Goal: Task Accomplishment & Management: Manage account settings

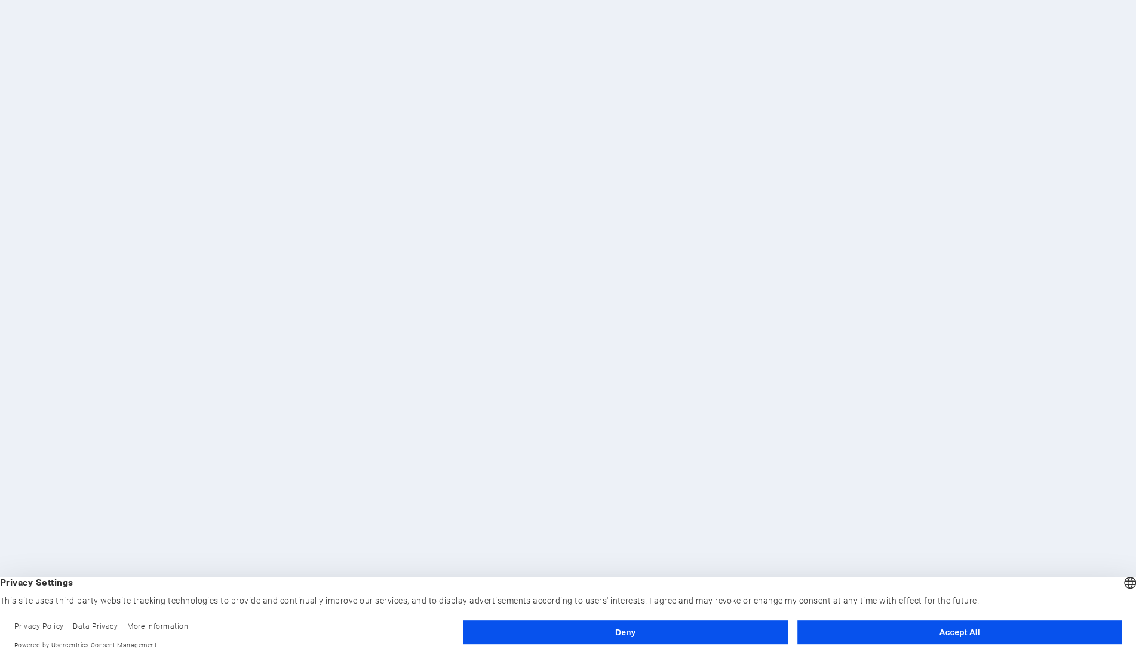
click at [902, 640] on button "Accept All" at bounding box center [959, 632] width 324 height 24
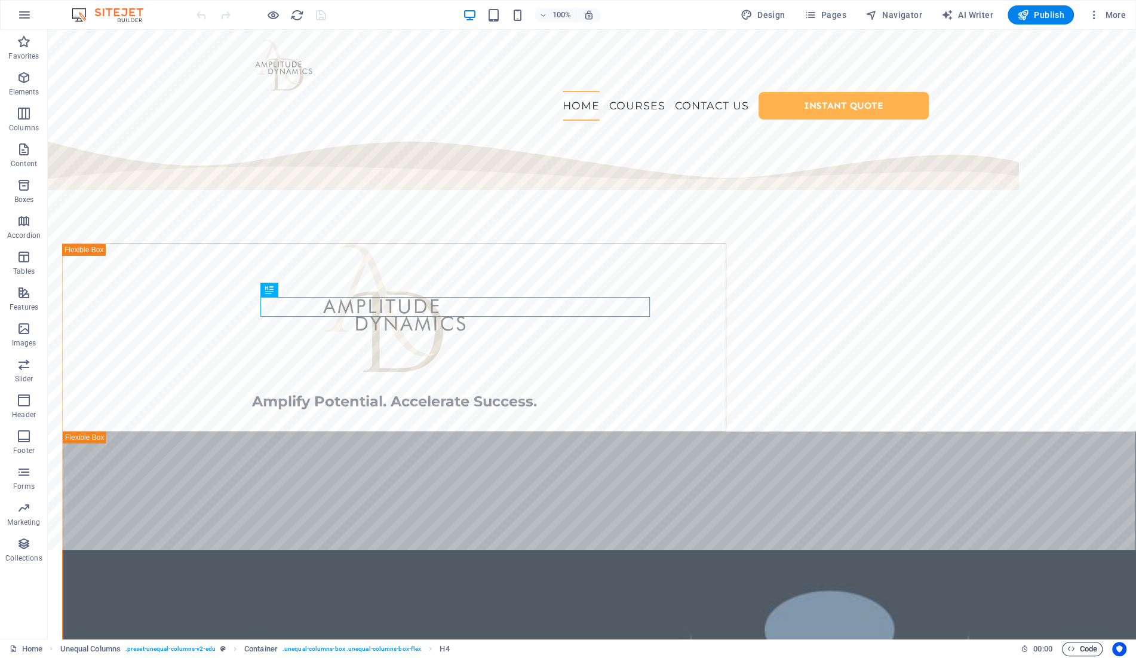
click at [1076, 649] on span "Code" at bounding box center [1082, 649] width 30 height 14
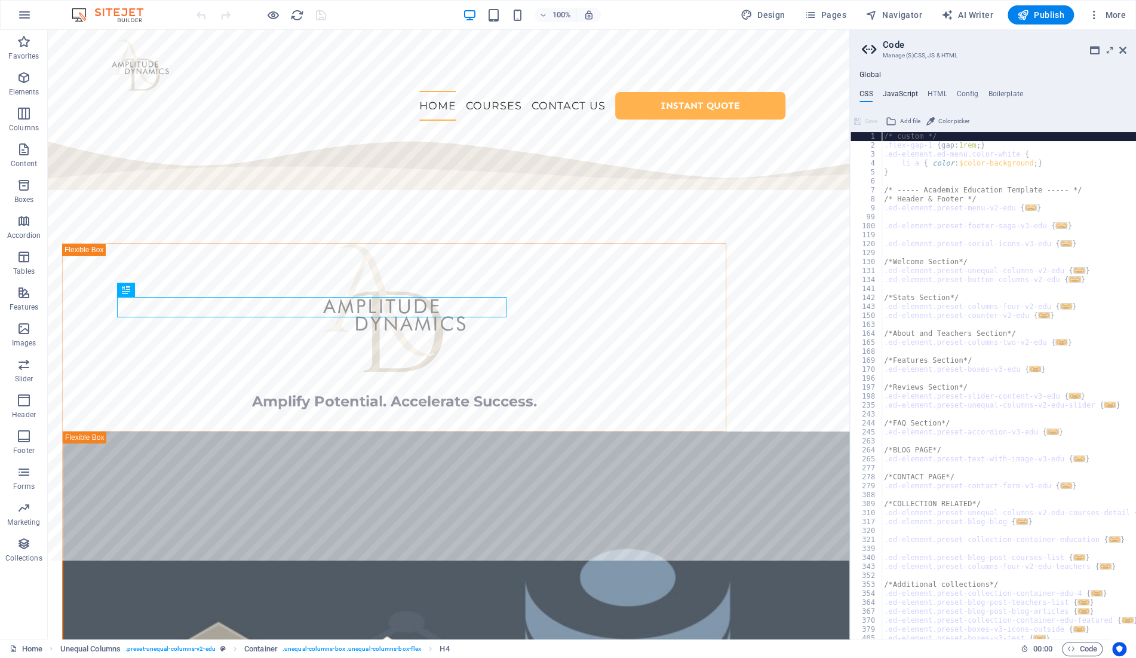
click at [902, 95] on h4 "JavaScript" at bounding box center [899, 96] width 35 height 13
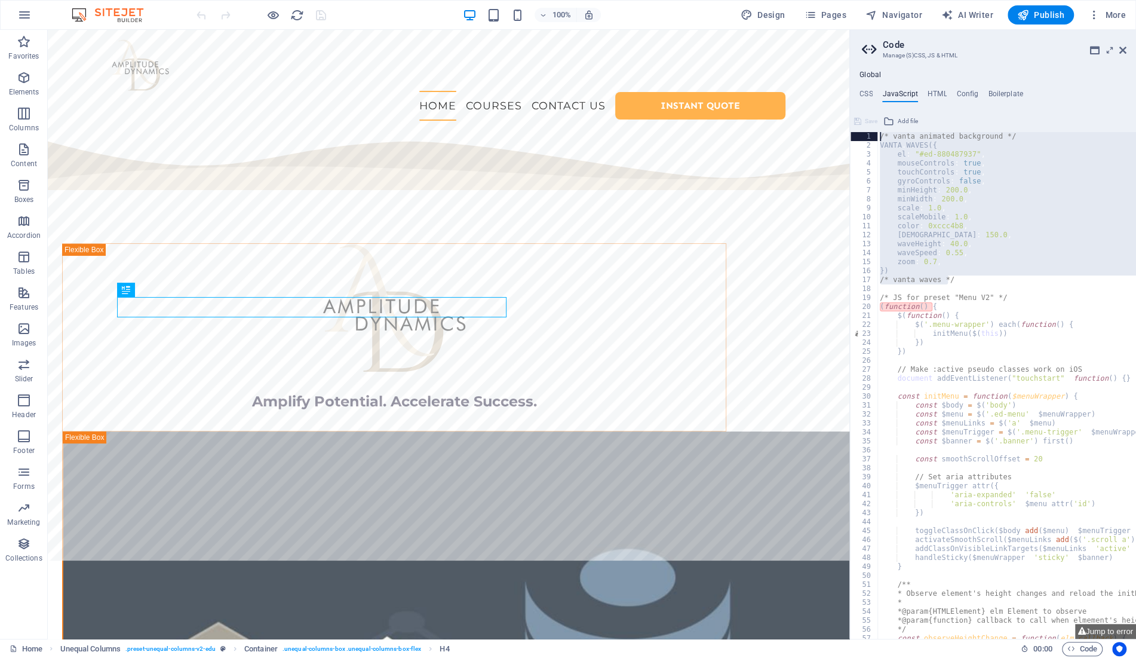
drag, startPoint x: 963, startPoint y: 278, endPoint x: 833, endPoint y: 113, distance: 209.7
click at [877, 132] on div "/* vanta animated background */ VANTA . WAVES ({ el : "#ed-880487937" , mouseCo…" at bounding box center [1006, 385] width 259 height 507
type textarea "/* vanta animated background */ VANTA.WAVES({"
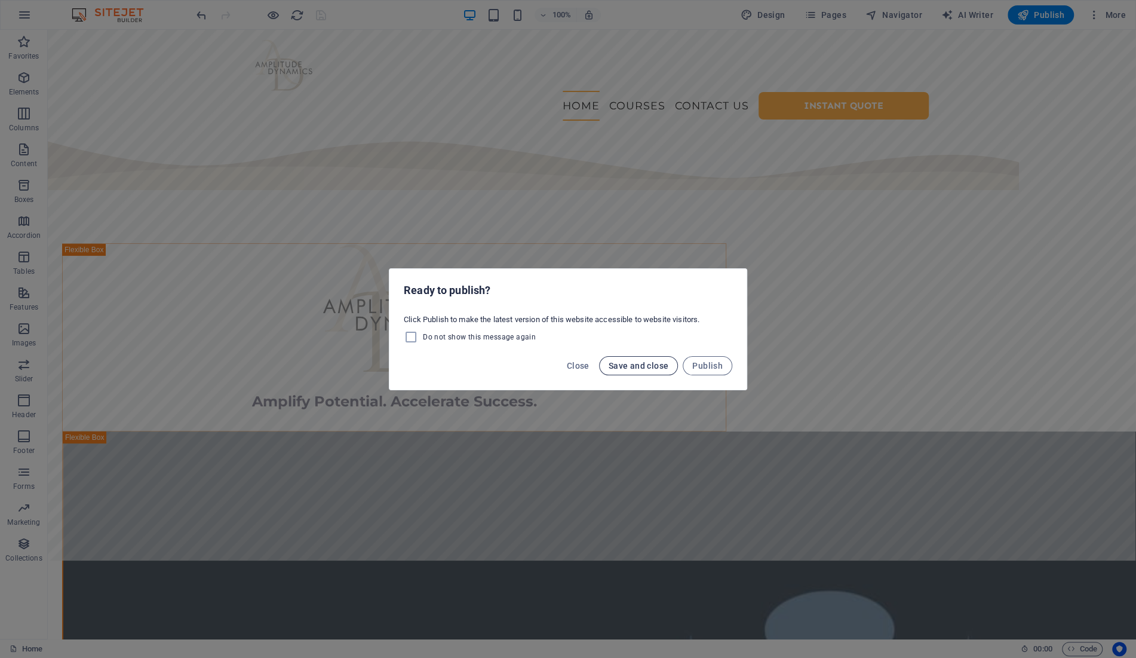
click at [619, 364] on span "Save and close" at bounding box center [639, 366] width 60 height 10
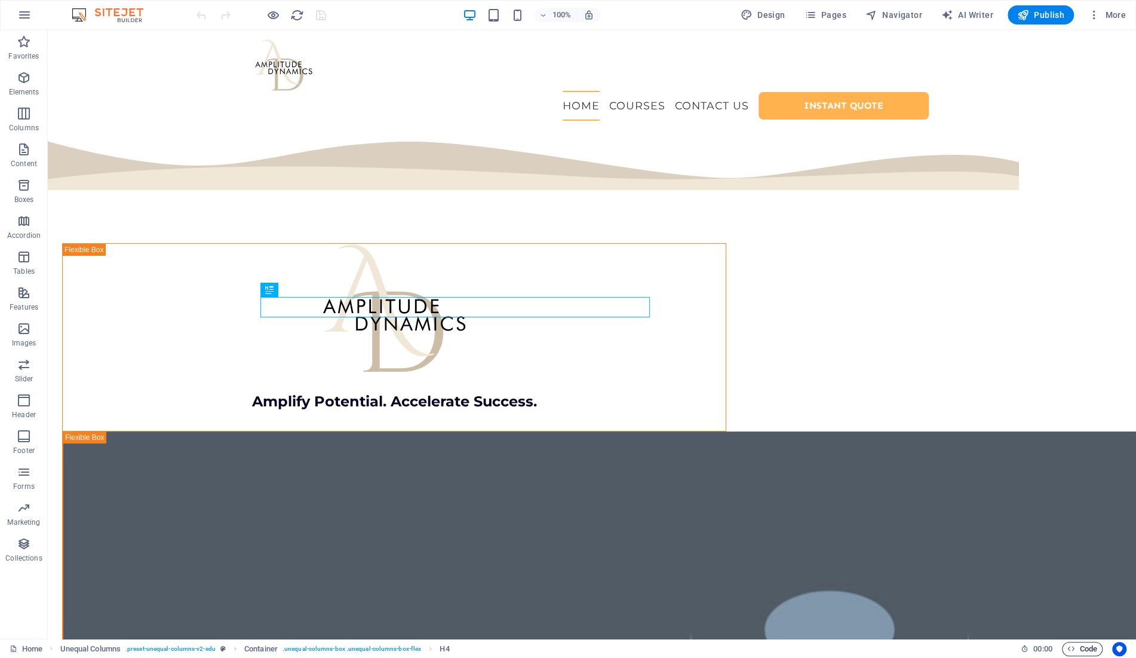
click at [1078, 651] on span "Code" at bounding box center [1082, 649] width 30 height 14
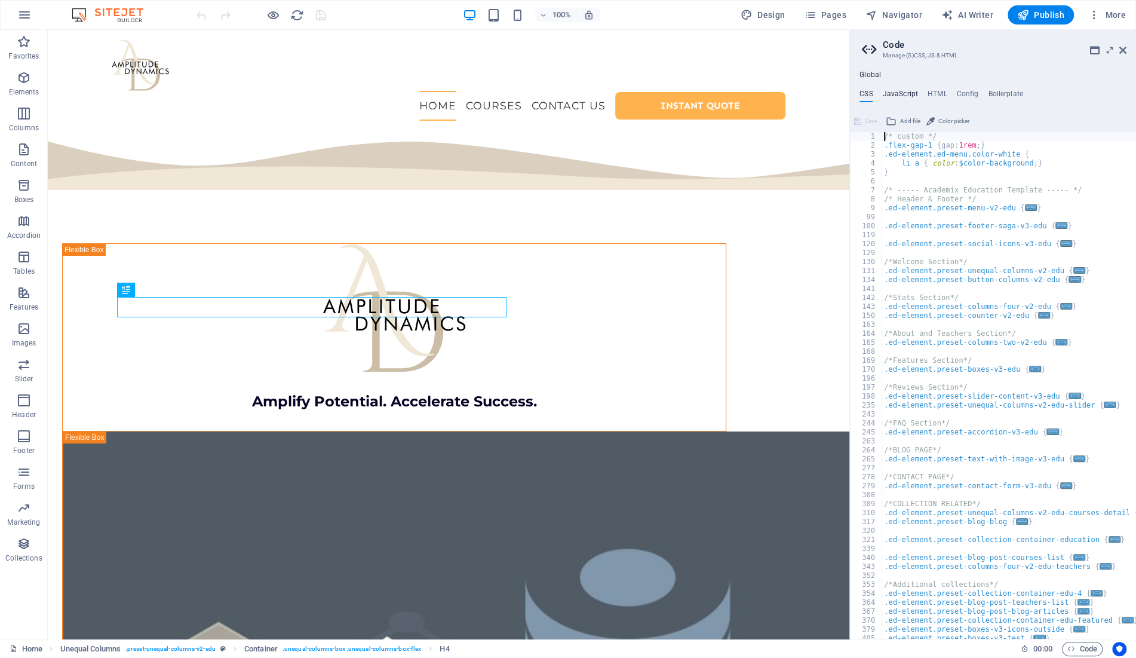
click at [909, 92] on h4 "JavaScript" at bounding box center [899, 96] width 35 height 13
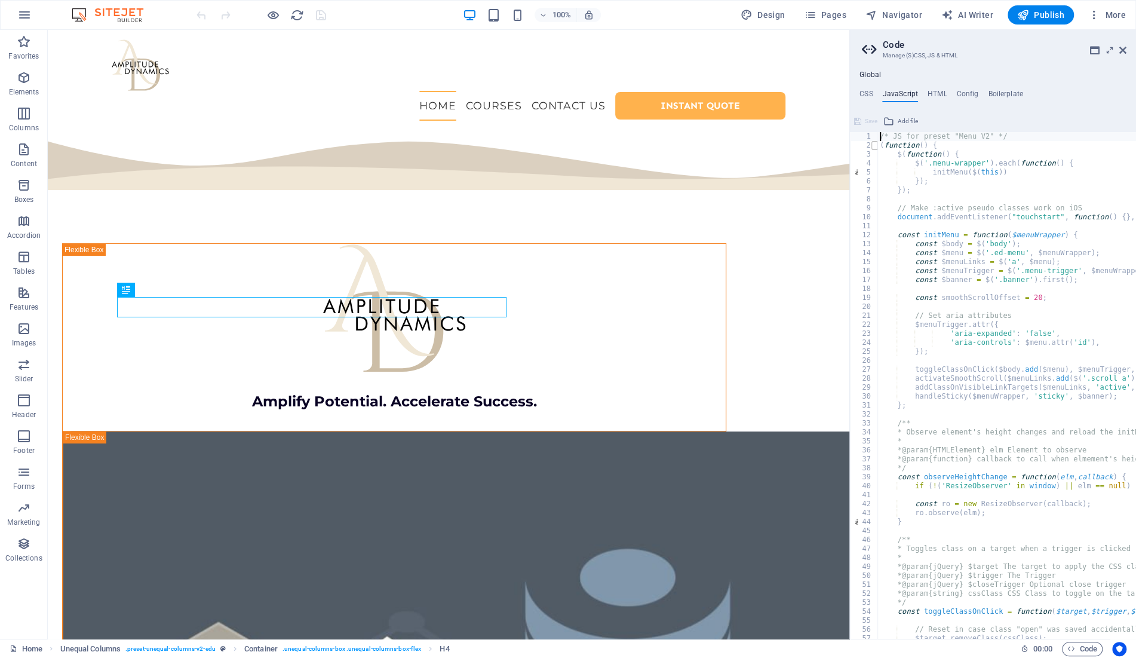
click at [877, 144] on span at bounding box center [874, 145] width 7 height 9
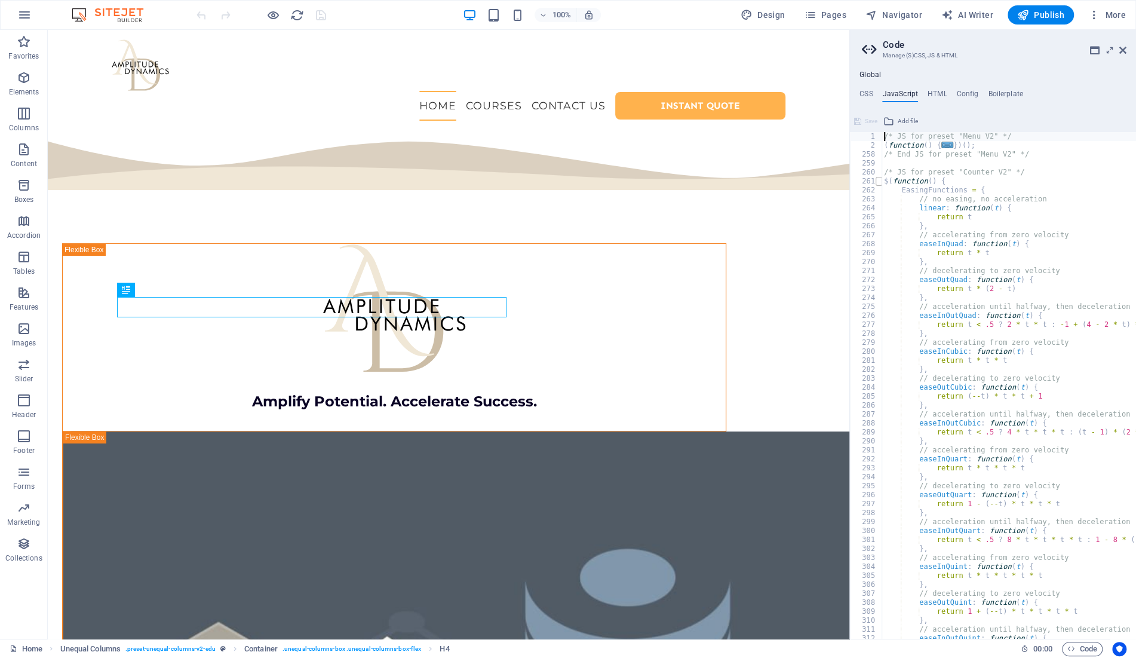
click at [876, 182] on span at bounding box center [879, 181] width 7 height 9
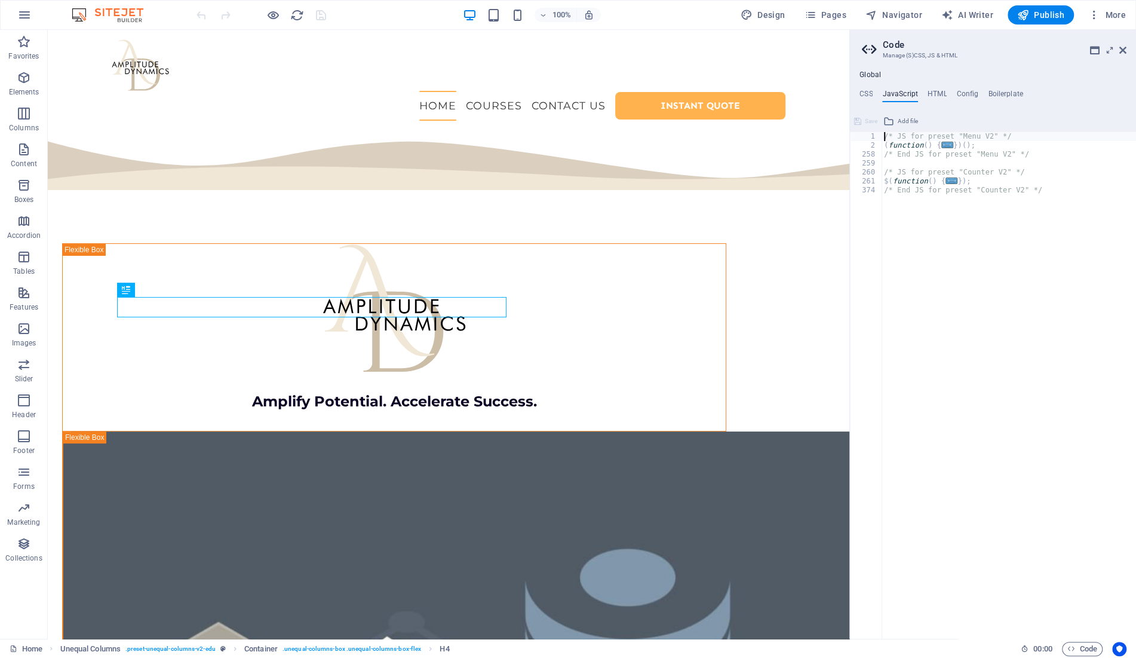
click at [1047, 248] on div "/* JS for preset "Menu V2" */ ( function ( ) { ... }) ( ) ; /* End JS for prese…" at bounding box center [1009, 394] width 254 height 525
type textarea "/* JS for preset "Menu V2" */"
paste textarea "/* vanta waves */"
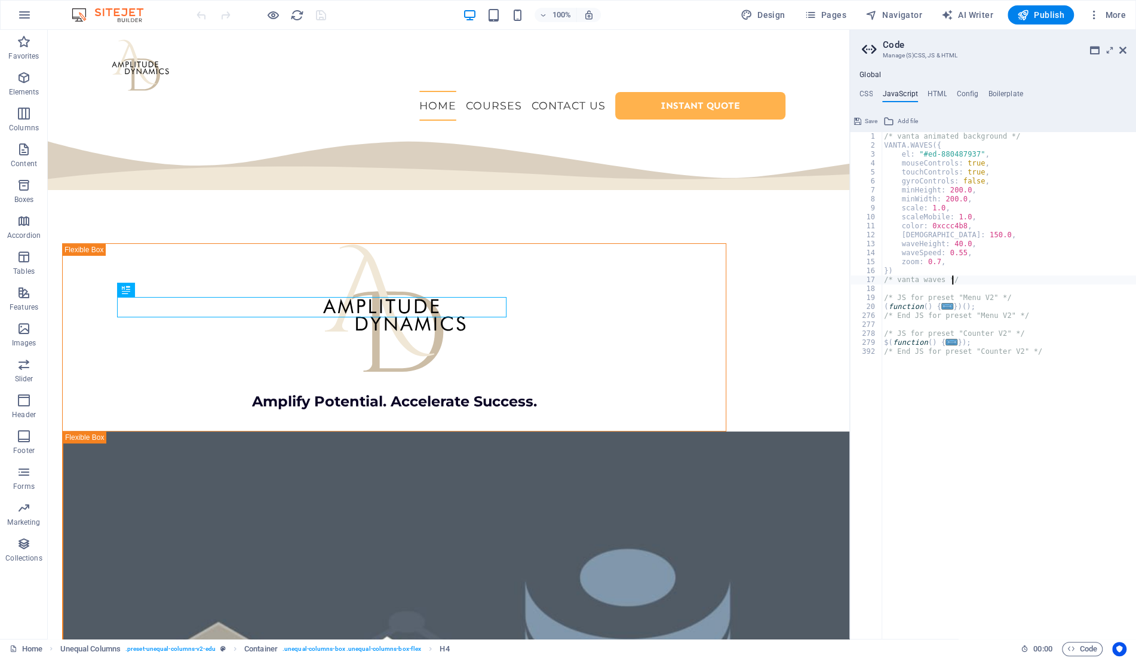
click at [1015, 137] on div "/* vanta animated background */ VANTA . WAVES ({ el : "#ed-880487937" , mouseCo…" at bounding box center [1009, 394] width 254 height 525
type textarea "/* vanta animated background */"
type textarea "})"
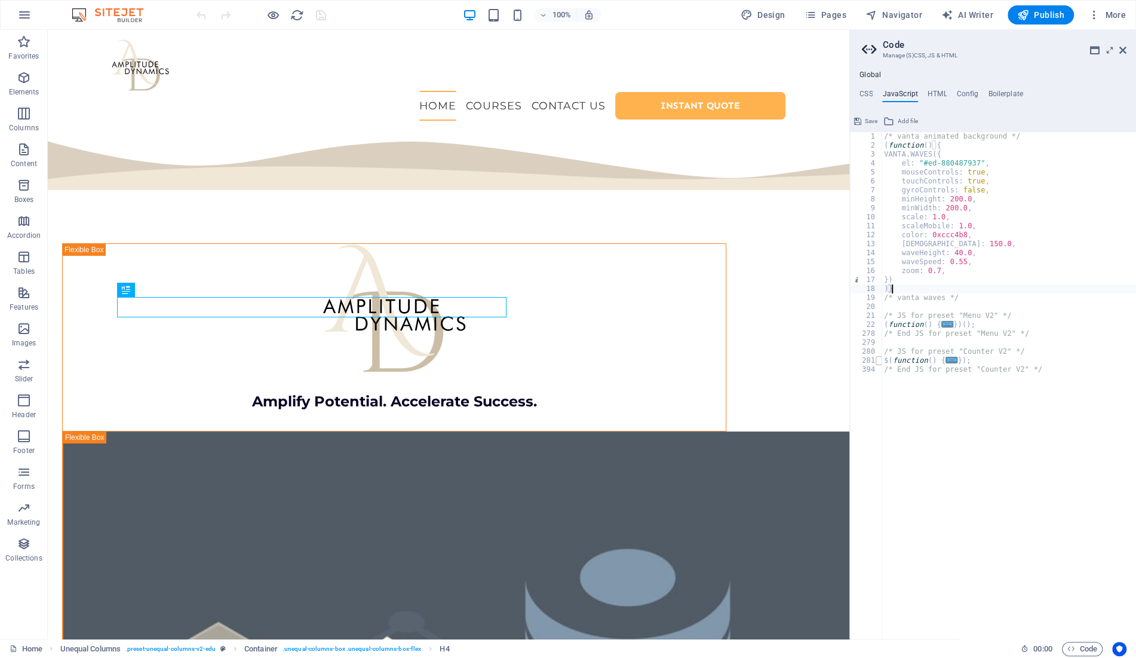
click at [876, 361] on span at bounding box center [879, 360] width 7 height 9
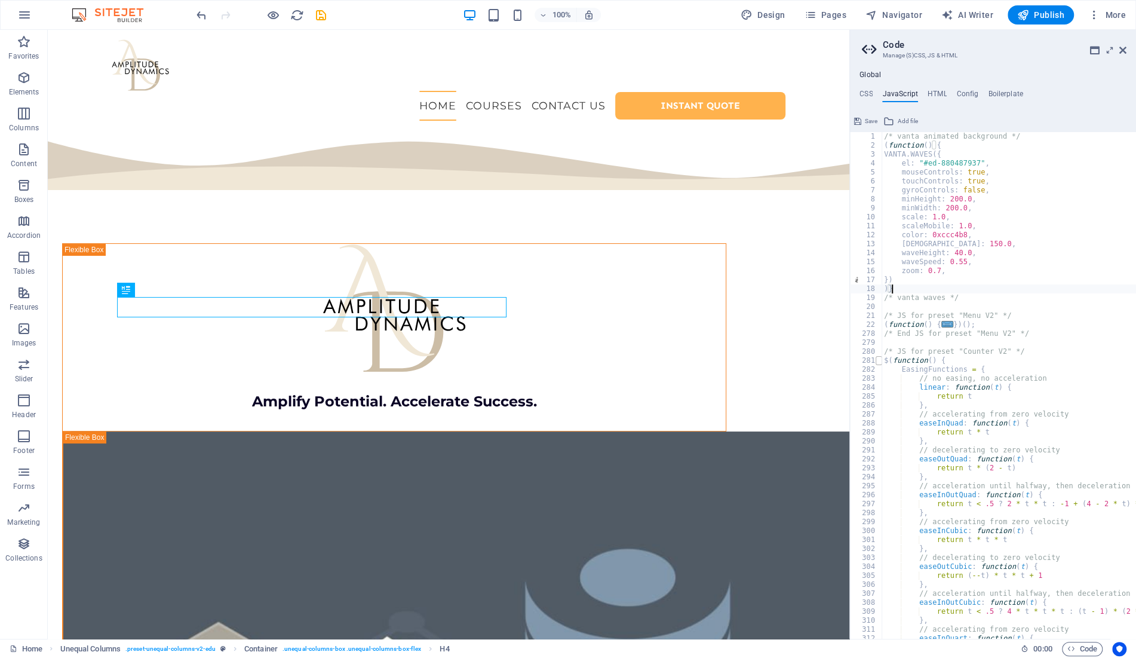
click at [879, 360] on span at bounding box center [879, 360] width 7 height 9
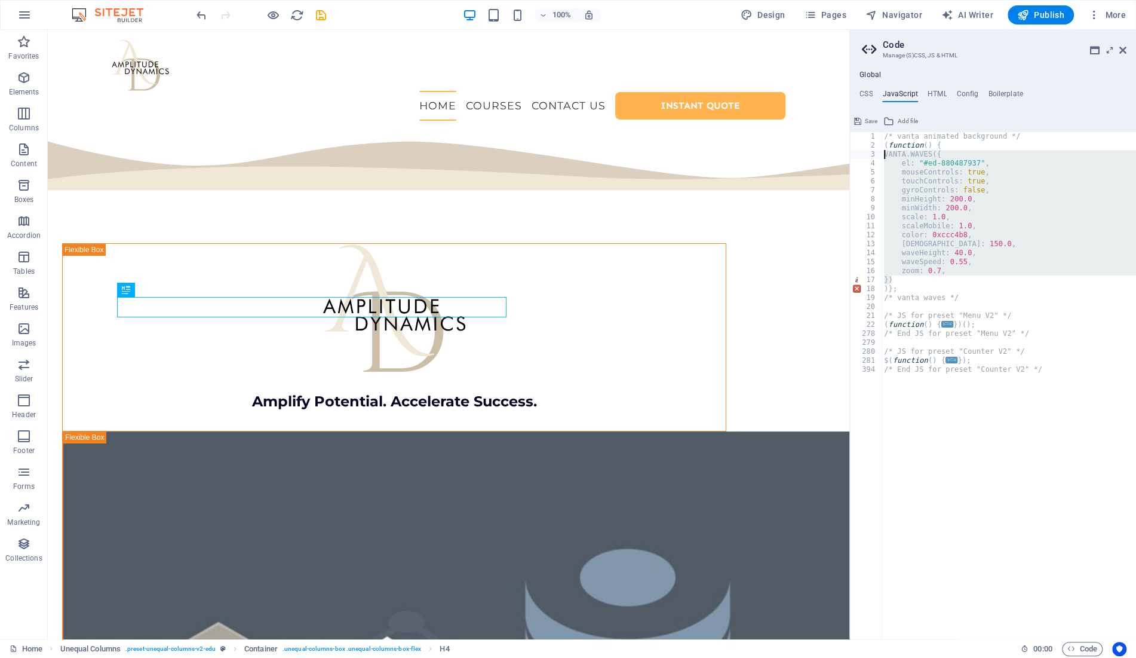
drag, startPoint x: 907, startPoint y: 277, endPoint x: 871, endPoint y: 152, distance: 129.3
click at [882, 152] on div "/* vanta animated background */ ( function ( ) { VANTA . WAVES ({ el : "#ed-880…" at bounding box center [1009, 385] width 254 height 507
click at [966, 147] on div "/* vanta animated background */ ( function ( ) { VANTA . WAVES ({ el : "#ed-880…" at bounding box center [1009, 394] width 254 height 525
type textarea "(function() {"
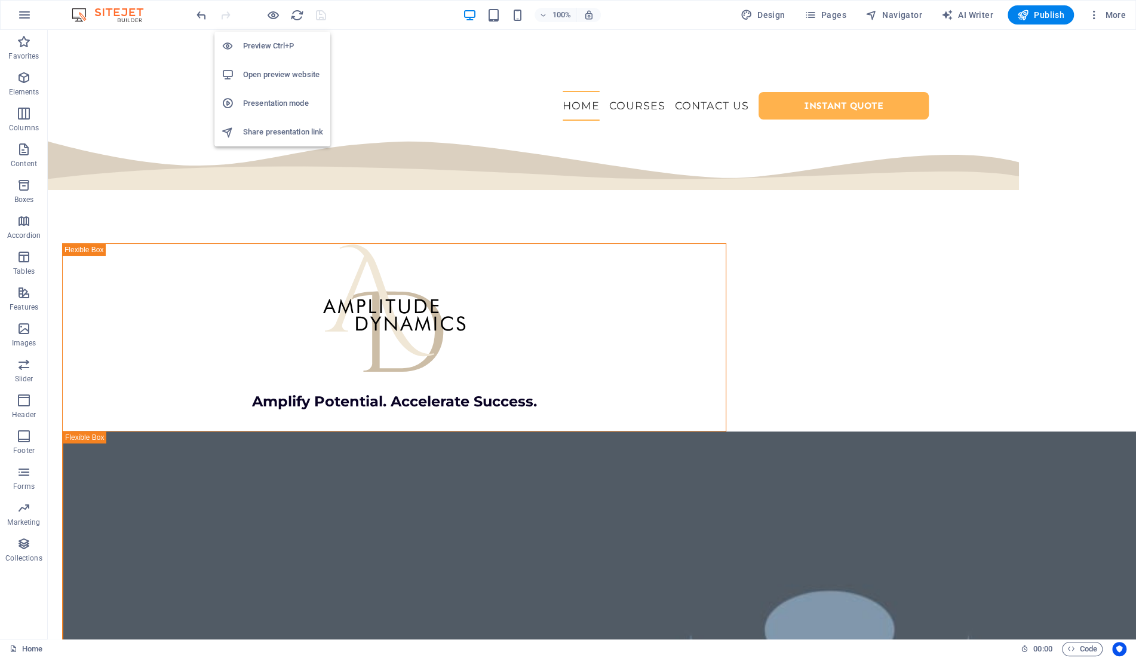
click at [272, 75] on h6 "Open preview website" at bounding box center [283, 74] width 80 height 14
click at [1087, 644] on span "Code" at bounding box center [1082, 649] width 30 height 14
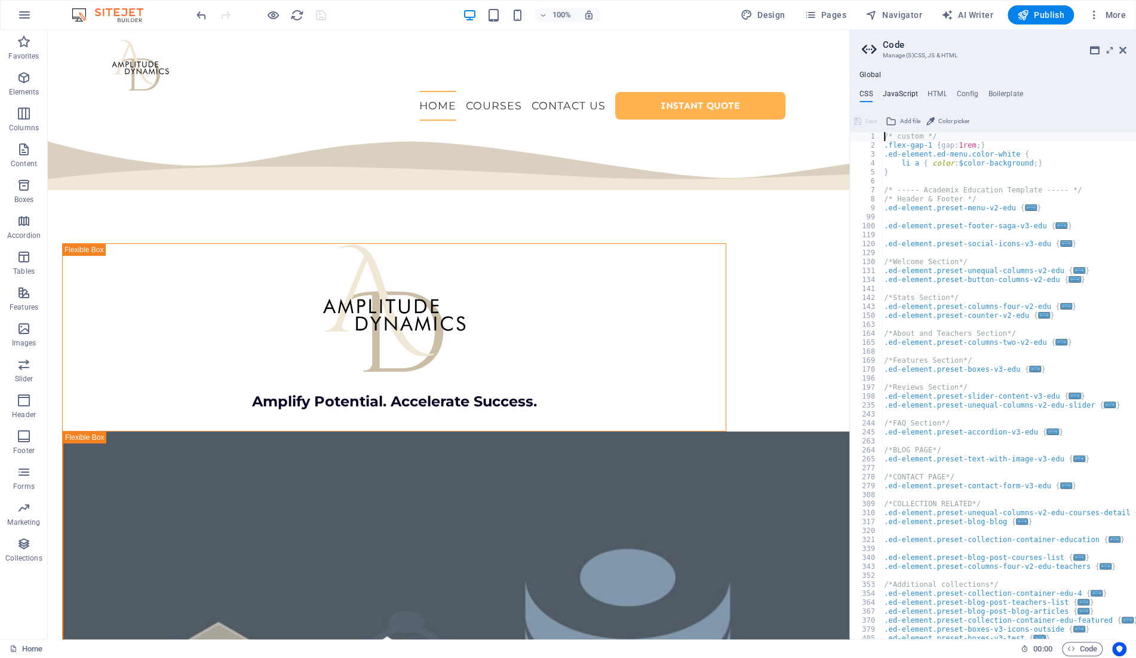
click at [903, 96] on h4 "JavaScript" at bounding box center [899, 96] width 35 height 13
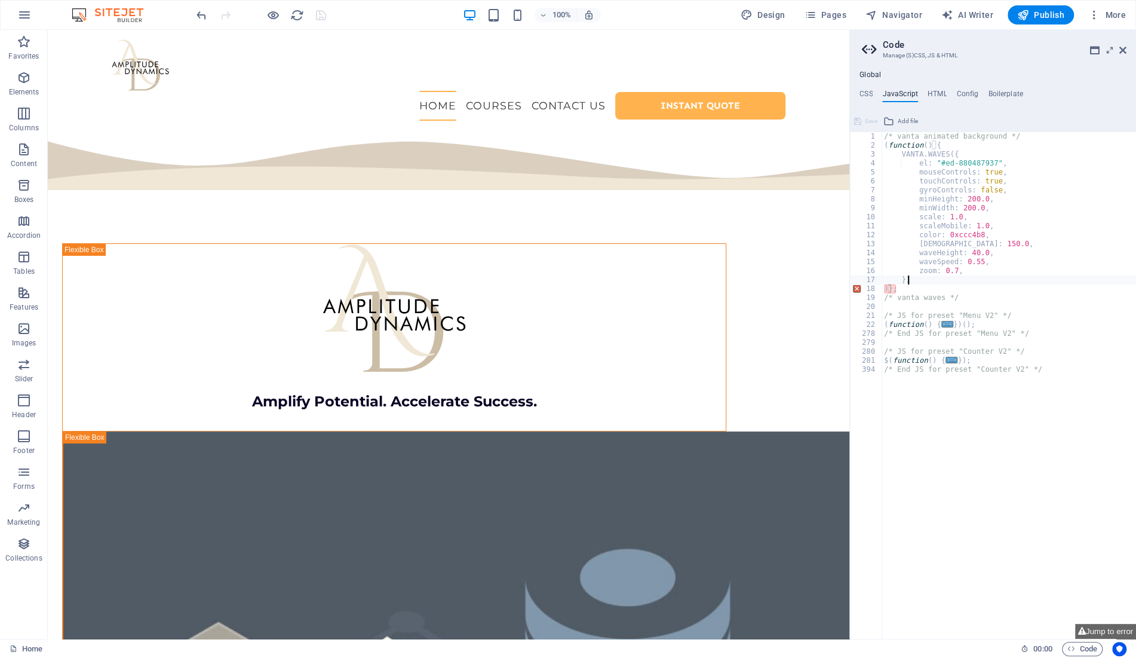
click at [943, 281] on div "/* vanta animated background */ ( function ( ) { VANTA . WAVES ({ el : "#ed-880…" at bounding box center [1009, 394] width 254 height 525
click at [947, 286] on div "/* vanta animated background */ ( function ( ) { VANTA . WAVES ({ el : "#ed-880…" at bounding box center [1009, 394] width 254 height 525
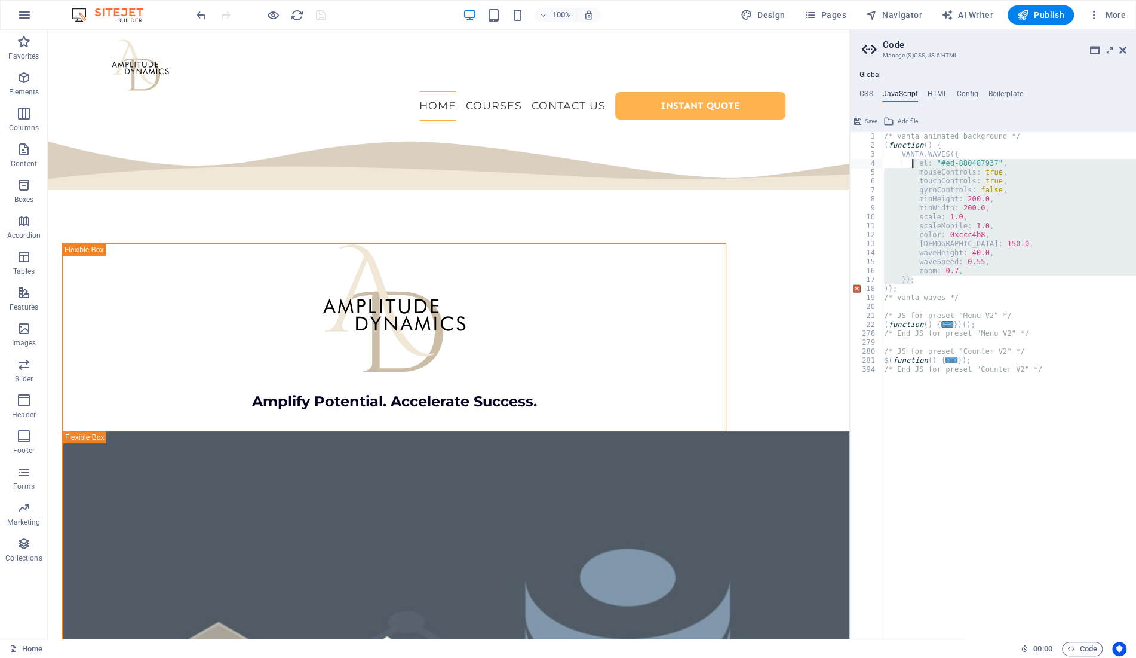
type textarea "VANTA.WAVES({ el: "#ed-880487937","
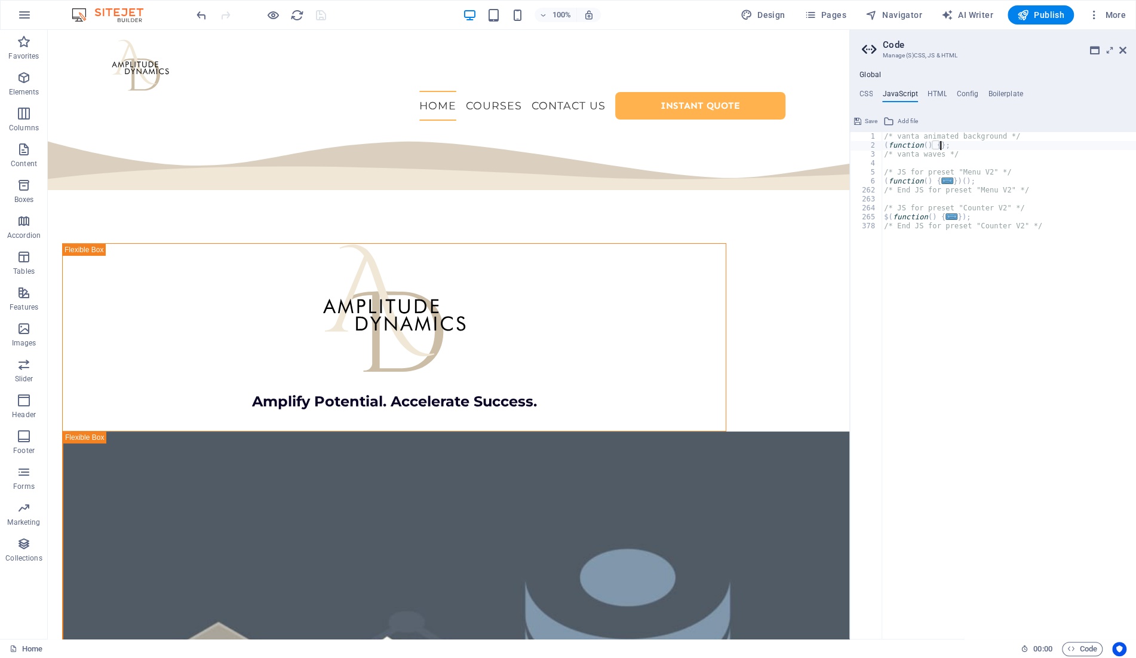
type textarea "(function() {});"
paste textarea "});"
type textarea "});"
paste textarea "});"
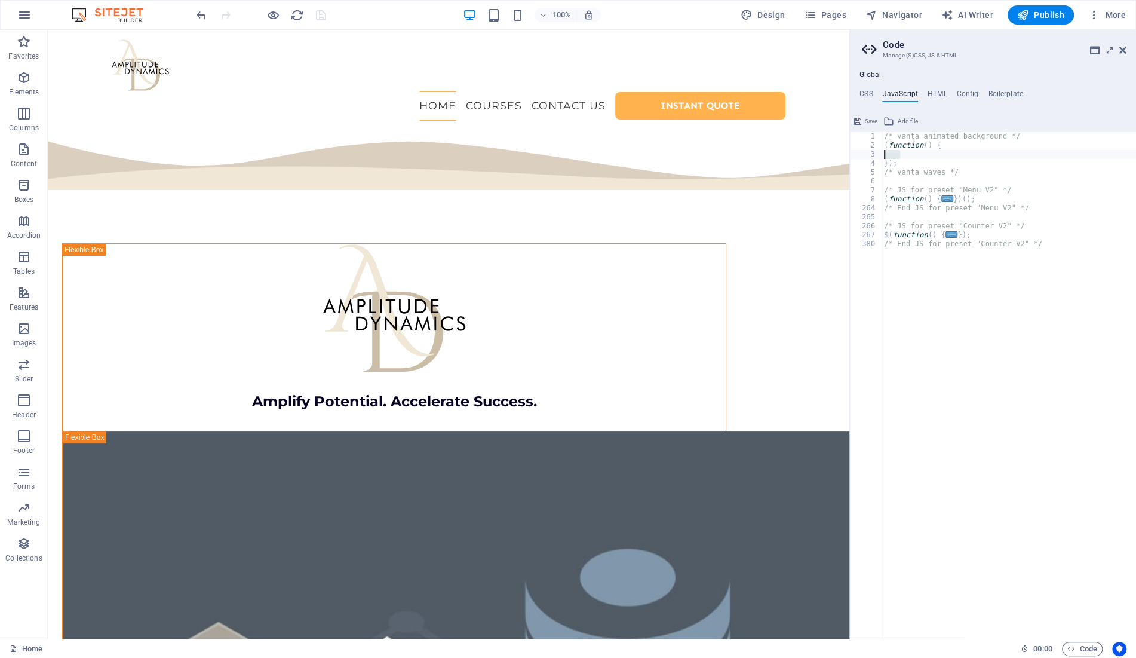
type textarea "});"
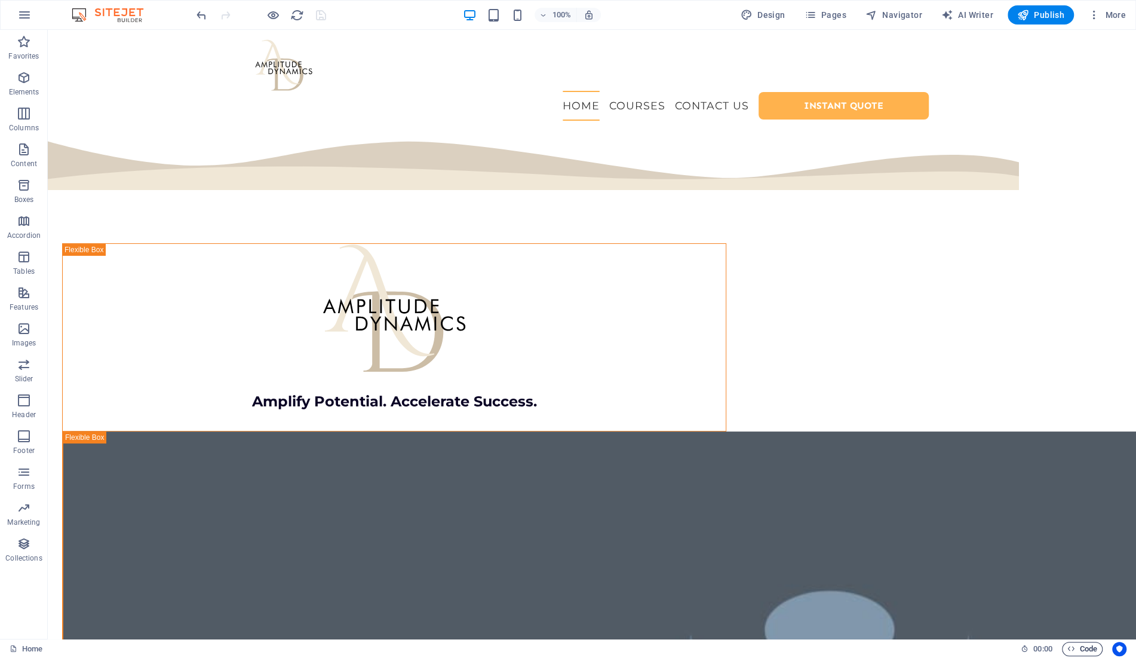
click at [1080, 650] on span "Code" at bounding box center [1082, 649] width 30 height 14
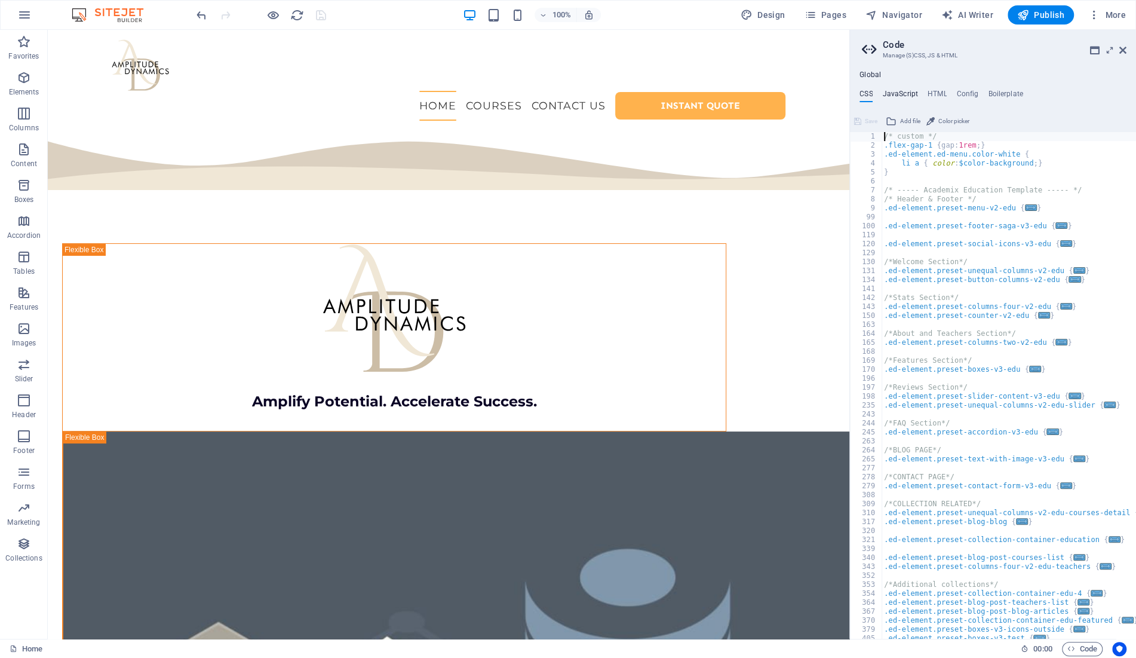
click at [909, 96] on h4 "JavaScript" at bounding box center [899, 96] width 35 height 13
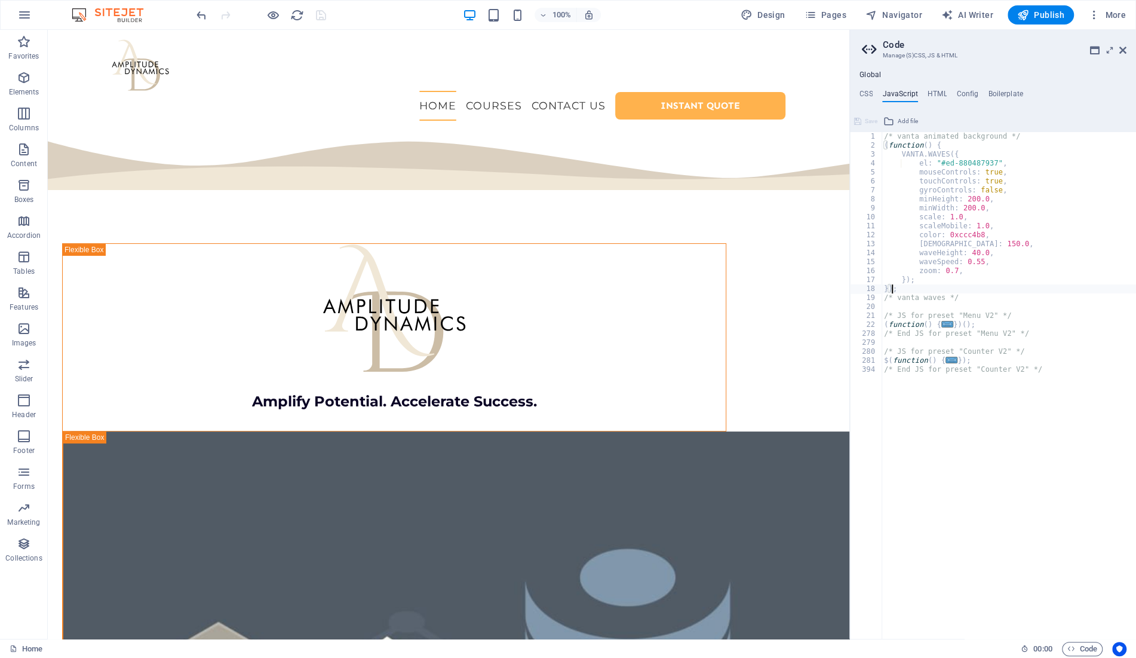
click at [892, 290] on div "/* vanta animated background */ ( function ( ) { VANTA . WAVES ({ el : "#ed-880…" at bounding box center [1009, 394] width 254 height 525
type textarea "})();"
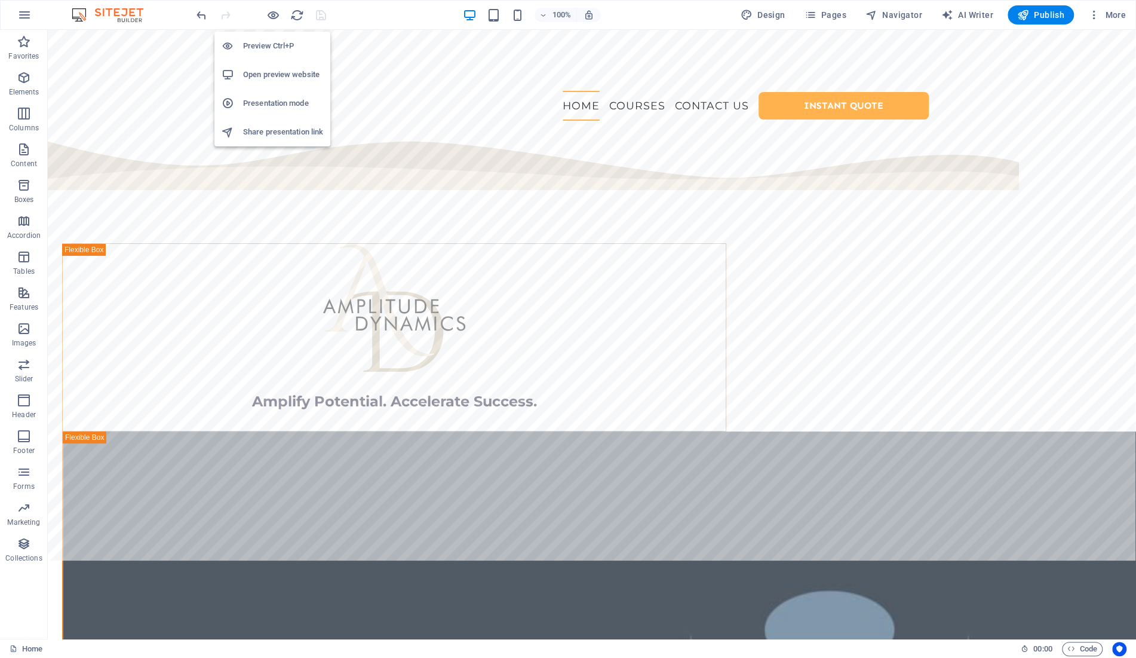
click at [274, 73] on h6 "Open preview website" at bounding box center [283, 74] width 80 height 14
click at [79, 36] on span "Menu Bar" at bounding box center [80, 36] width 31 height 7
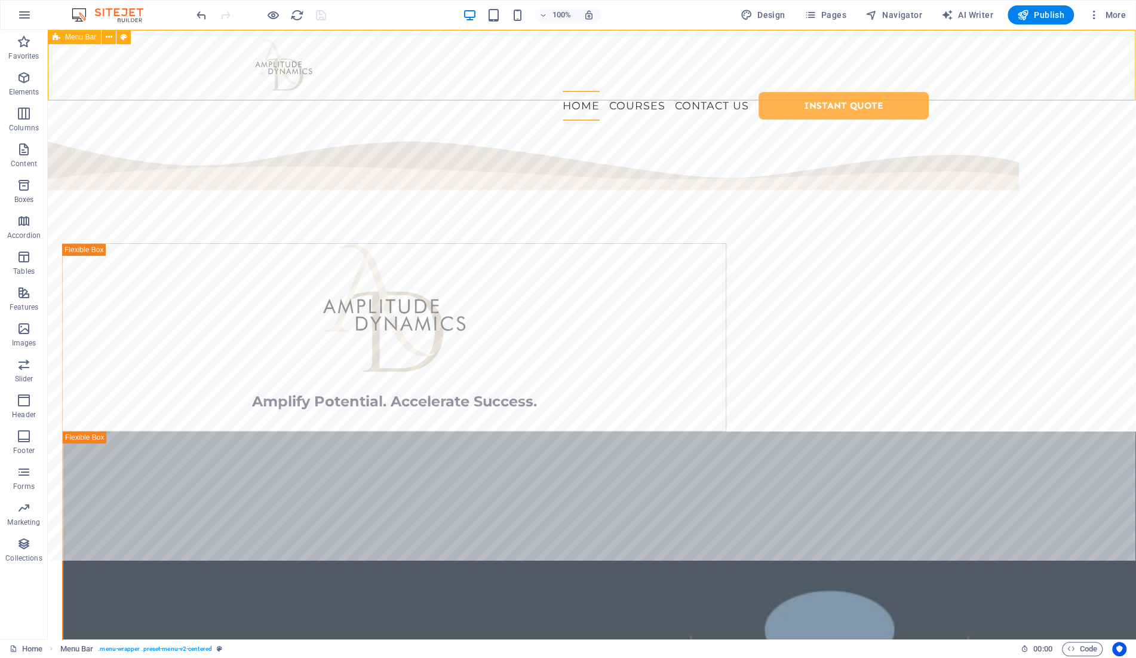
click at [79, 36] on span "Menu Bar" at bounding box center [80, 36] width 31 height 7
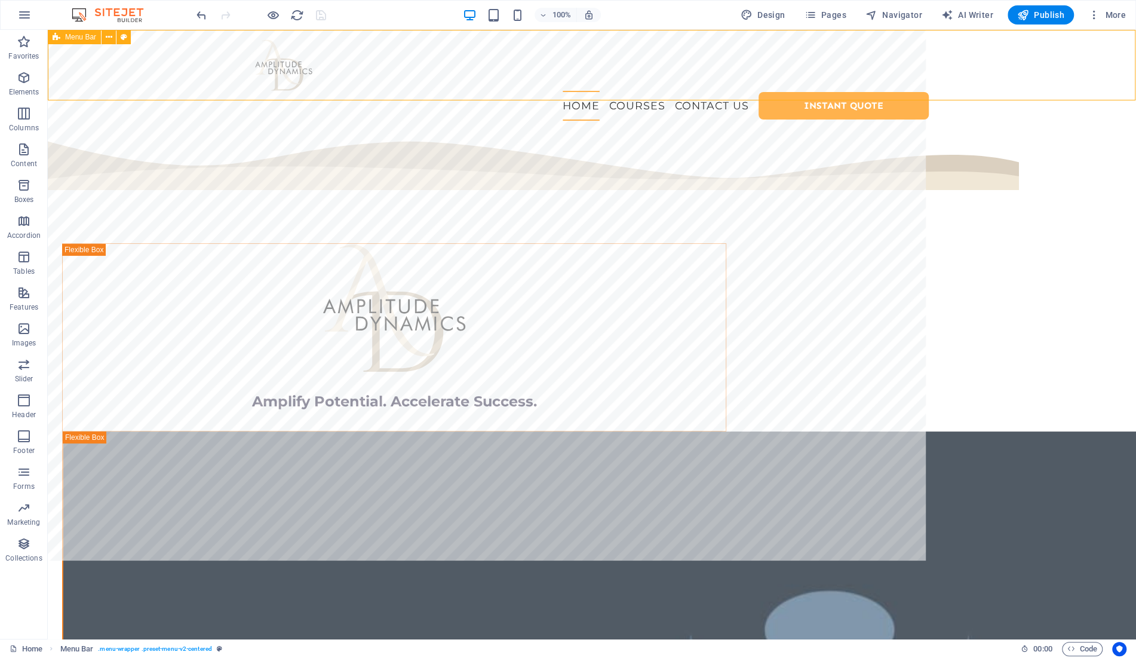
select select "rem"
select select "sticky_menu"
select select "px"
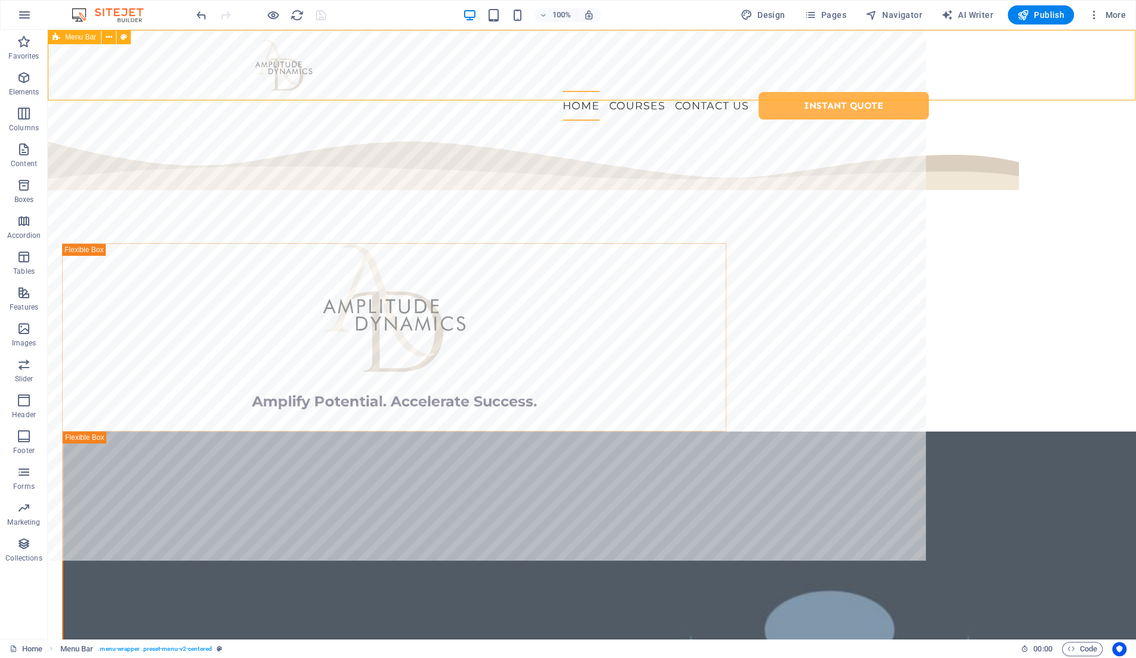
select select "px"
select select "preset-menu-v2-centered"
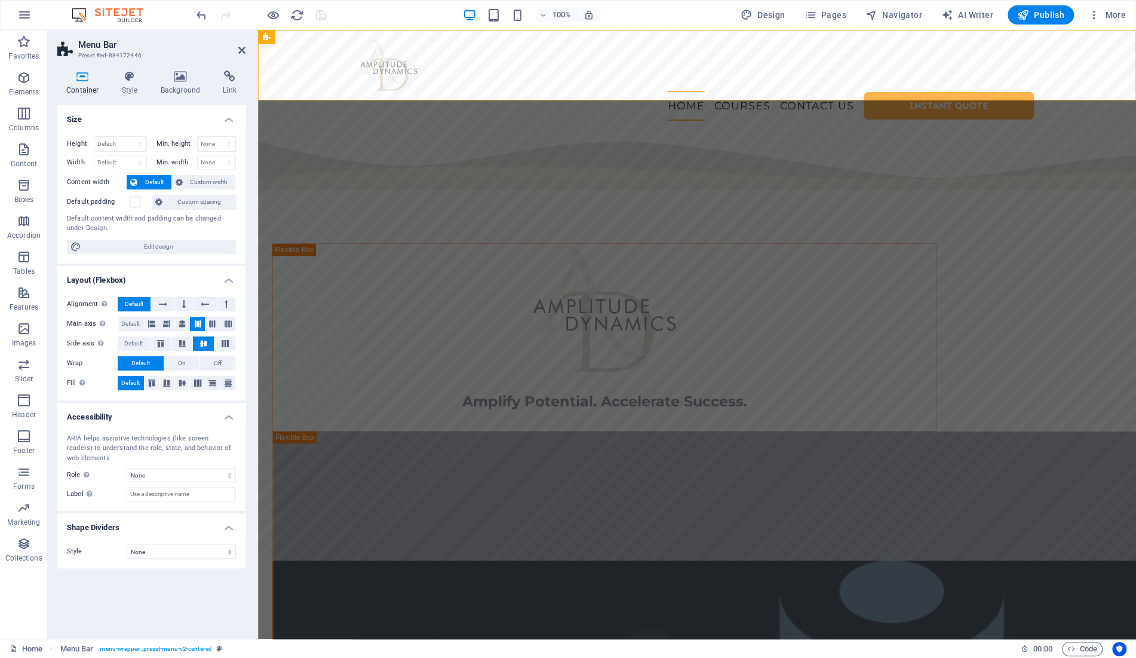
click at [85, 84] on h4 "Container" at bounding box center [85, 82] width 56 height 25
click at [127, 82] on h4 "Style" at bounding box center [132, 82] width 39 height 25
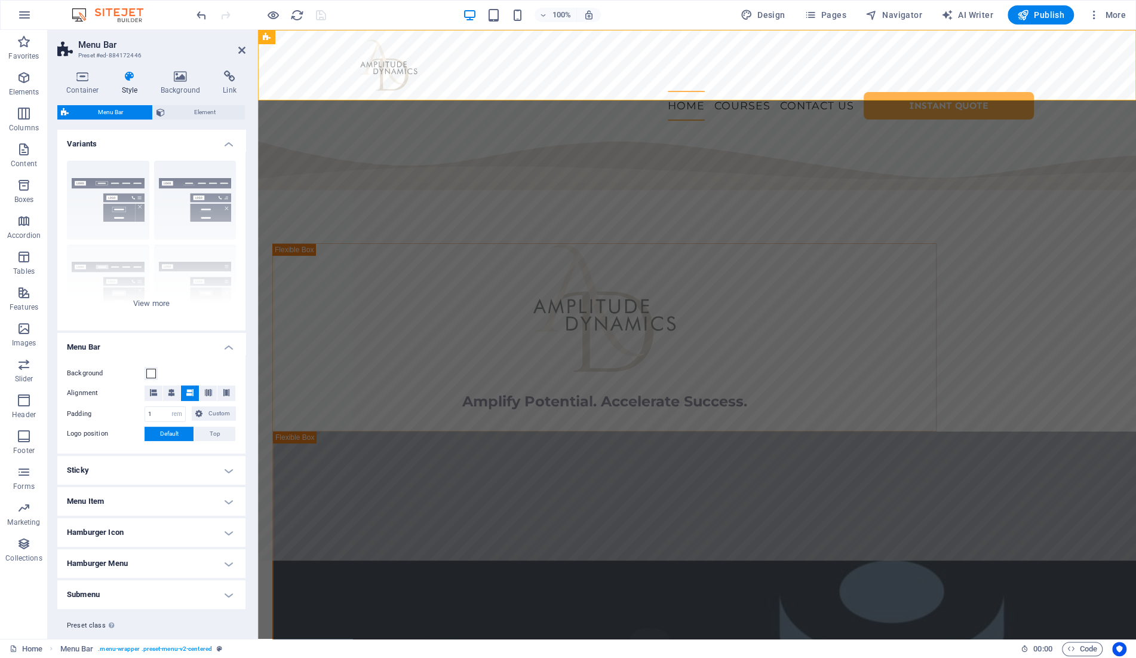
click at [151, 465] on h4 "Sticky" at bounding box center [151, 470] width 188 height 29
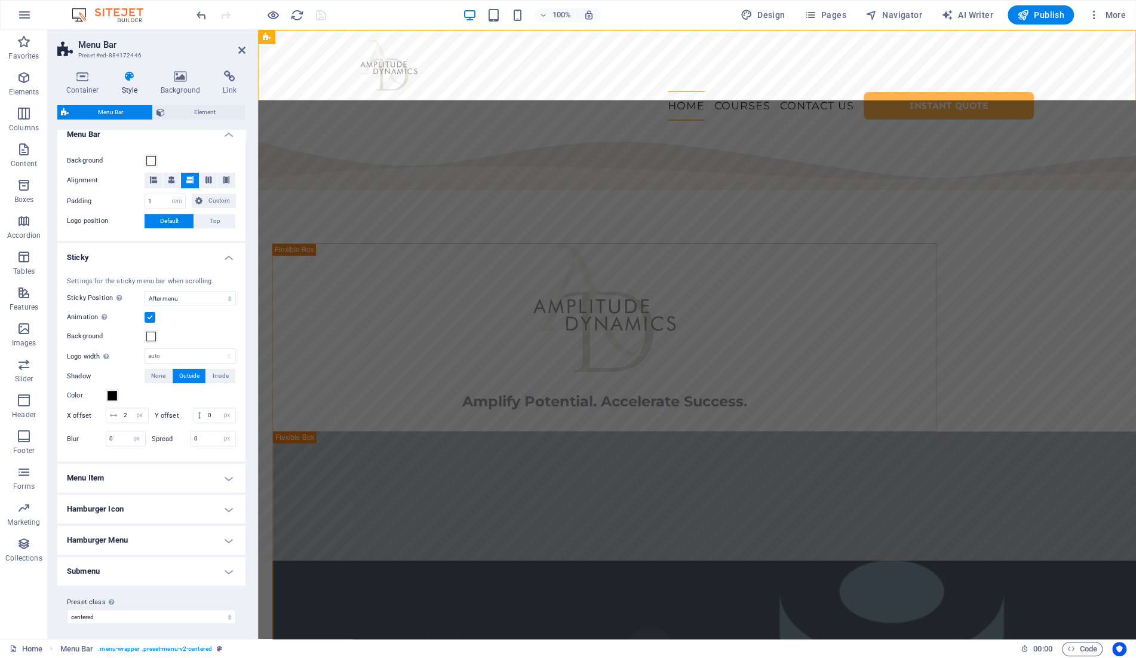
scroll to position [216, 0]
click at [145, 287] on select "Off Instant After menu After banner When scrolling up" at bounding box center [190, 294] width 91 height 14
select select "sticky_instant"
click option "Instant" at bounding box center [0, 0] width 0 height 0
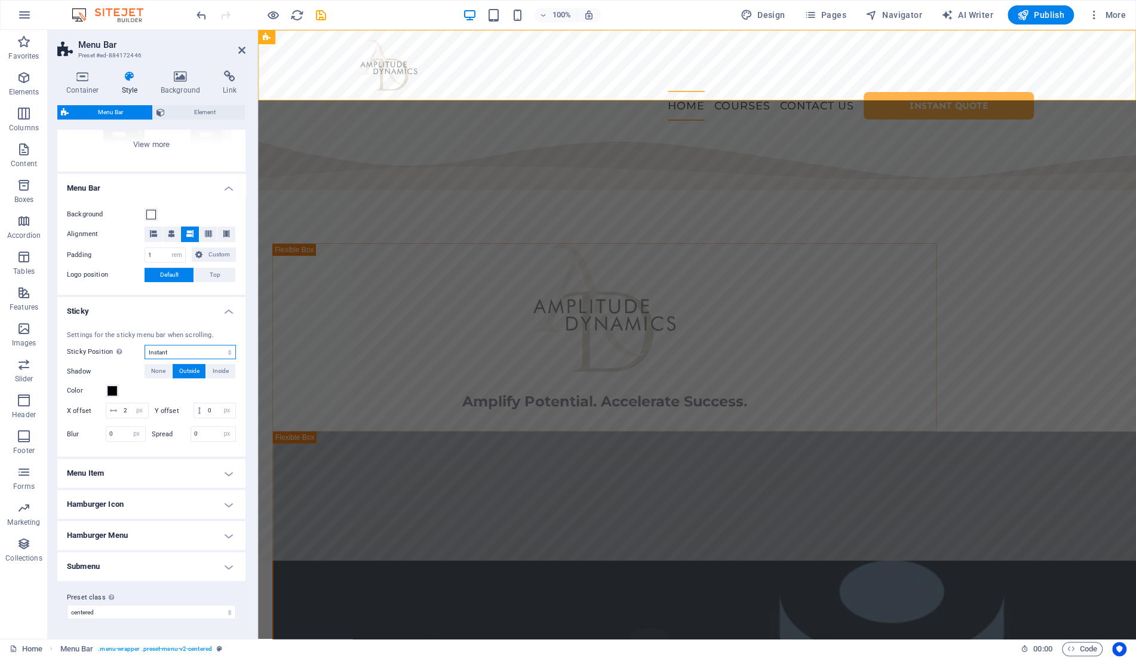
scroll to position [158, 0]
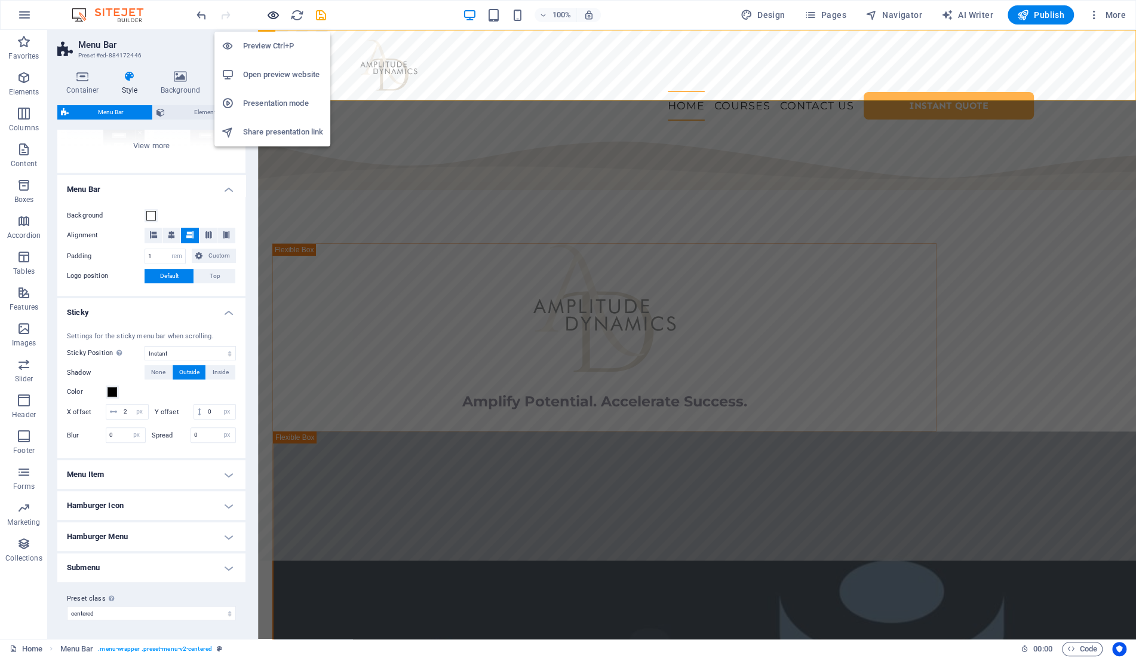
click at [275, 14] on icon "button" at bounding box center [273, 15] width 14 height 14
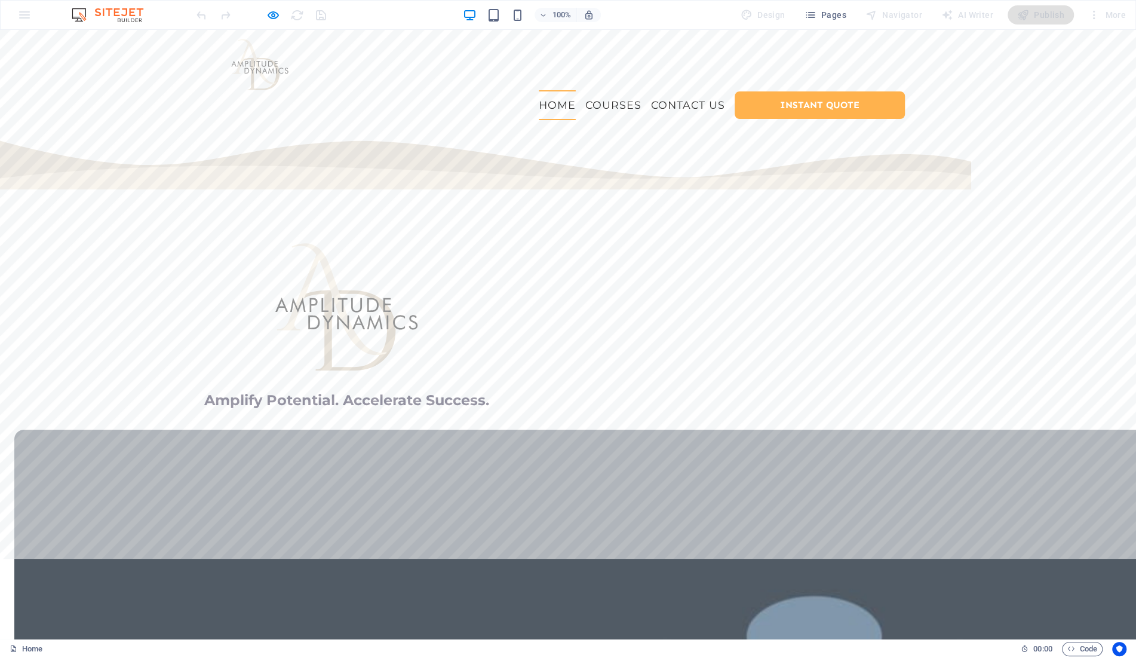
scroll to position [0, 0]
click at [274, 16] on icon "button" at bounding box center [273, 15] width 14 height 14
select select "rem"
select select "sticky_instant"
select select "px"
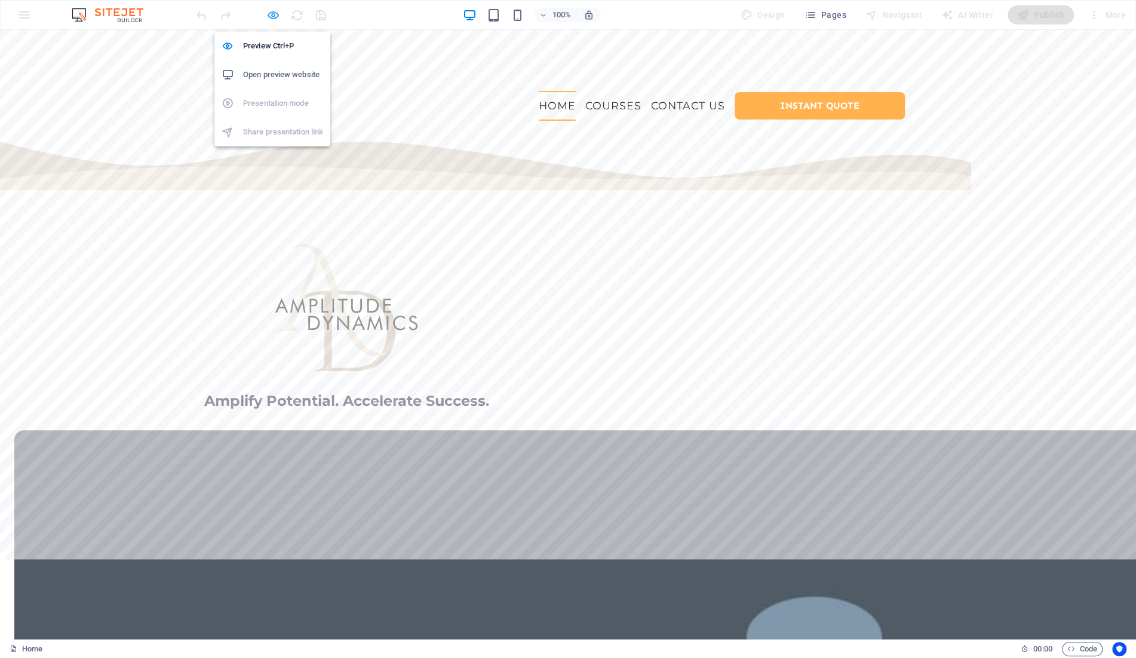
select select "px"
select select "preset-menu-v2-centered"
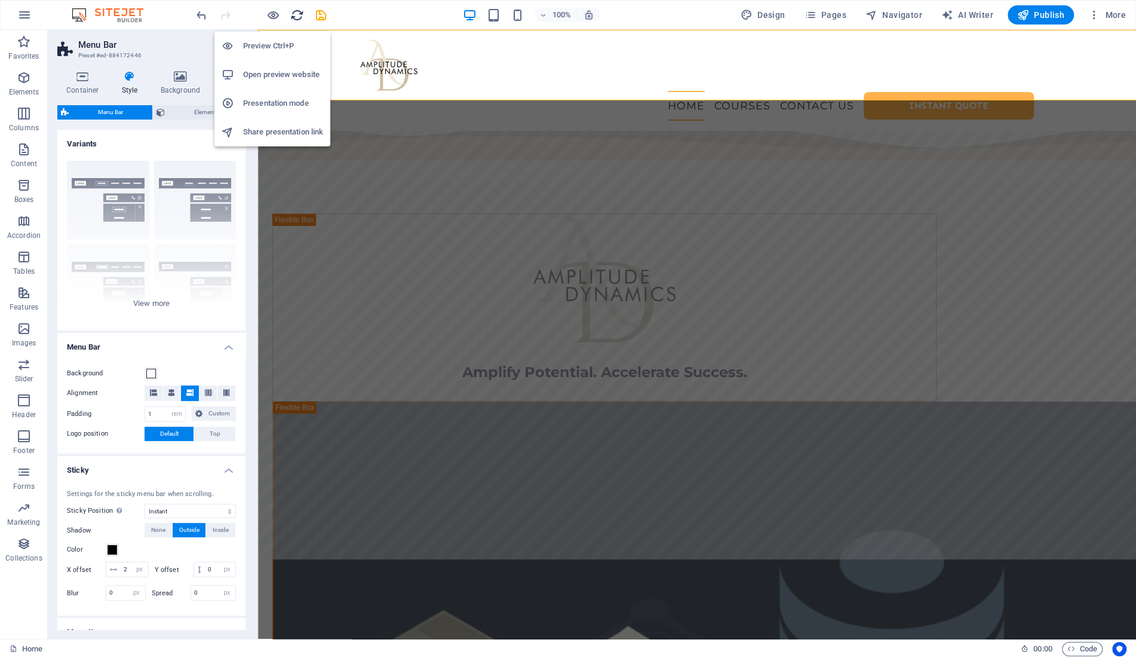
scroll to position [127, 0]
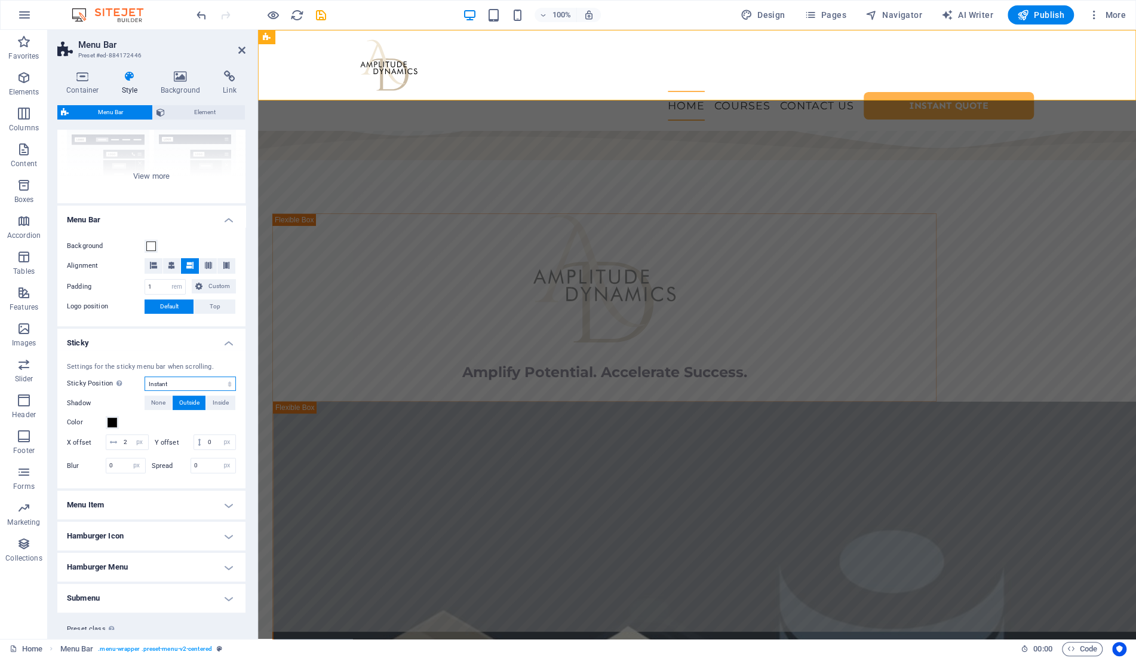
click at [145, 376] on select "Off Instant After menu After banner When scrolling up" at bounding box center [190, 383] width 91 height 14
click at [125, 365] on div "Settings for the sticky menu bar when scrolling." at bounding box center [151, 367] width 169 height 10
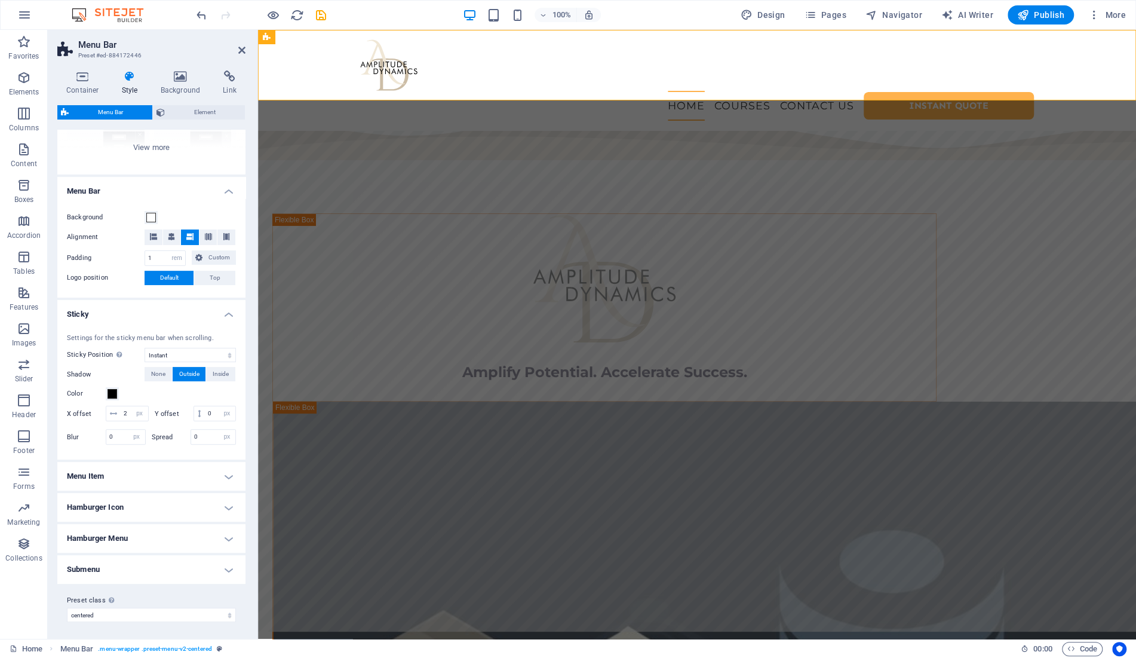
scroll to position [158, 0]
click at [120, 559] on h4 "Submenu" at bounding box center [151, 567] width 188 height 29
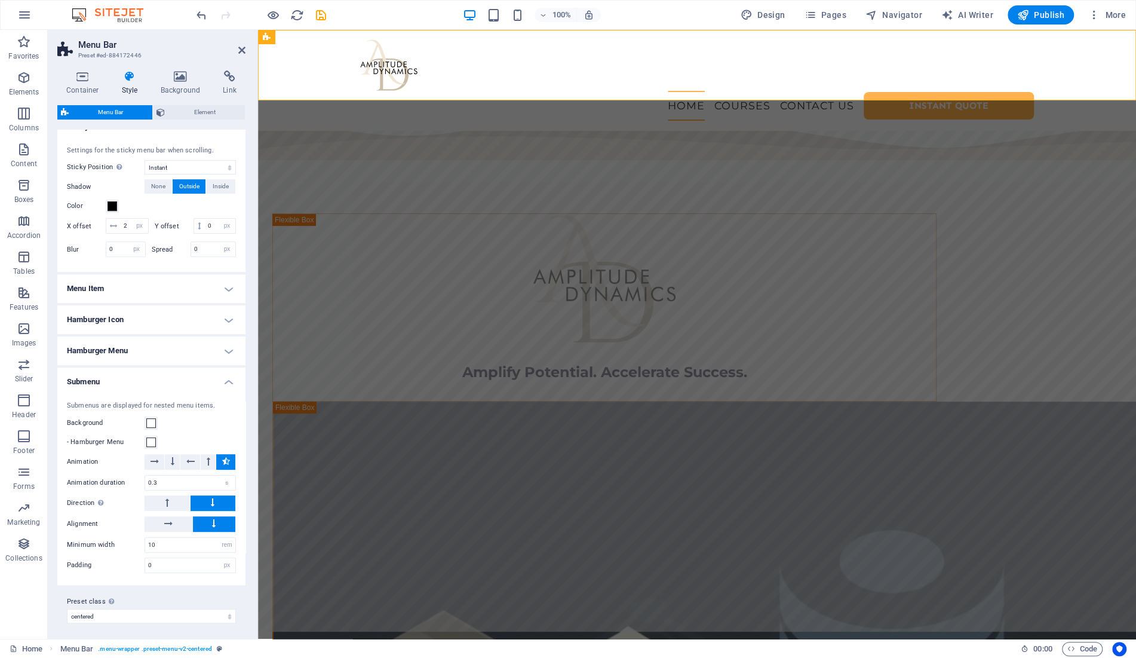
scroll to position [345, 0]
click at [144, 383] on h4 "Submenu" at bounding box center [151, 377] width 188 height 22
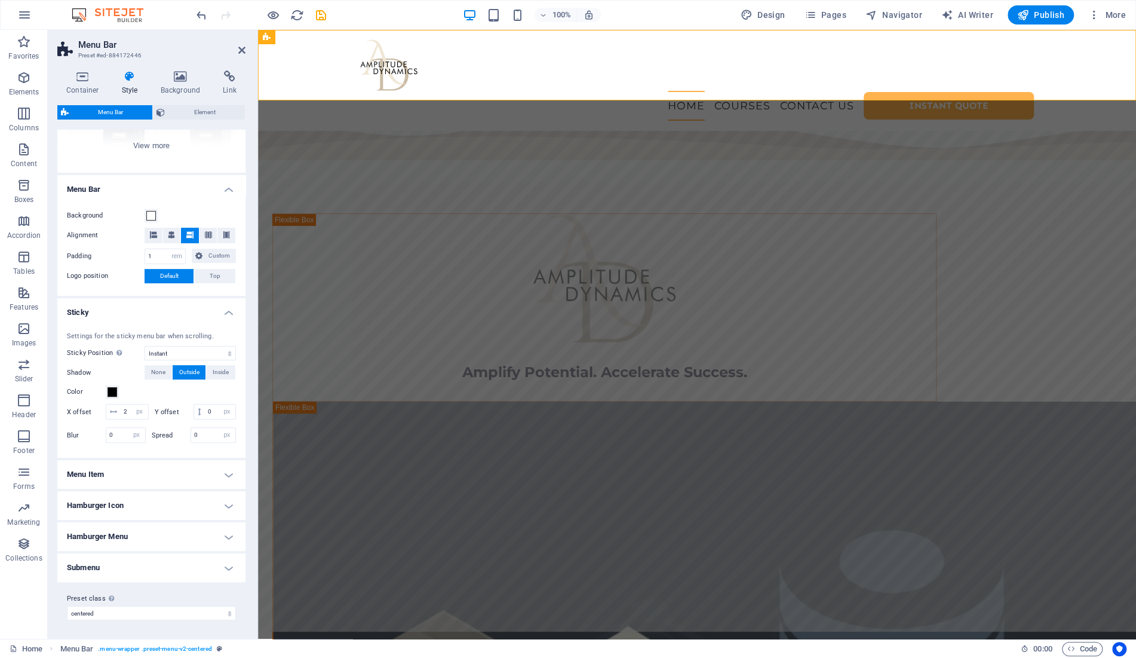
click at [142, 541] on h4 "Hamburger Menu" at bounding box center [151, 536] width 188 height 29
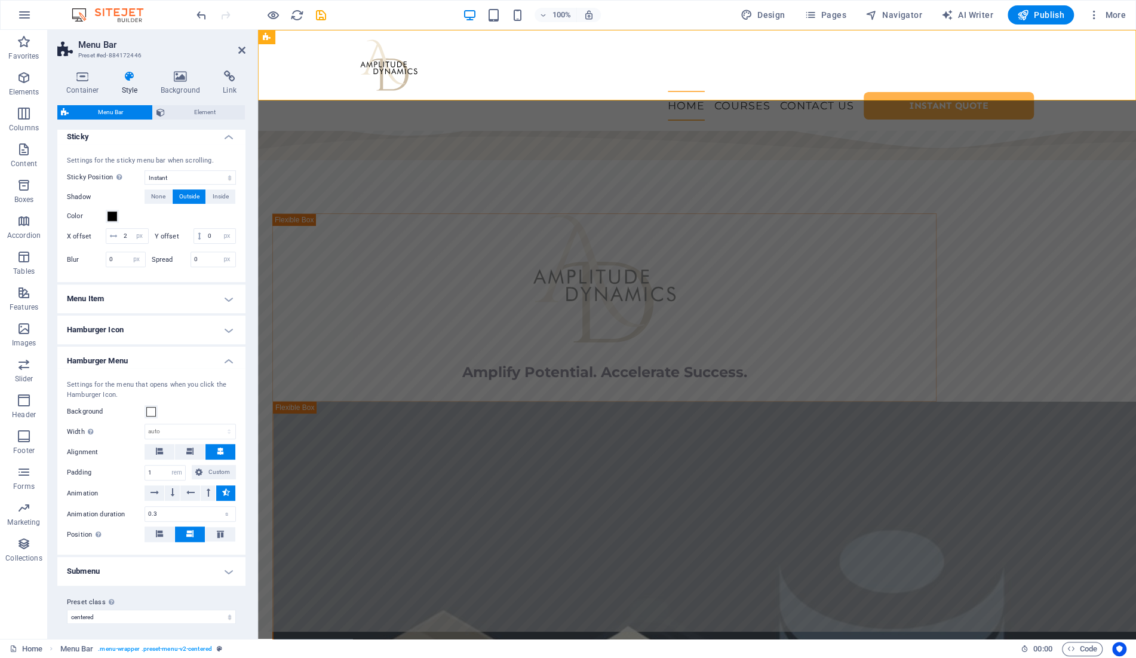
scroll to position [336, 0]
click at [139, 358] on h4 "Hamburger Menu" at bounding box center [151, 355] width 188 height 22
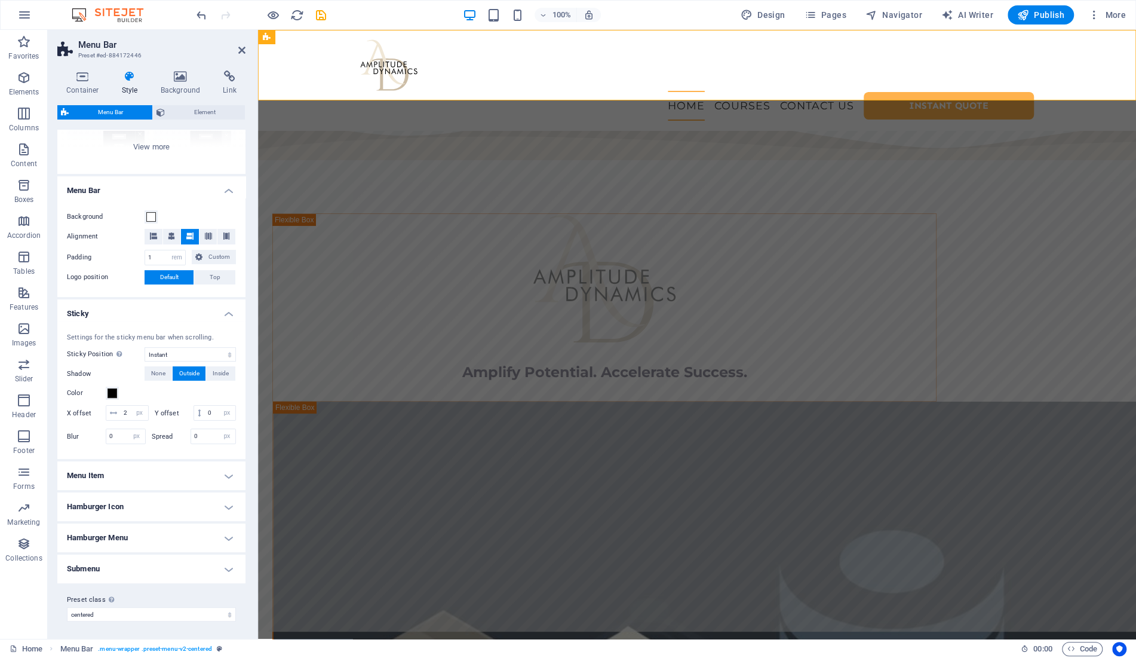
scroll to position [158, 0]
click at [145, 346] on select "Off Instant After menu After banner When scrolling up" at bounding box center [190, 353] width 91 height 14
select select "sticky_menu"
click option "After menu" at bounding box center [0, 0] width 0 height 0
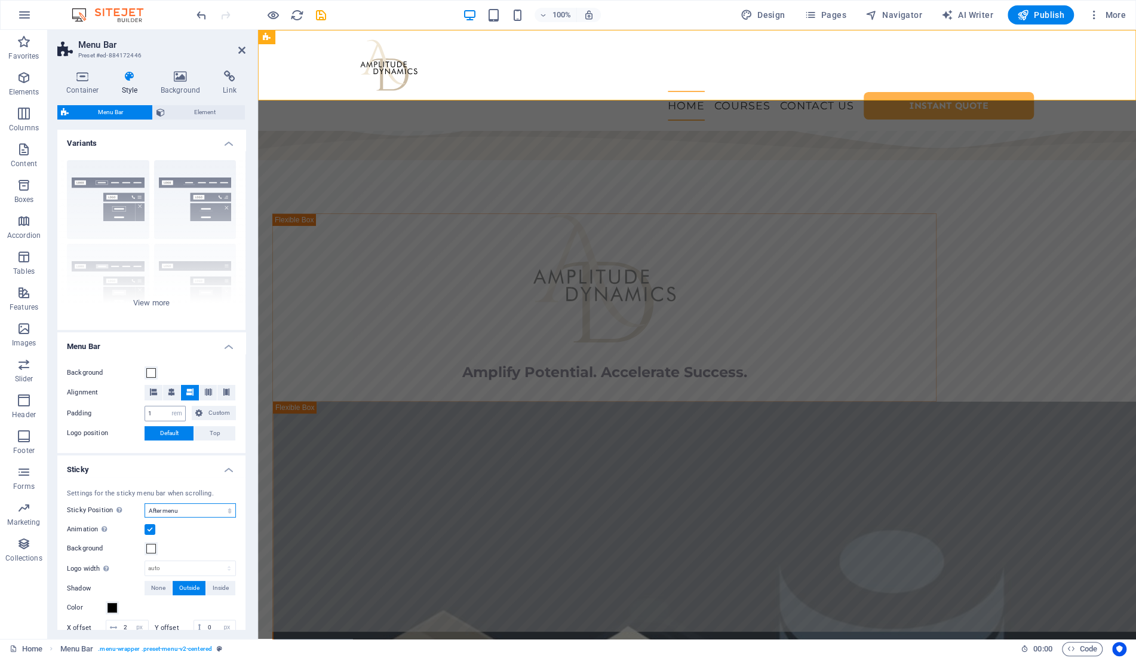
scroll to position [0, 0]
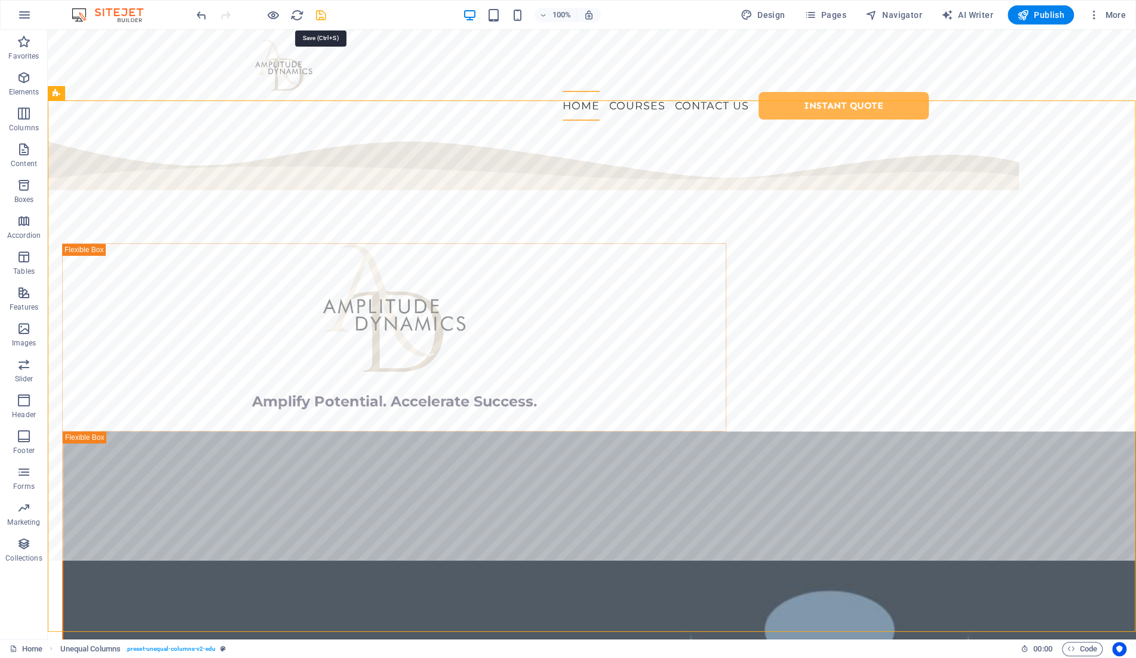
drag, startPoint x: 323, startPoint y: 16, endPoint x: 80, endPoint y: 17, distance: 242.5
click at [323, 16] on icon "save" at bounding box center [321, 15] width 14 height 14
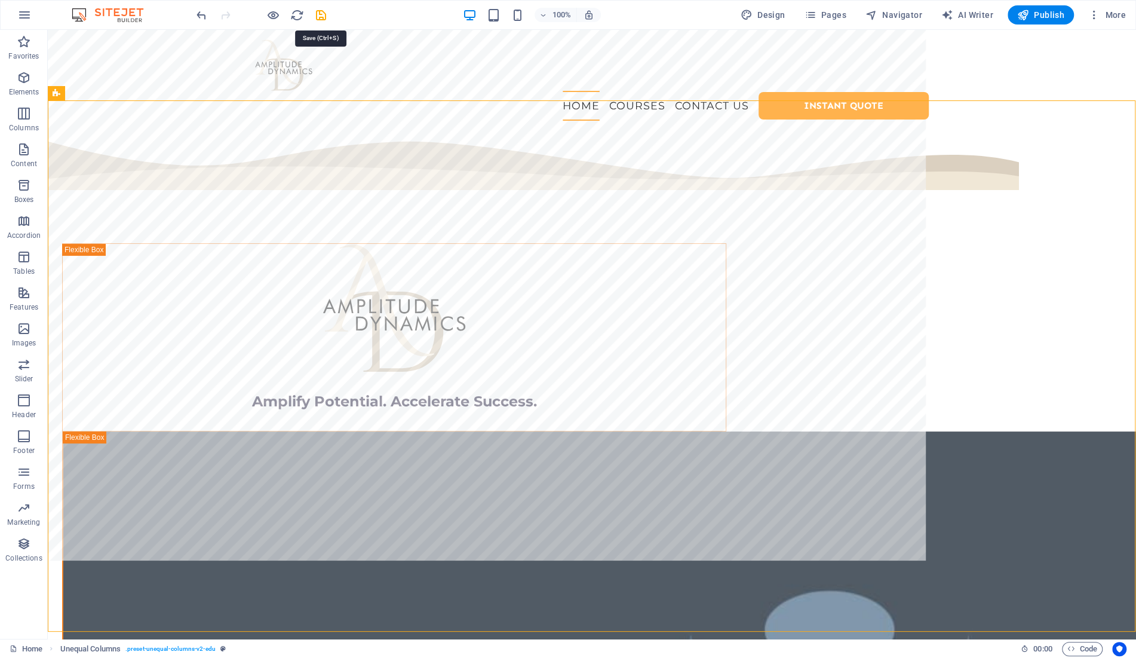
select select "rem"
select select "sticky_menu"
select select "px"
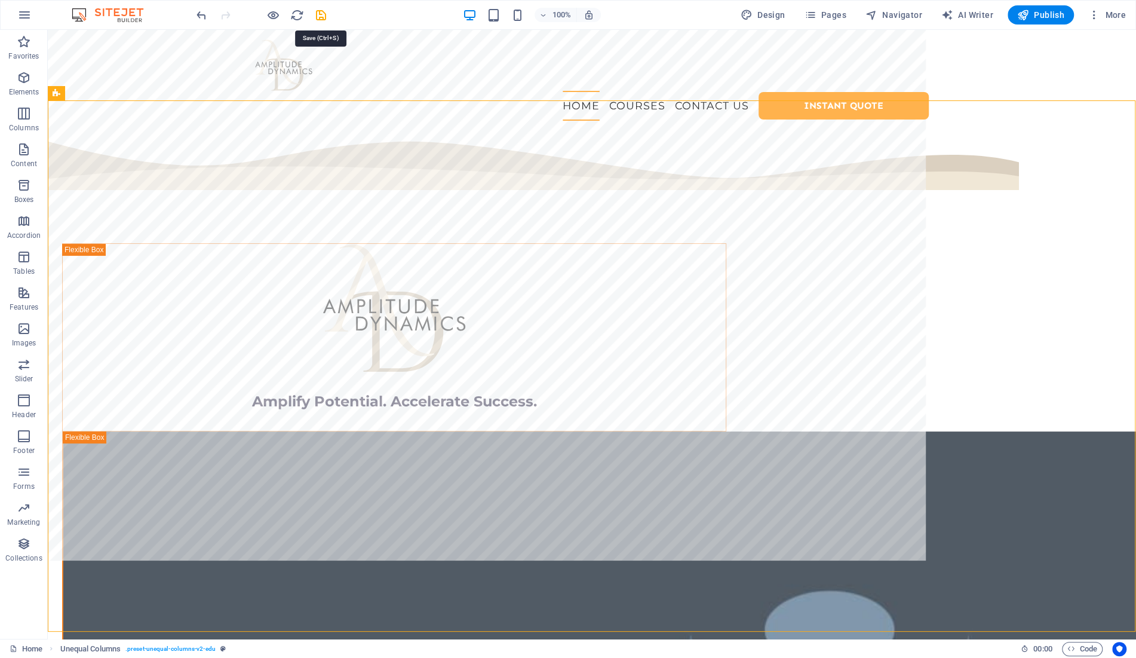
select select "px"
select select "preset-menu-v2-centered"
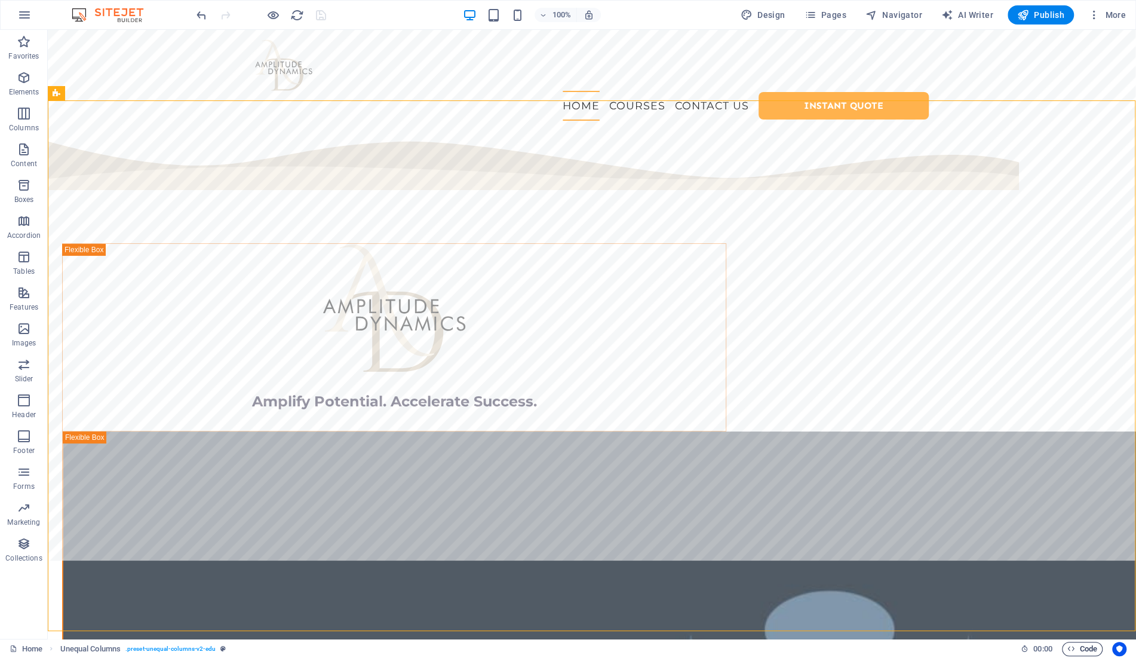
click at [1077, 649] on span "Code" at bounding box center [1082, 649] width 30 height 14
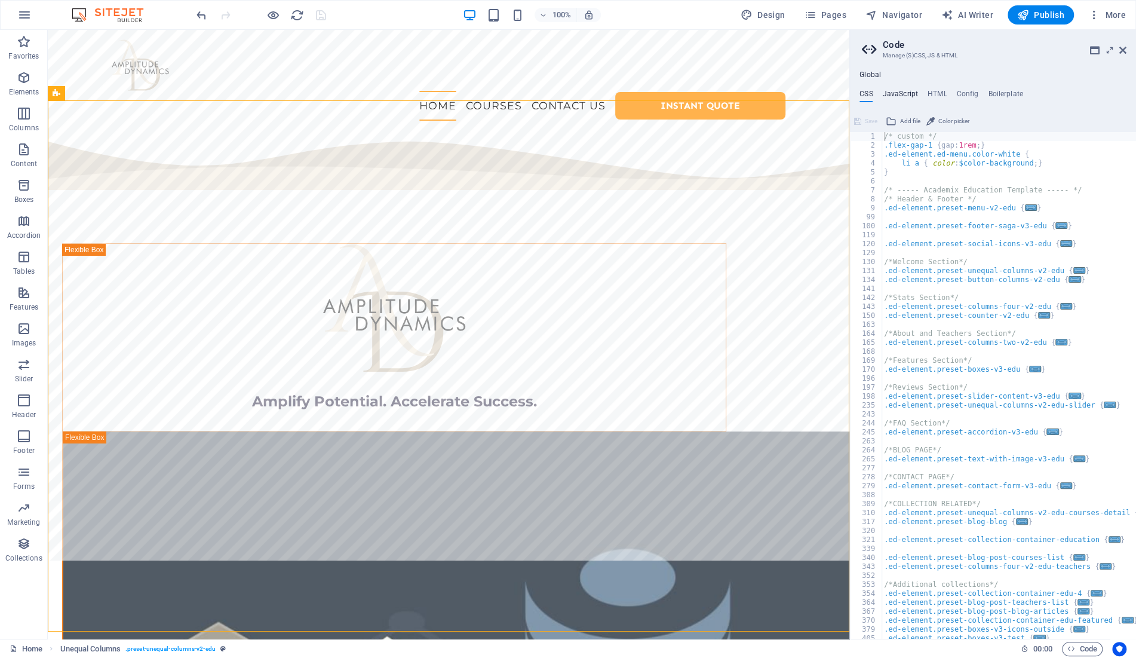
click at [904, 98] on h4 "JavaScript" at bounding box center [899, 96] width 35 height 13
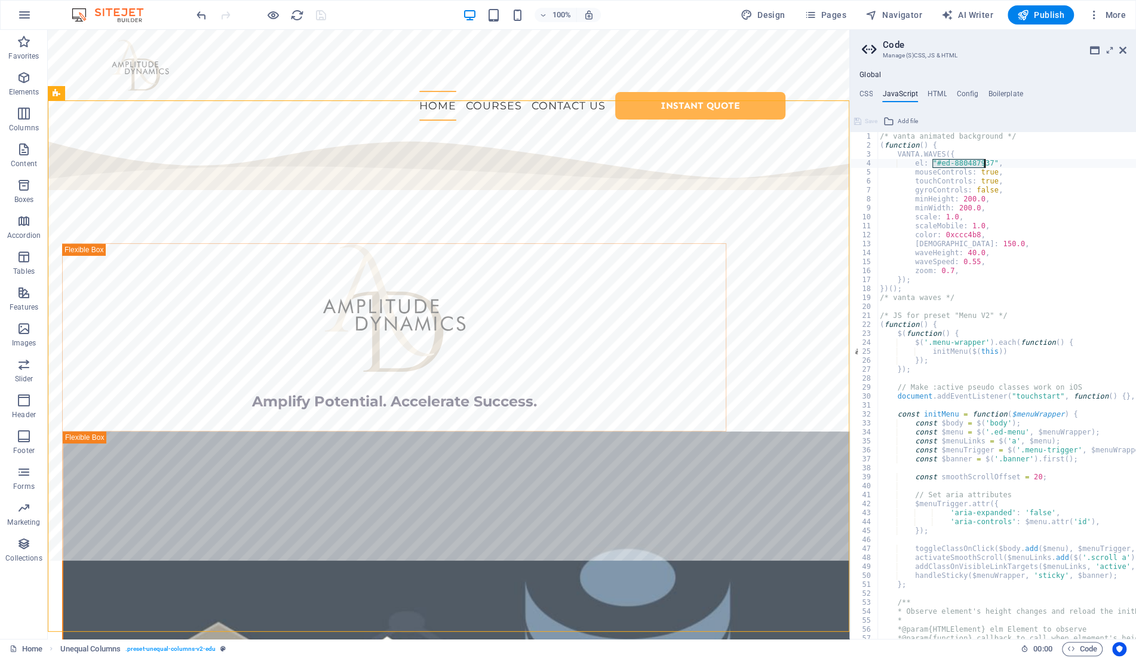
drag, startPoint x: 932, startPoint y: 164, endPoint x: 984, endPoint y: 162, distance: 51.4
click at [984, 162] on div "/* vanta animated background */ ( function ( ) { VANTA . WAVES ({ el : "#ed-880…" at bounding box center [1151, 394] width 548 height 525
type textarea "el: "#ed-880487937","
click at [868, 96] on h4 "CSS" at bounding box center [866, 96] width 13 height 13
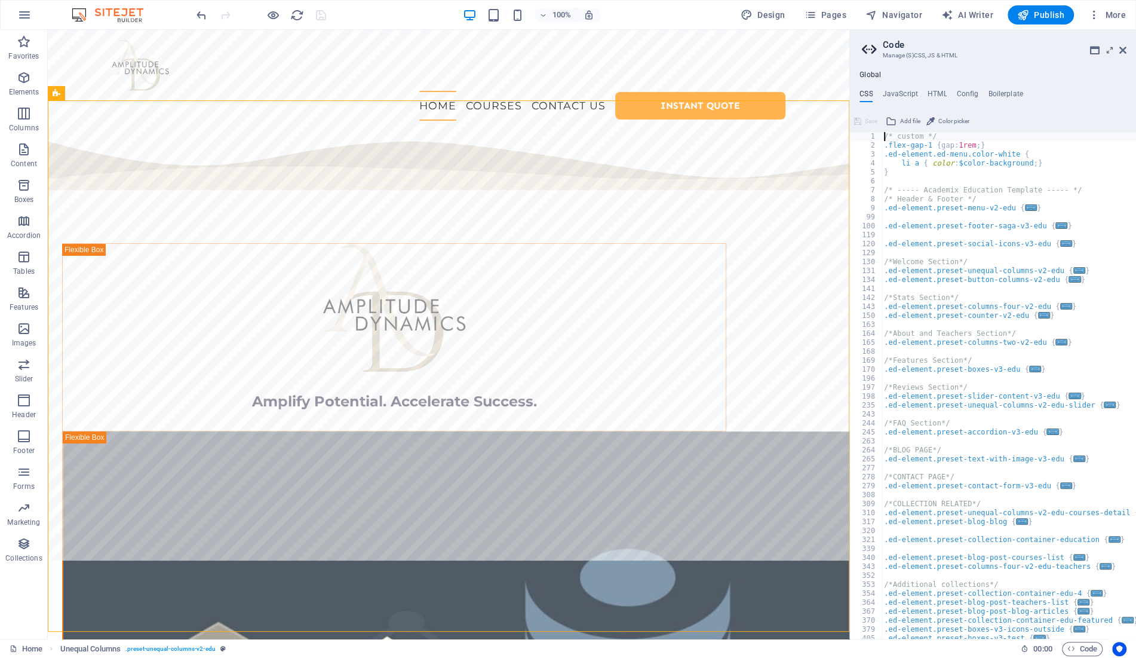
click at [909, 174] on div "/* custom */ .flex-gap-1 { gap: 1rem ; } .ed-element.ed-menu.color-white { li a…" at bounding box center [1009, 394] width 254 height 525
type textarea "}"
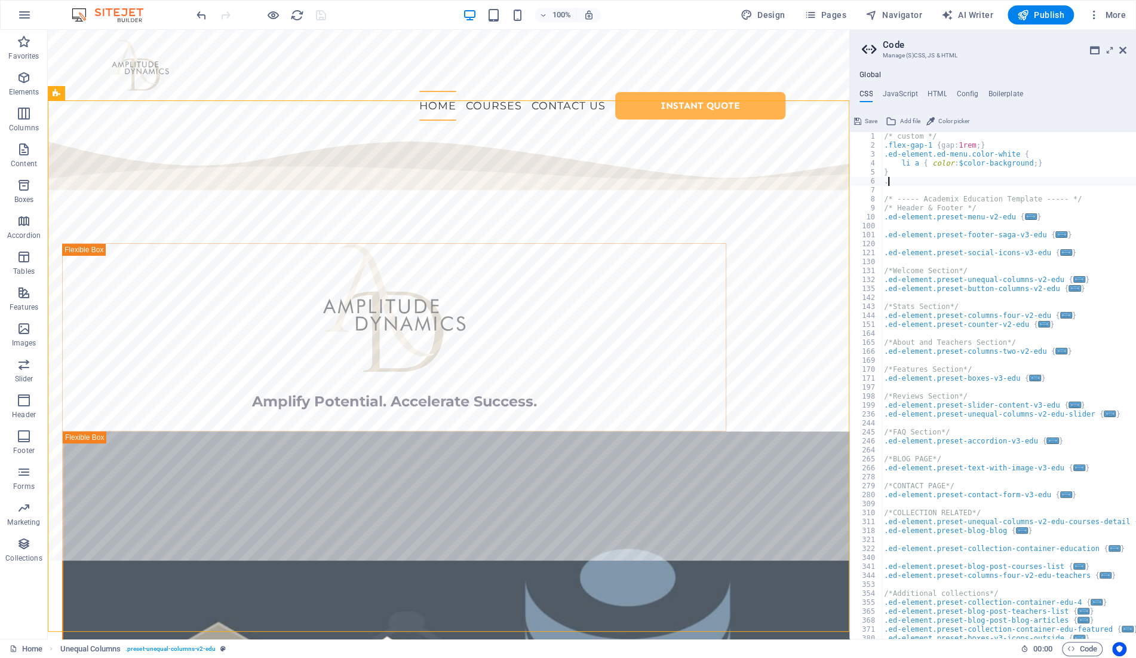
paste textarea "vanta-canvas"
type textarea ".vanta-canvas {"
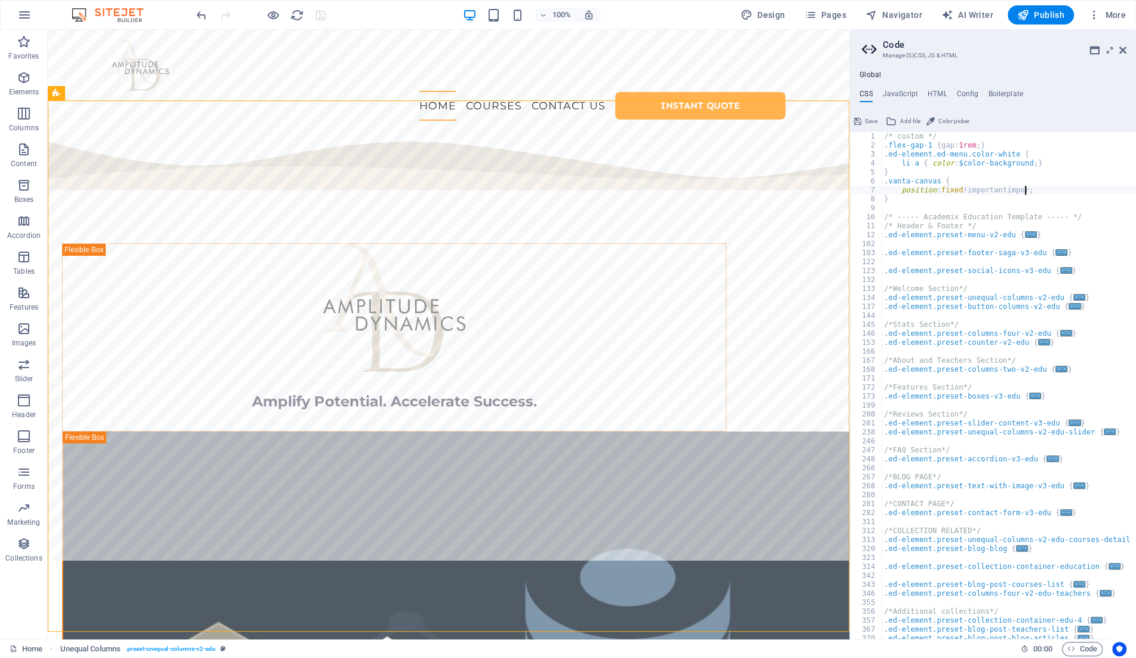
scroll to position [0, 8]
type textarea "position: fixed !important;"
select select "rem"
select select "sticky_menu"
select select "px"
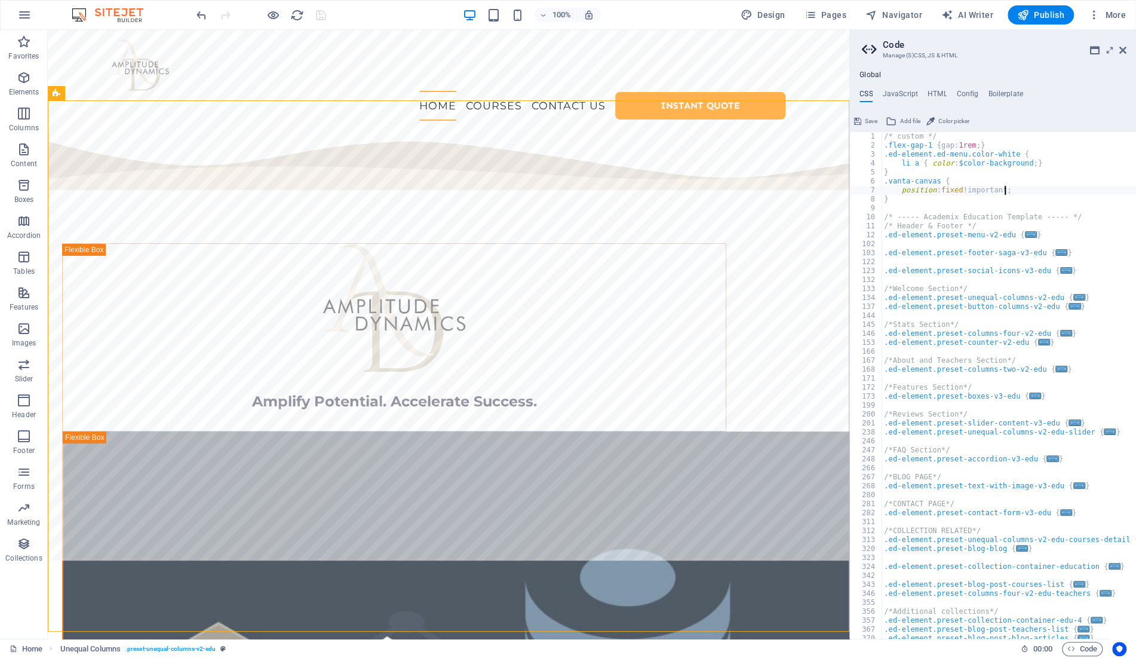
select select "px"
select select "preset-menu-v2-centered"
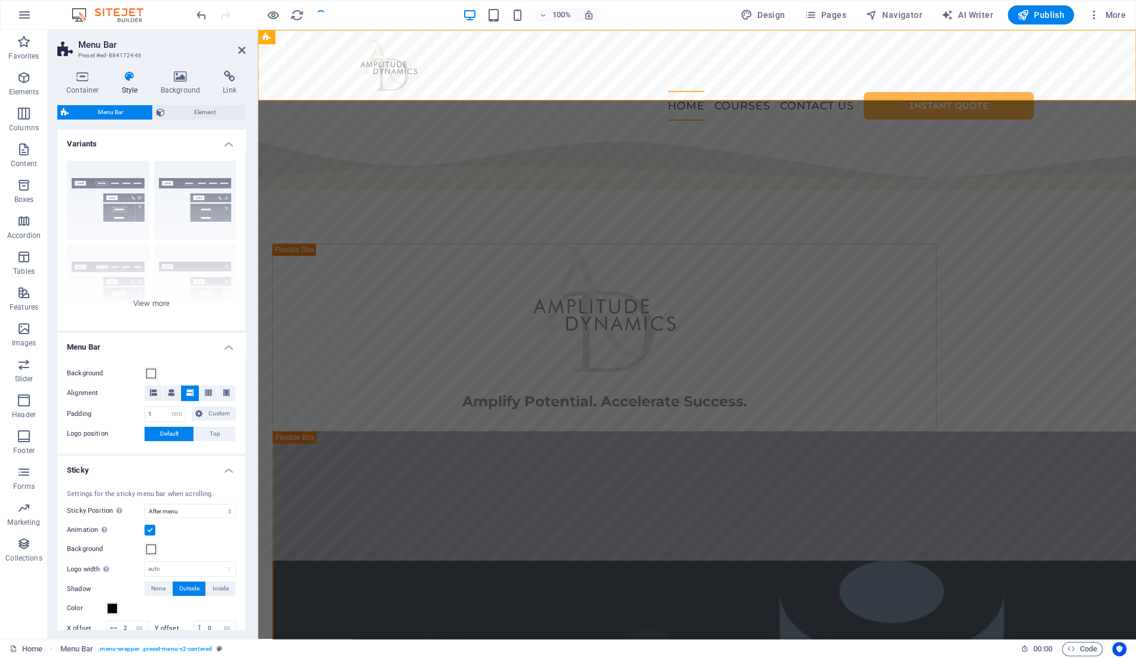
click at [236, 48] on h2 "Menu Bar" at bounding box center [161, 44] width 167 height 11
click at [240, 50] on icon at bounding box center [241, 50] width 7 height 10
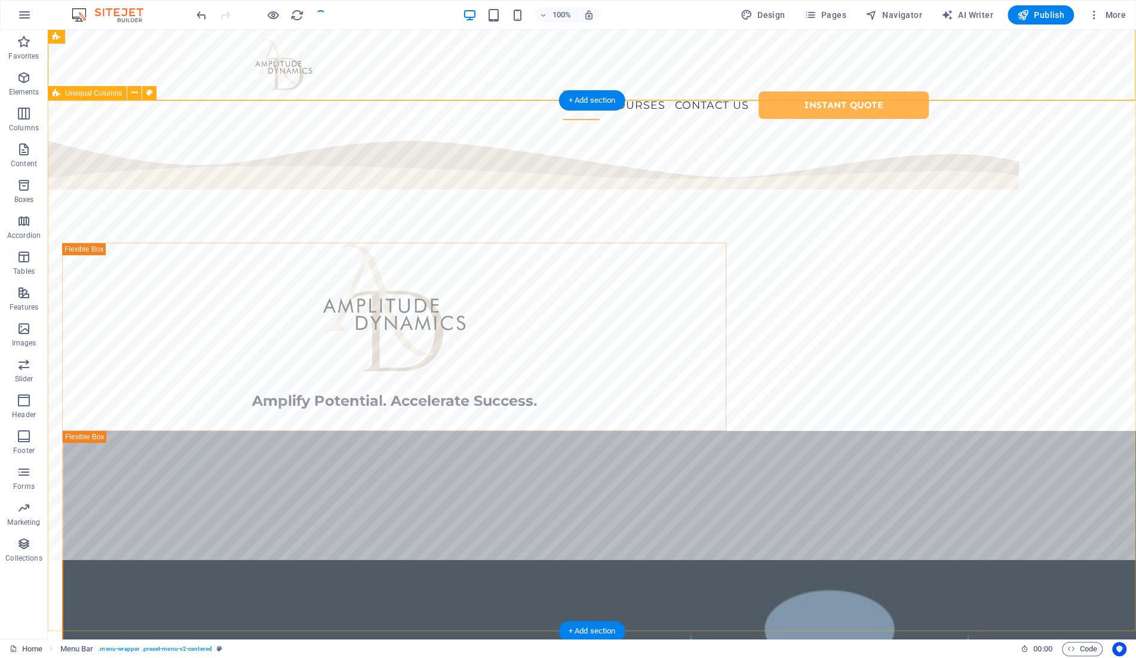
scroll to position [0, 0]
click at [1079, 646] on span "Code" at bounding box center [1082, 649] width 30 height 14
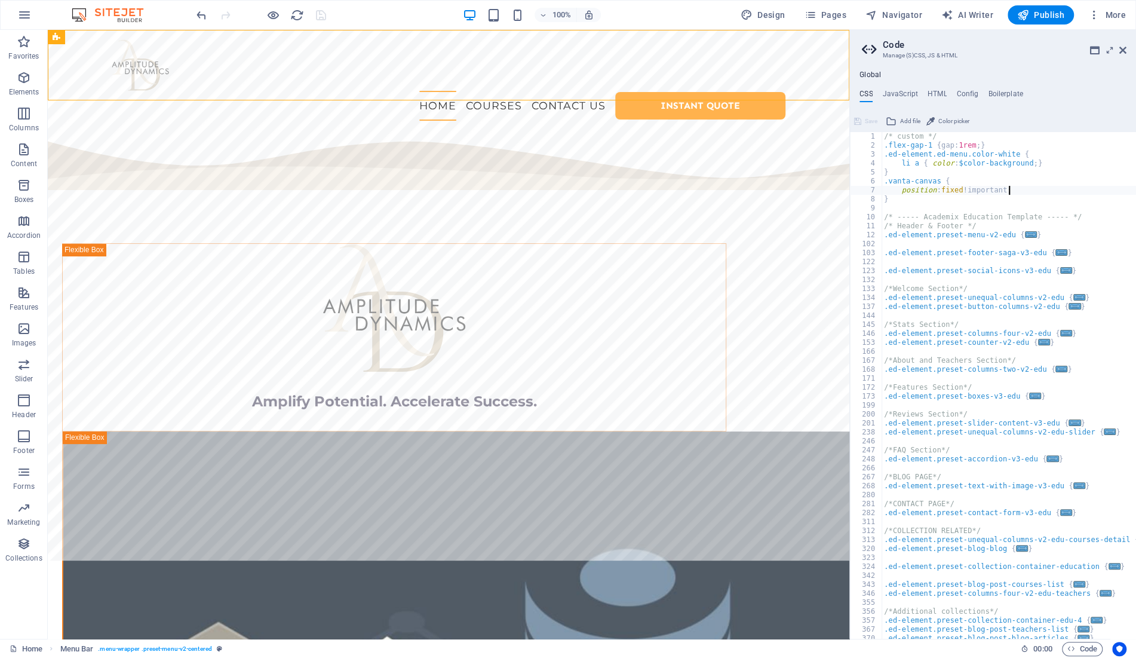
click at [1023, 191] on div "/* custom */ .flex-gap-1 { gap: 1rem ; } .ed-element.ed-menu.color-white { li a…" at bounding box center [1009, 394] width 254 height 525
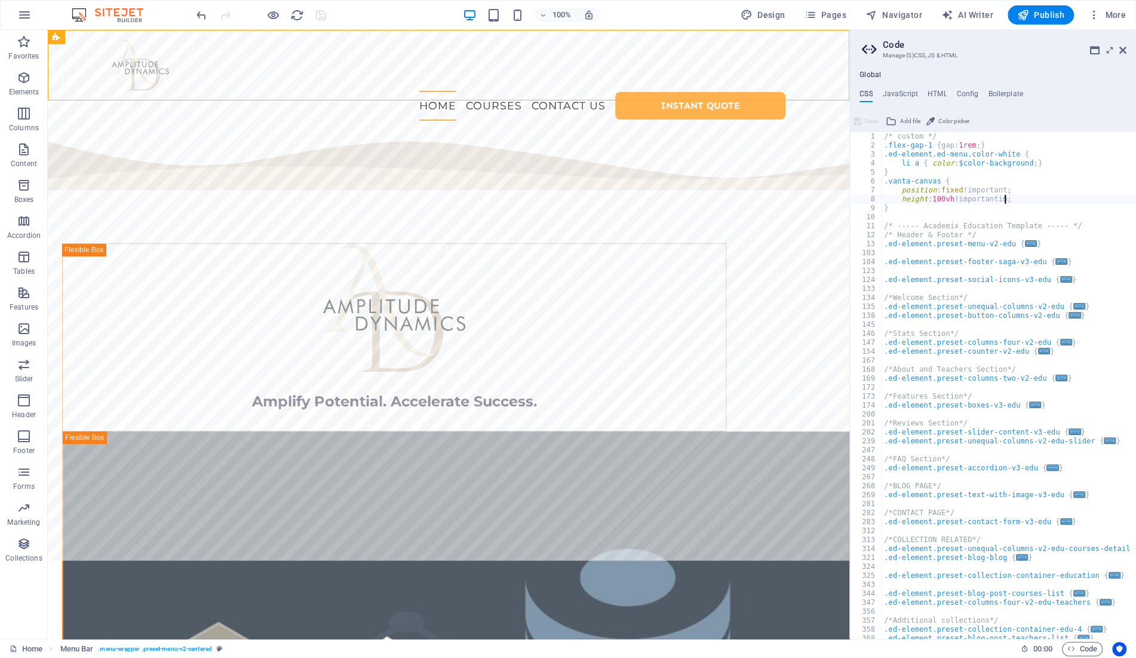
scroll to position [0, 7]
type textarea "height: 100vh !important;;"
select select "rem"
select select "sticky_menu"
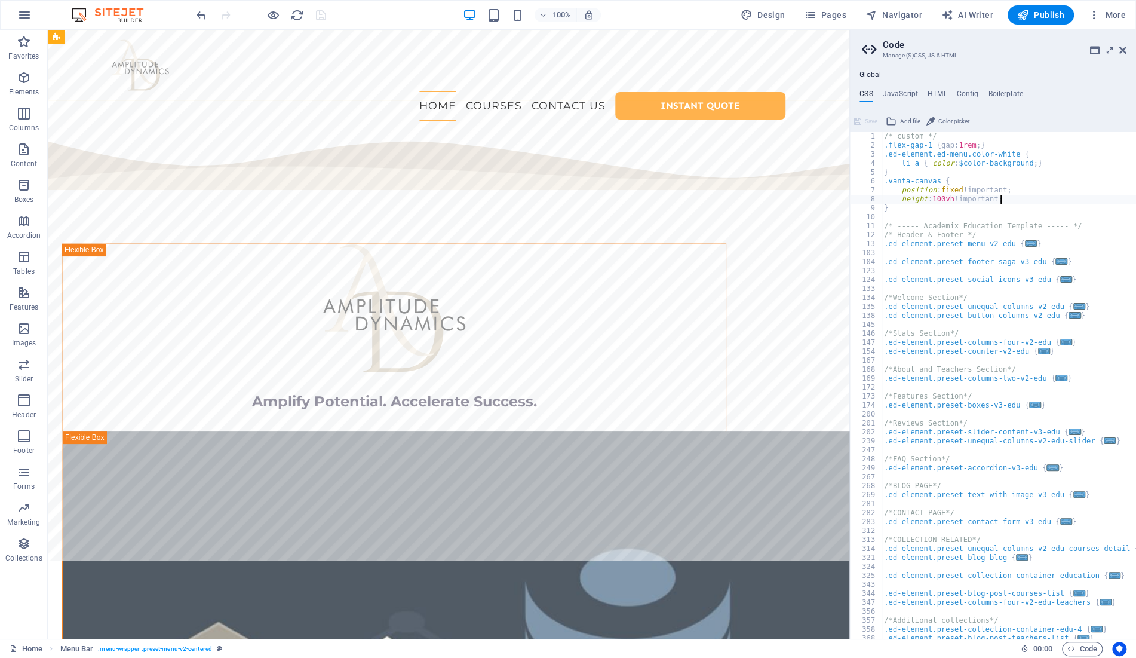
select select "px"
select select "preset-menu-v2-centered"
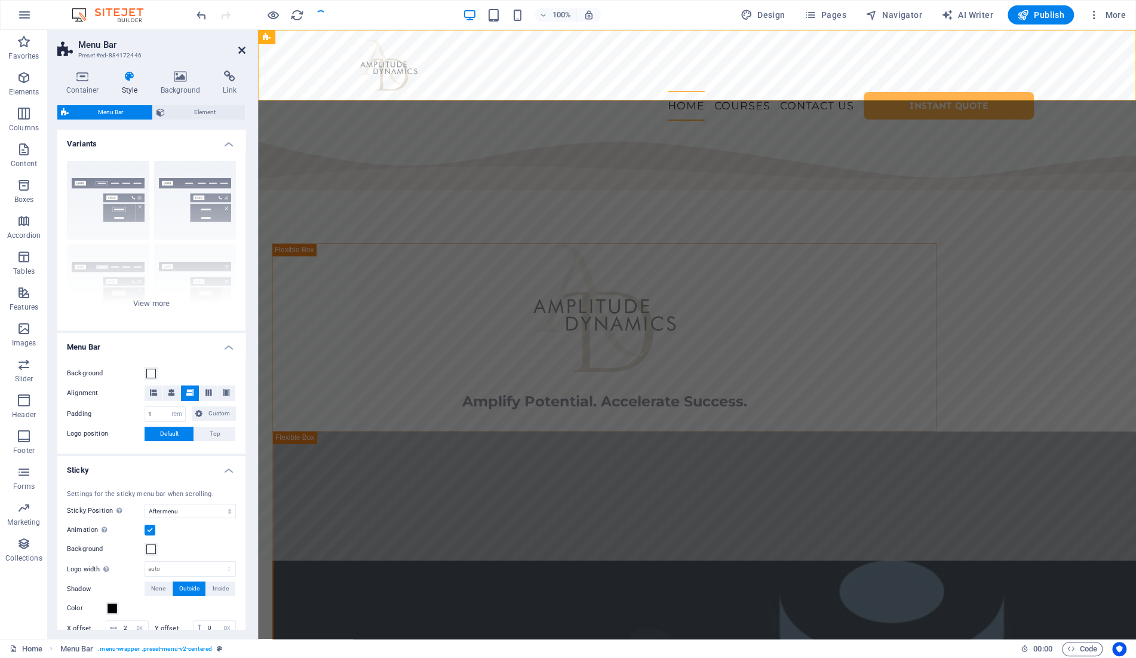
click at [240, 47] on icon at bounding box center [241, 50] width 7 height 10
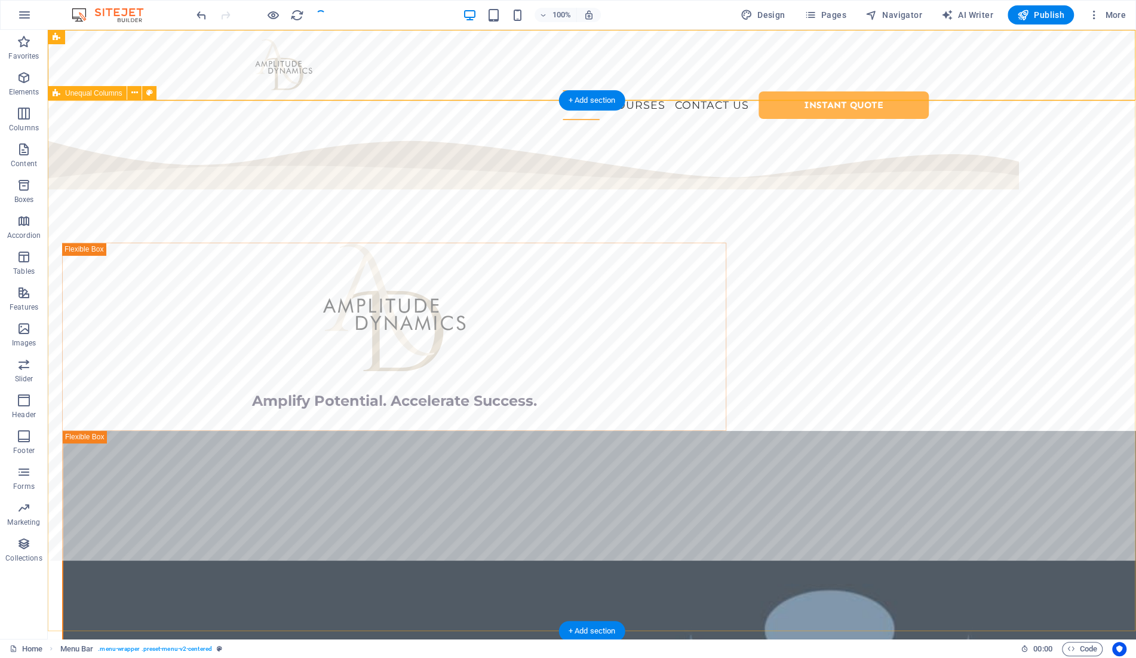
scroll to position [0, 0]
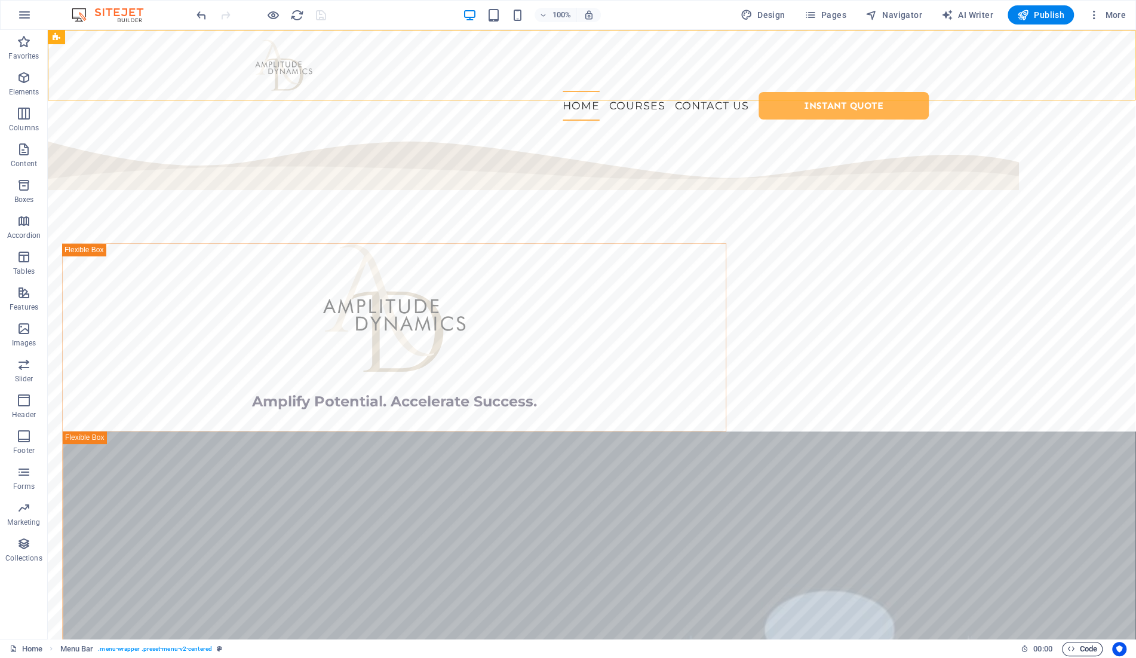
click at [1072, 649] on icon "button" at bounding box center [1071, 648] width 8 height 8
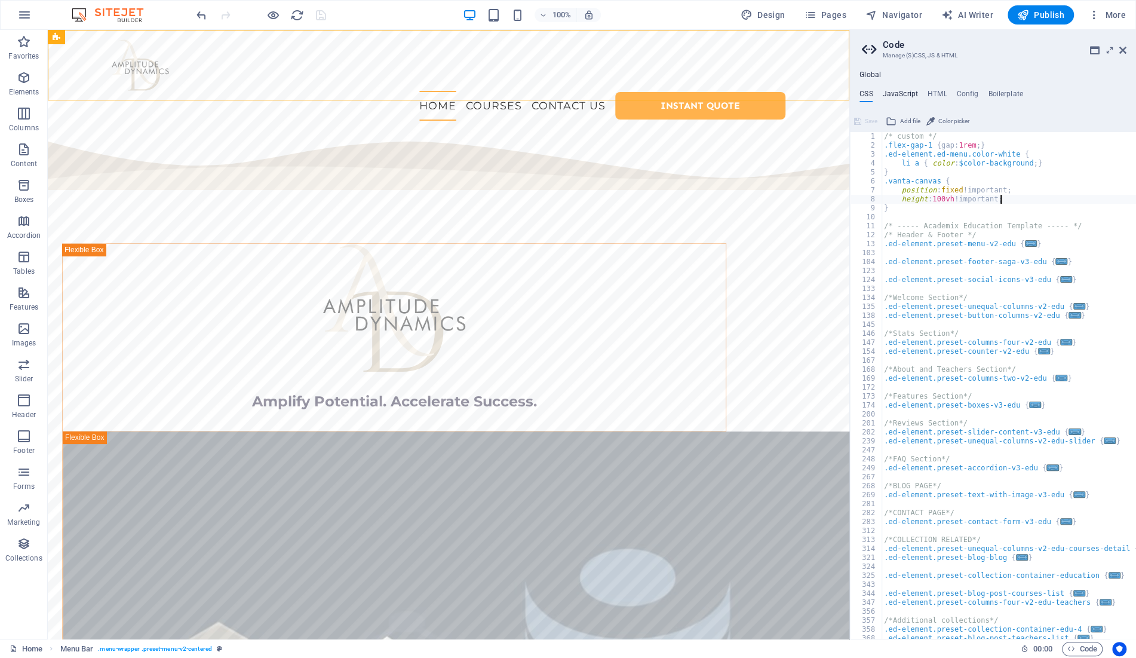
click at [913, 91] on h4 "JavaScript" at bounding box center [899, 96] width 35 height 13
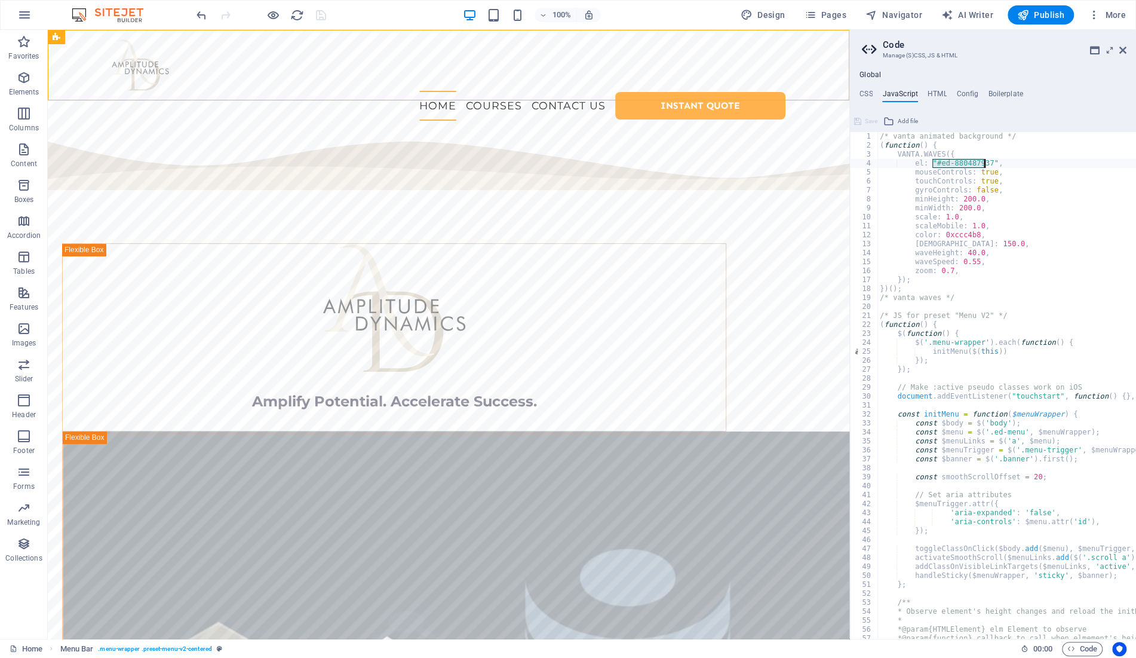
click at [965, 262] on div "/* vanta animated background */ ( function ( ) { VANTA . WAVES ({ el : "#ed-880…" at bounding box center [1151, 394] width 548 height 525
type textarea "waveSpeed: 0.25,"
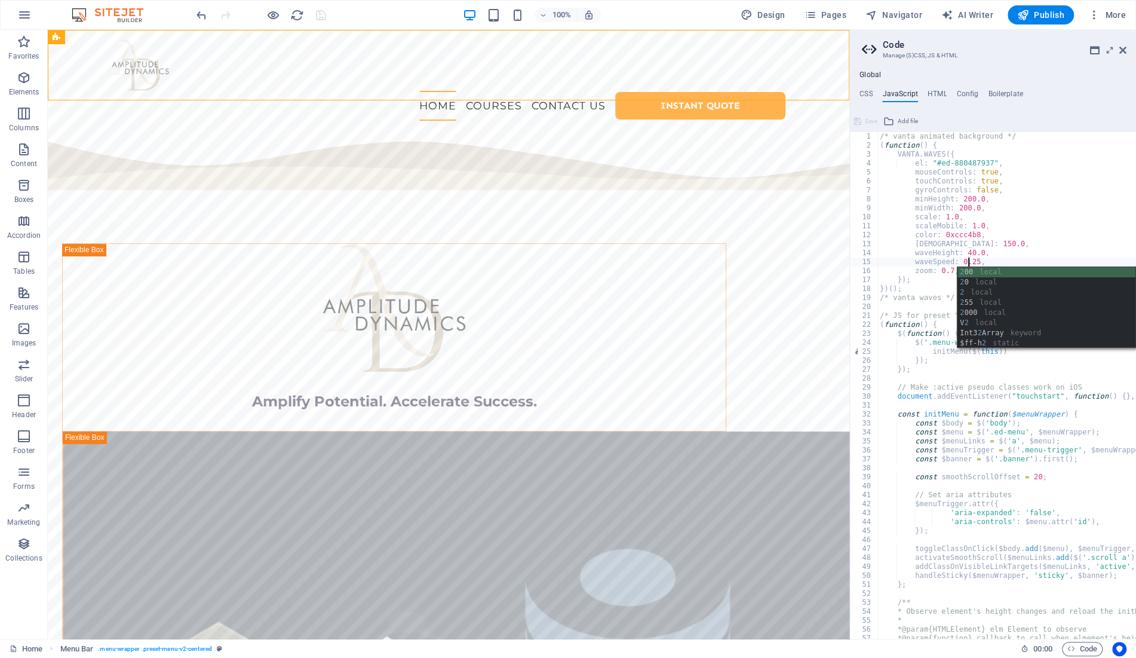
select select "rem"
select select "sticky_menu"
select select "px"
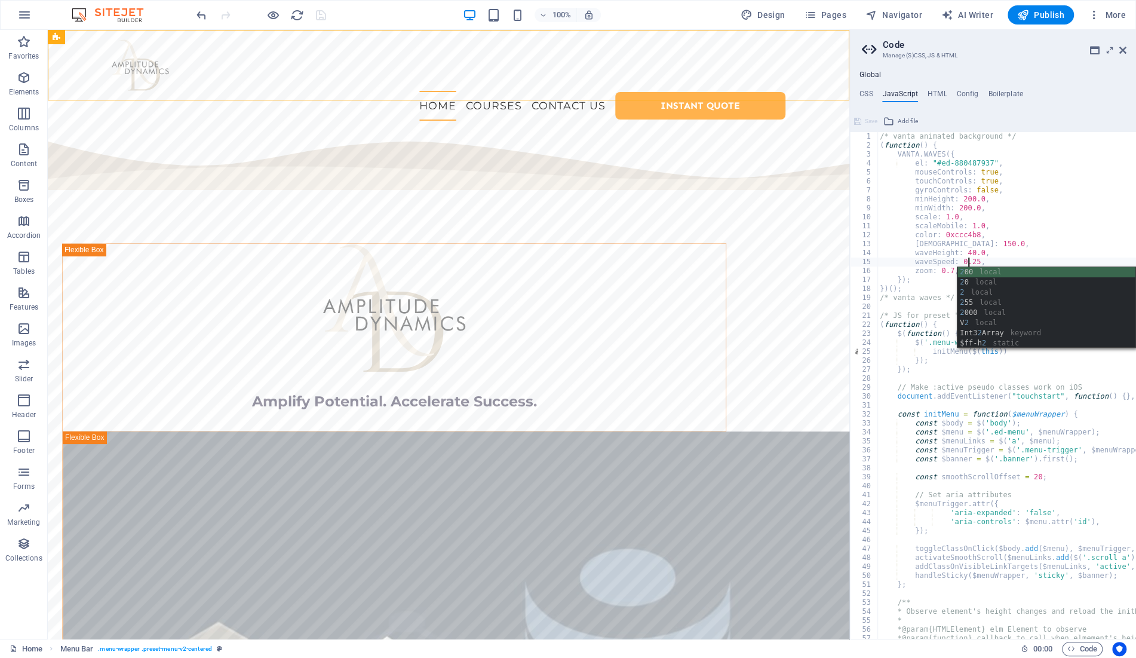
select select "px"
select select "preset-menu-v2-centered"
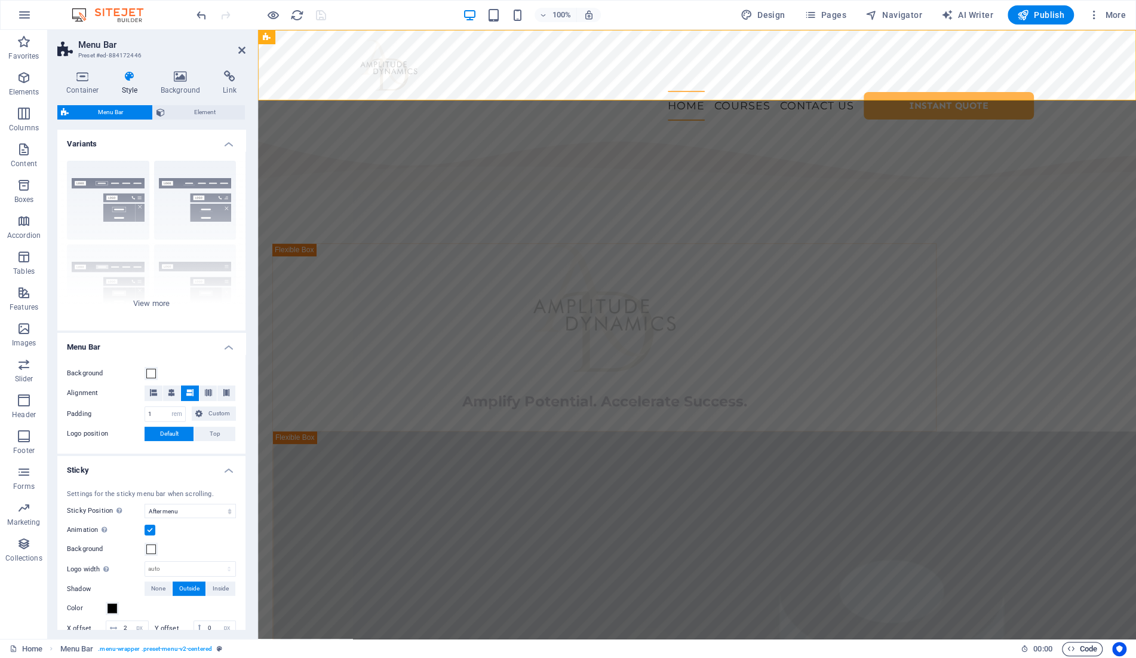
click at [1082, 647] on span "Code" at bounding box center [1082, 649] width 30 height 14
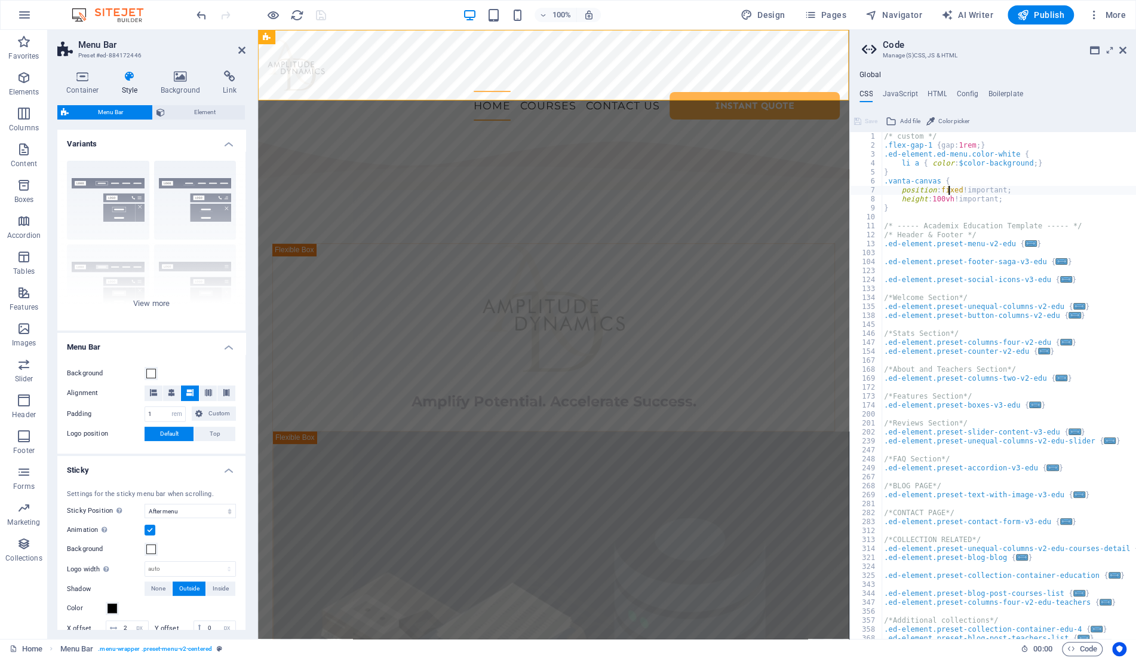
click at [949, 189] on div "/* custom */ .flex-gap-1 { gap: 1rem ; } .ed-element.ed-menu.color-white { li a…" at bounding box center [1009, 394] width 254 height 525
type textarea "position: fixed !important;"
type textarea "height: 100vh !important;"
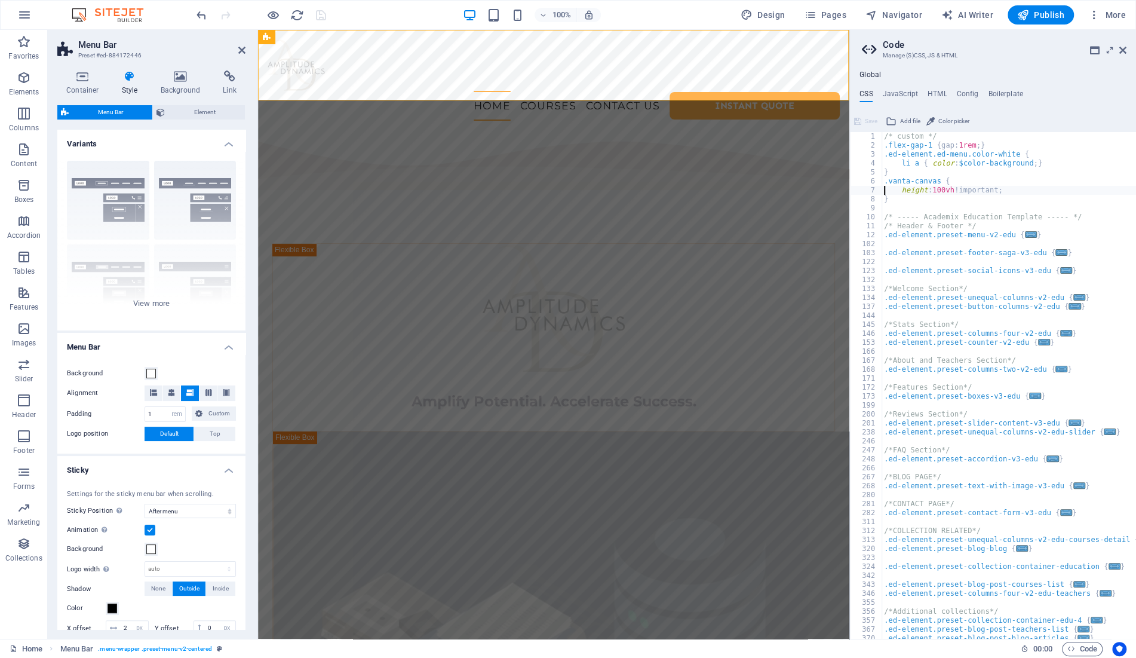
select select "rem"
select select "sticky_menu"
select select "px"
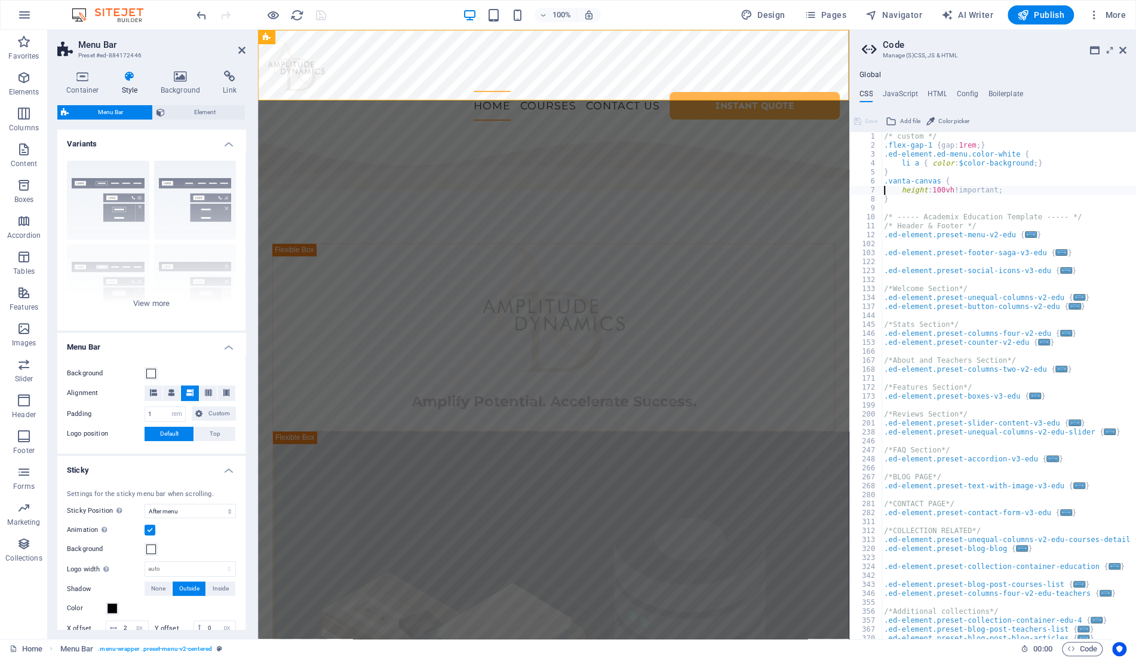
select select "px"
select select "preset-menu-v2-centered"
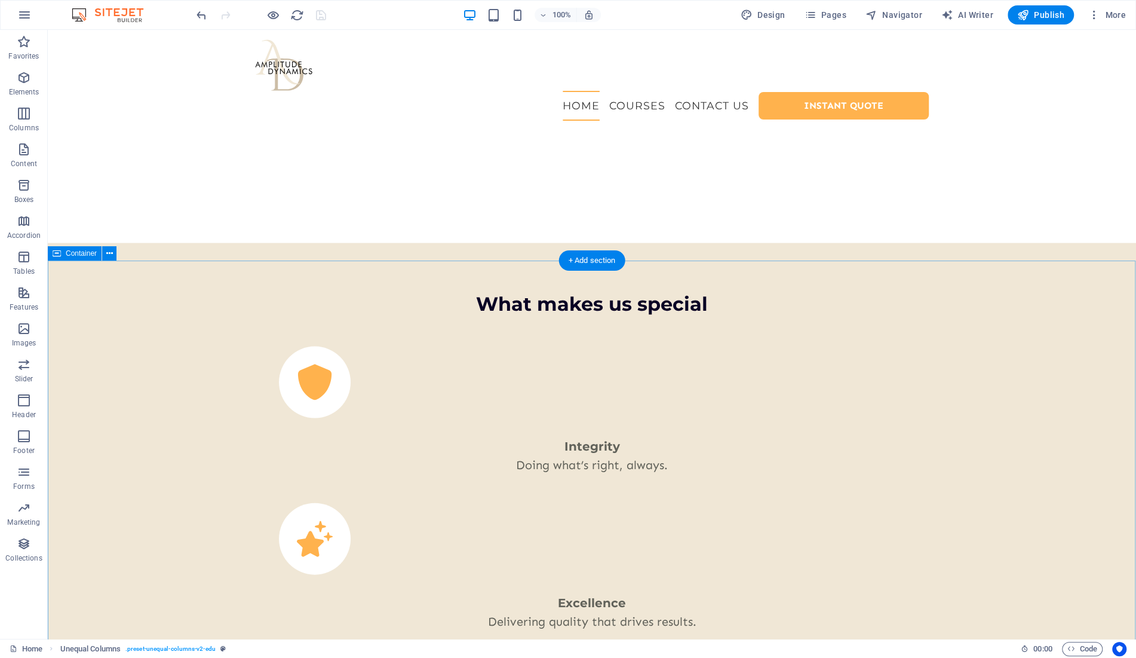
scroll to position [1809, 0]
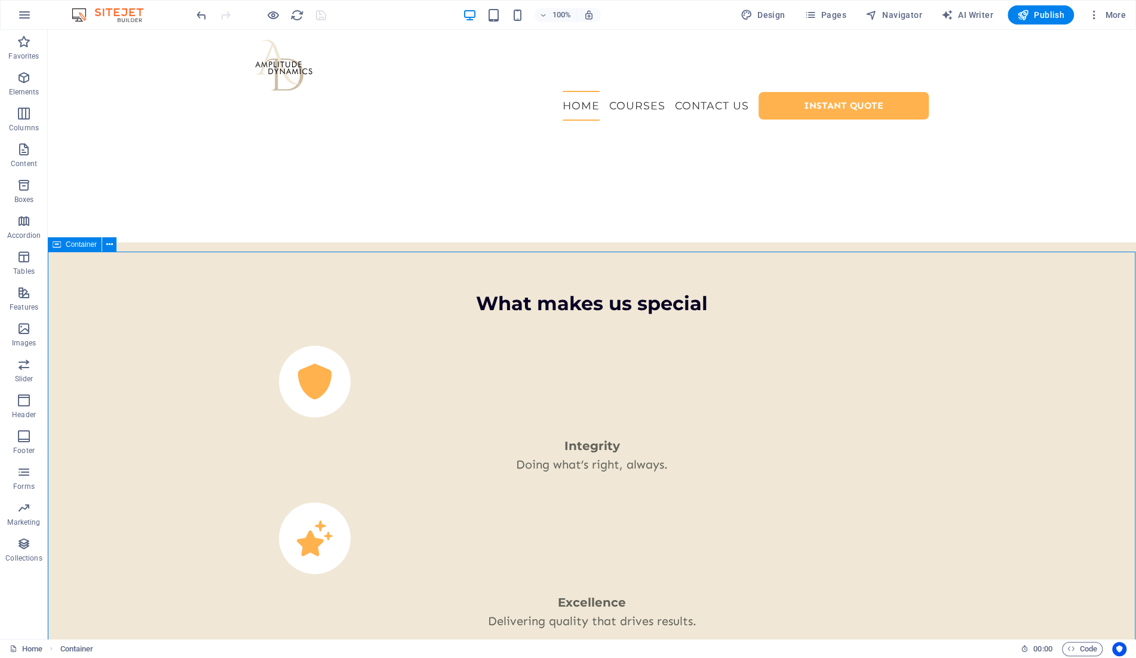
click at [79, 245] on span "Container" at bounding box center [81, 244] width 31 height 7
select select "blocks"
select select "rem"
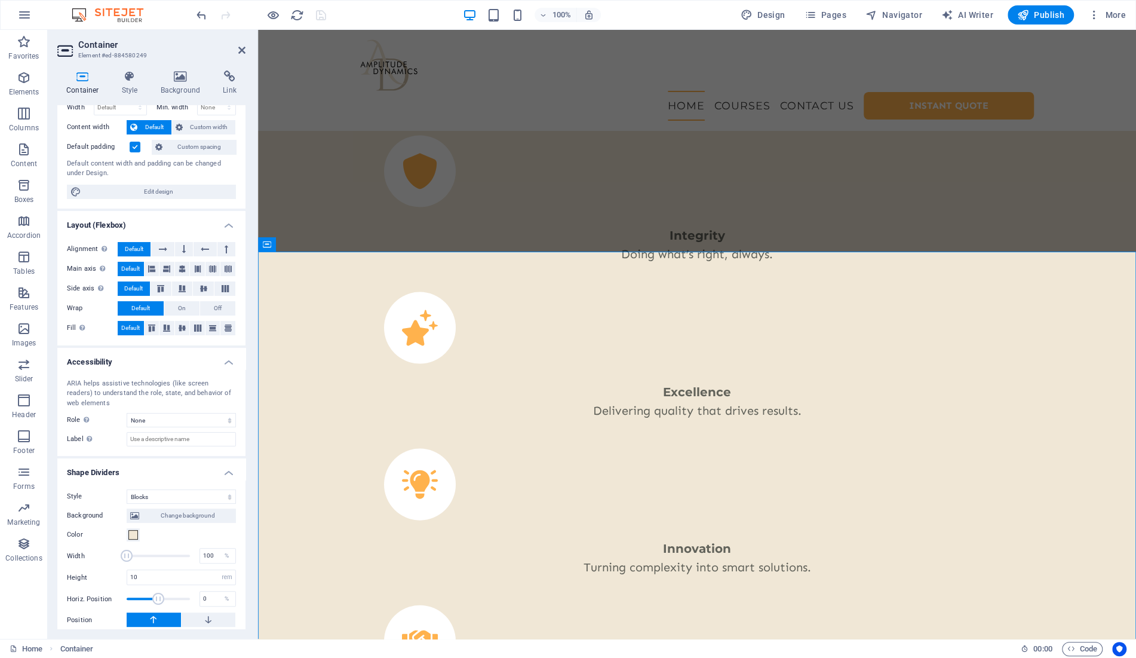
scroll to position [56, 0]
click at [127, 489] on select "None Triangle Square Diagonal Polygon 1 Polygon 2 Zigzag Multiple Zigzags Waves…" at bounding box center [181, 496] width 109 height 14
select select "multiple-waves"
click option "Multiple Waves" at bounding box center [0, 0] width 0 height 0
click at [131, 554] on span at bounding box center [133, 553] width 10 height 10
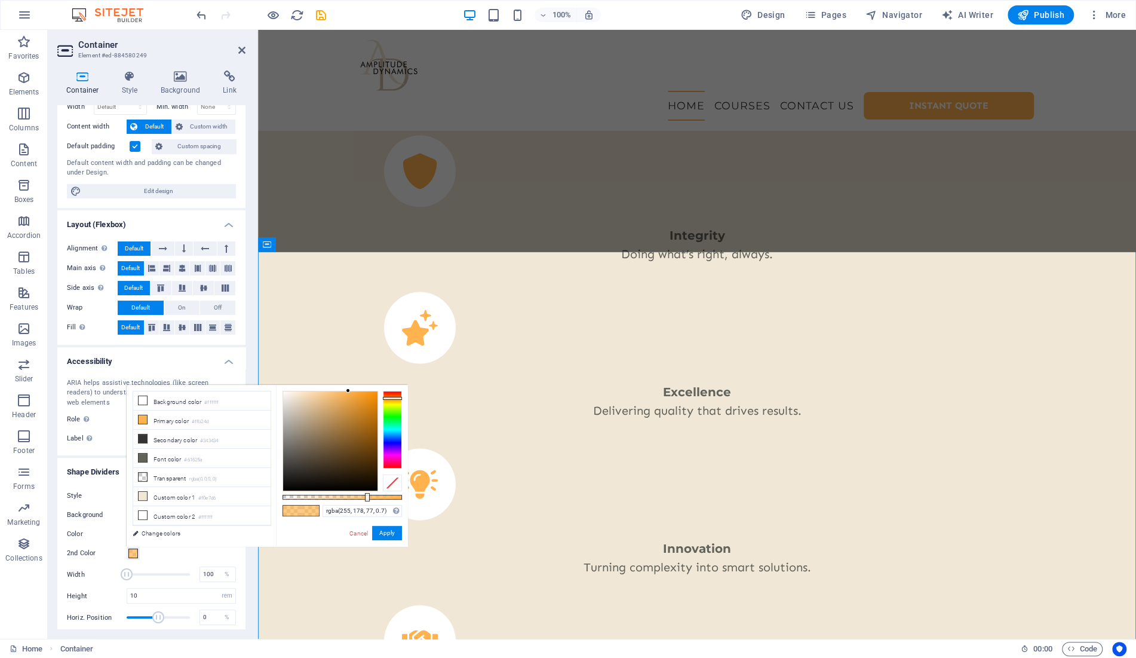
click at [131, 554] on span at bounding box center [133, 553] width 10 height 10
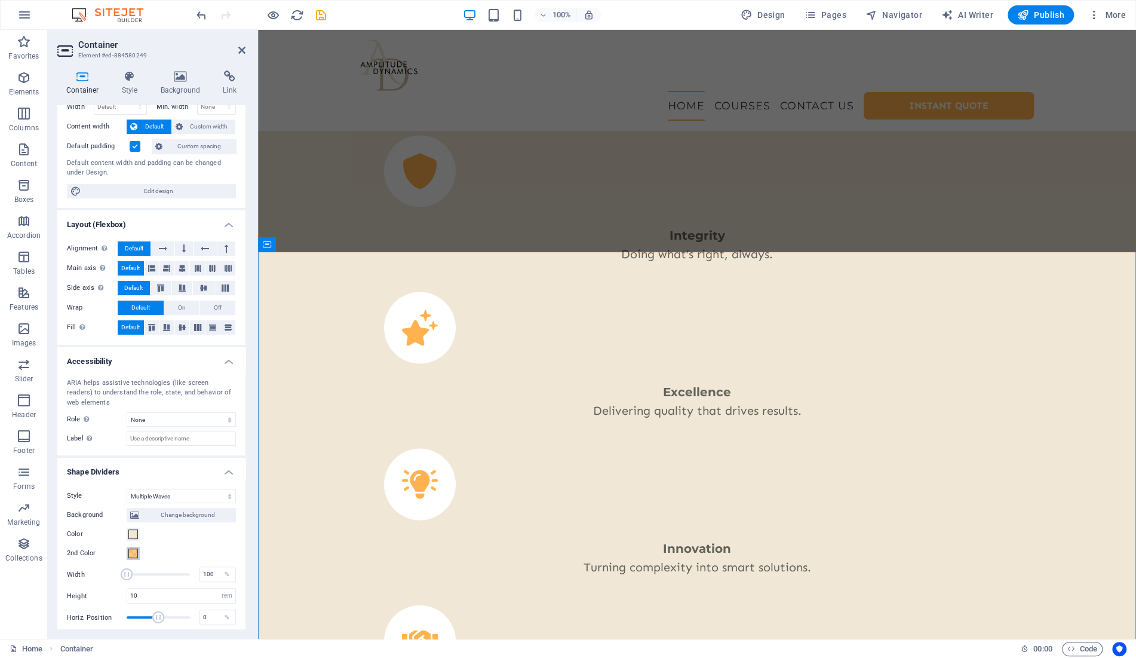
click at [132, 550] on span at bounding box center [133, 553] width 10 height 10
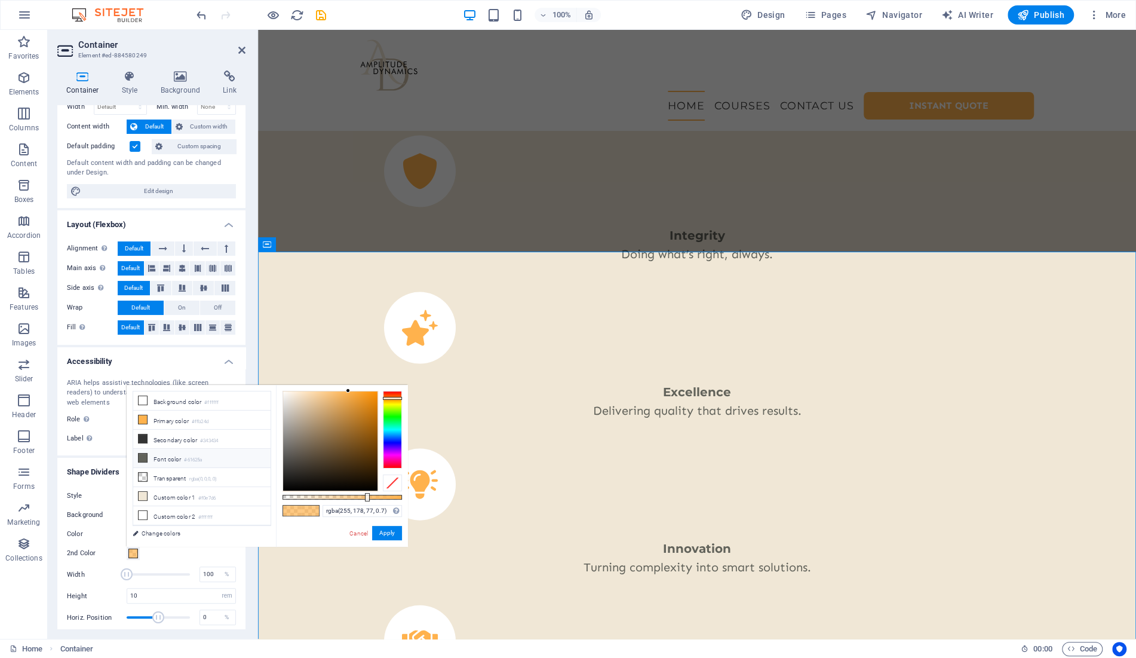
click at [159, 453] on li "Font color #61625a" at bounding box center [201, 458] width 137 height 19
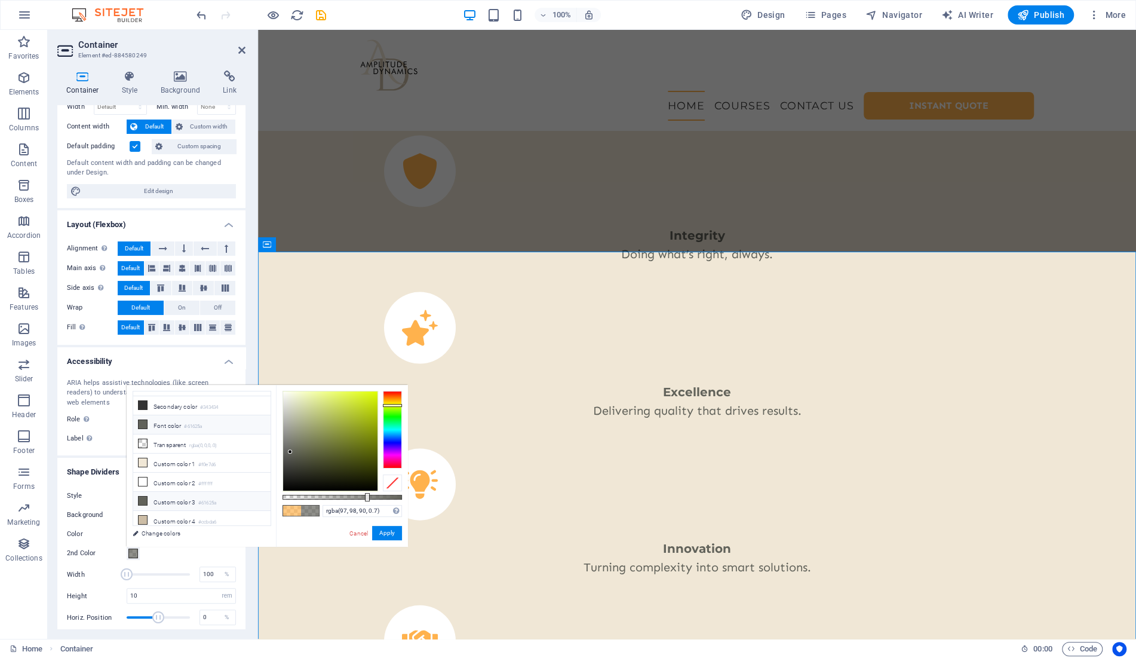
scroll to position [36, 0]
click at [167, 515] on li "Custom color 4 #ccbda6" at bounding box center [201, 517] width 137 height 19
type input "rgba(204, 189, 166, 0.7)"
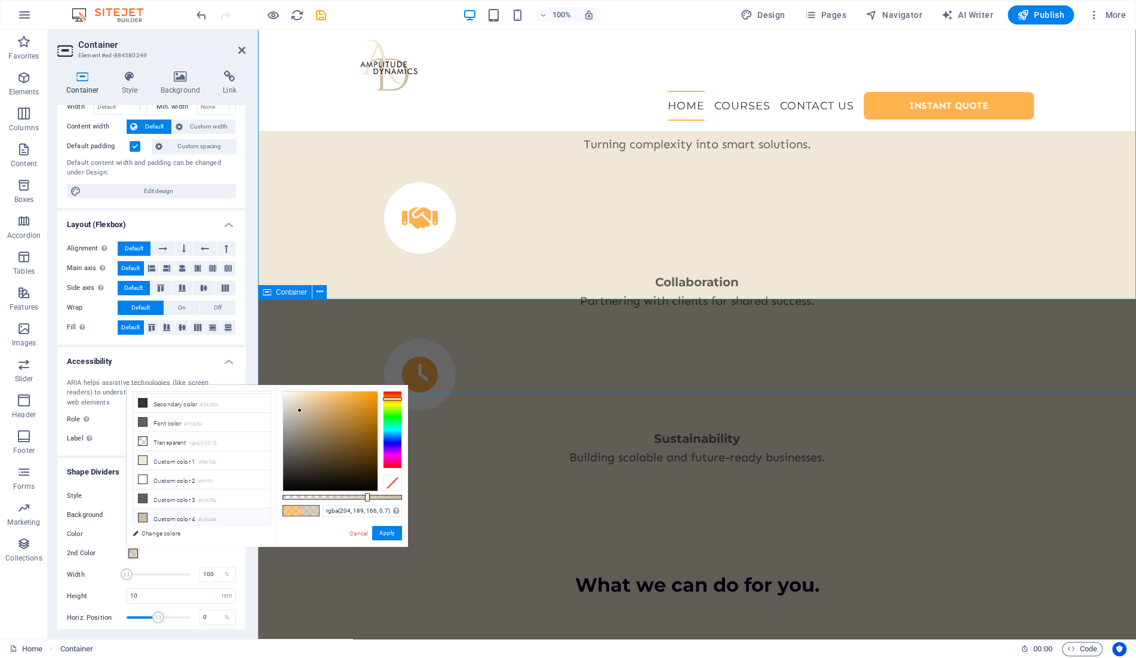
scroll to position [2233, 0]
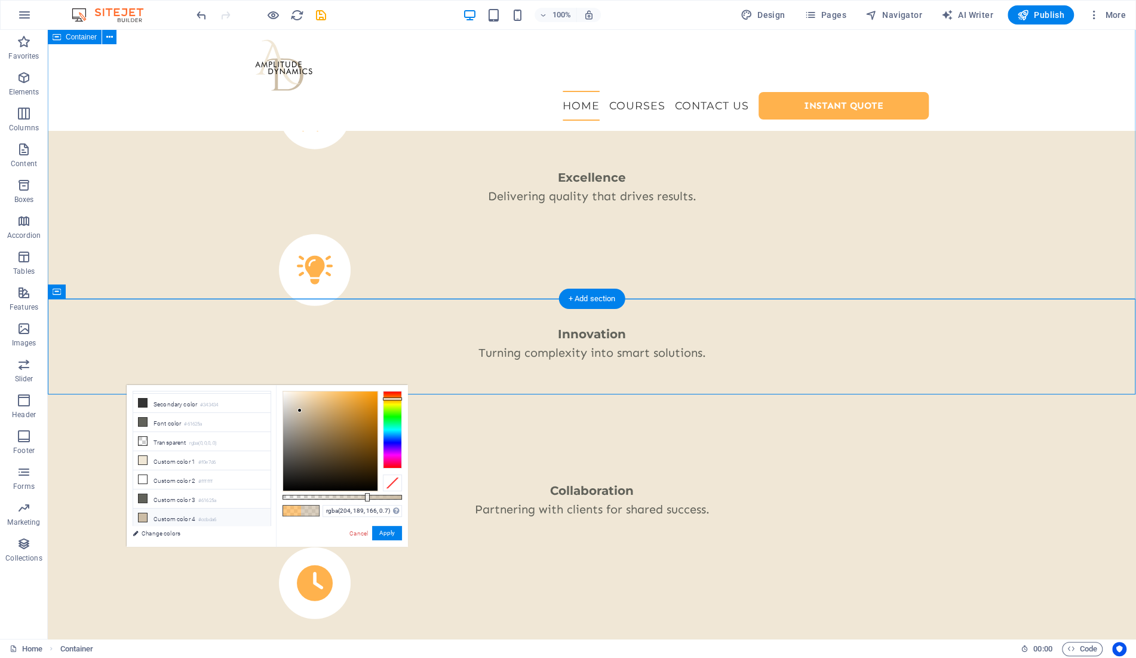
click at [73, 295] on span "Container" at bounding box center [81, 291] width 31 height 7
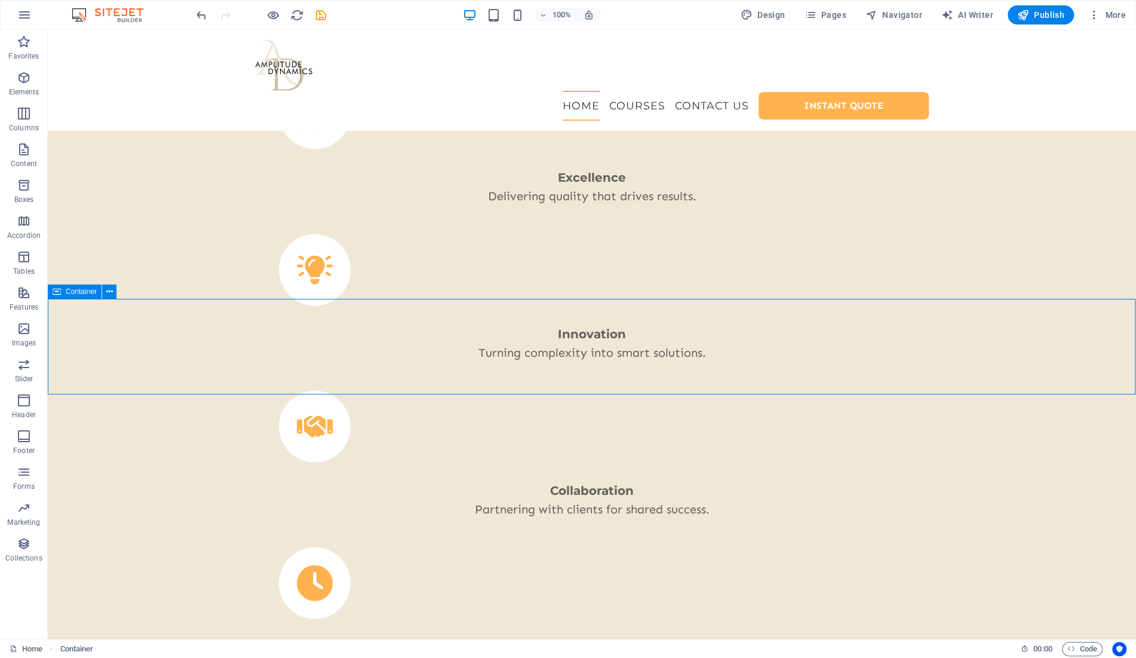
click at [73, 295] on span "Container" at bounding box center [81, 291] width 31 height 7
select select "rem"
select select "blocks"
select select "rem"
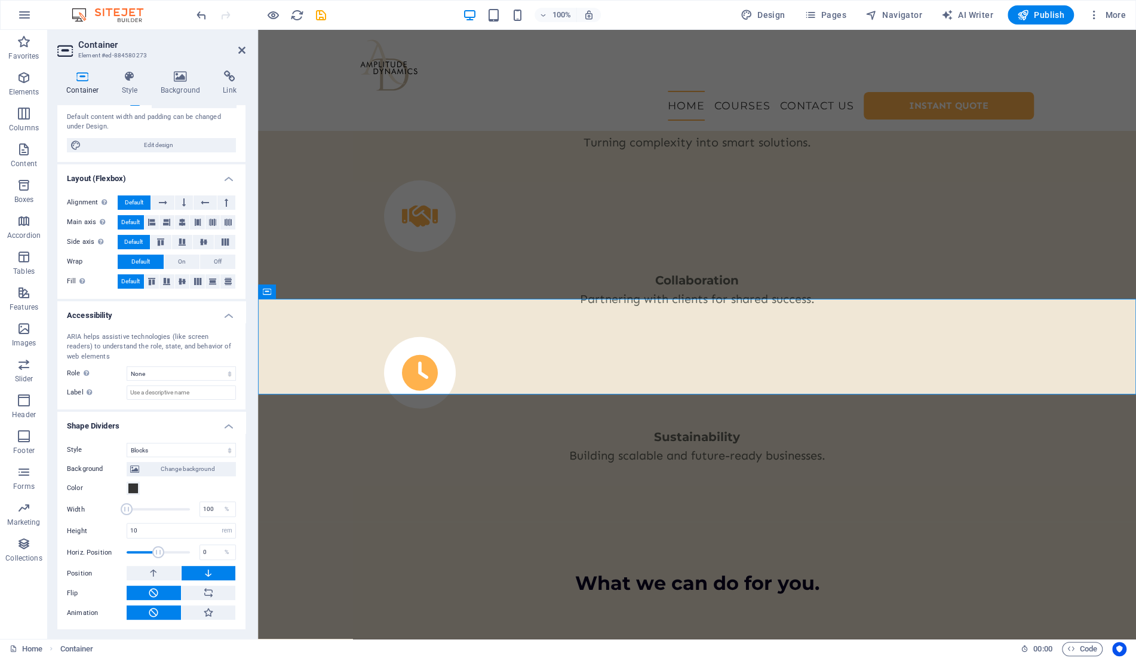
scroll to position [102, 0]
click at [127, 442] on select "None Triangle Square Diagonal Polygon 1 Polygon 2 Zigzag Multiple Zigzags Waves…" at bounding box center [181, 449] width 109 height 14
select select "multiple-waves"
click option "Multiple Waves" at bounding box center [0, 0] width 0 height 0
click at [133, 505] on span at bounding box center [133, 507] width 10 height 10
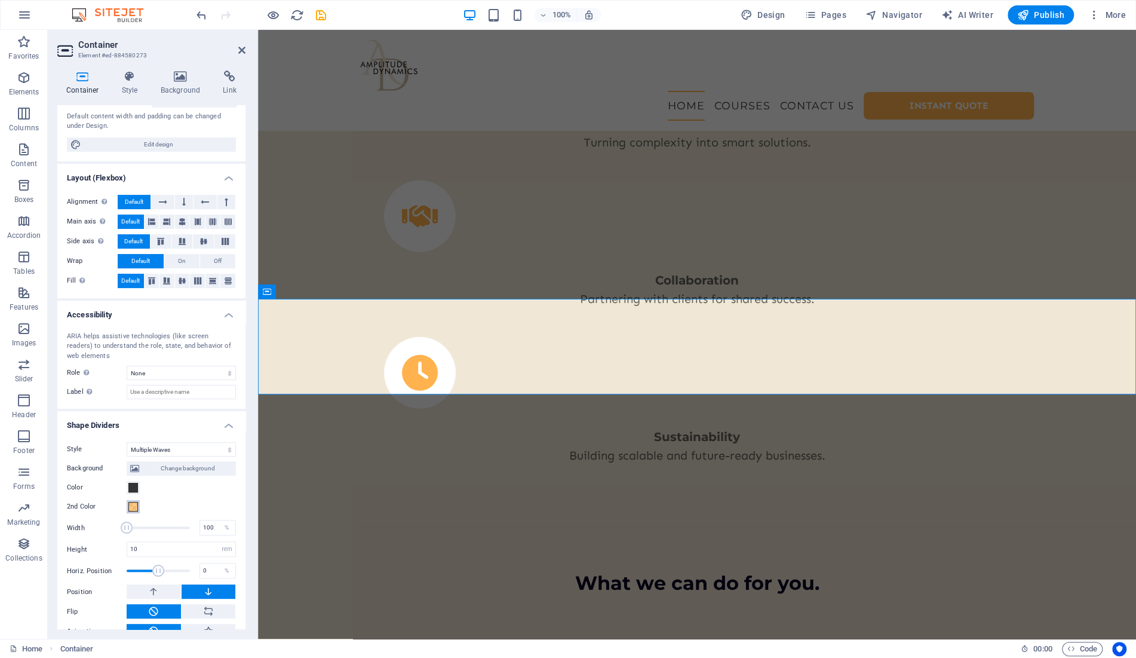
click at [133, 505] on span at bounding box center [133, 507] width 10 height 10
click at [130, 508] on span at bounding box center [133, 507] width 10 height 10
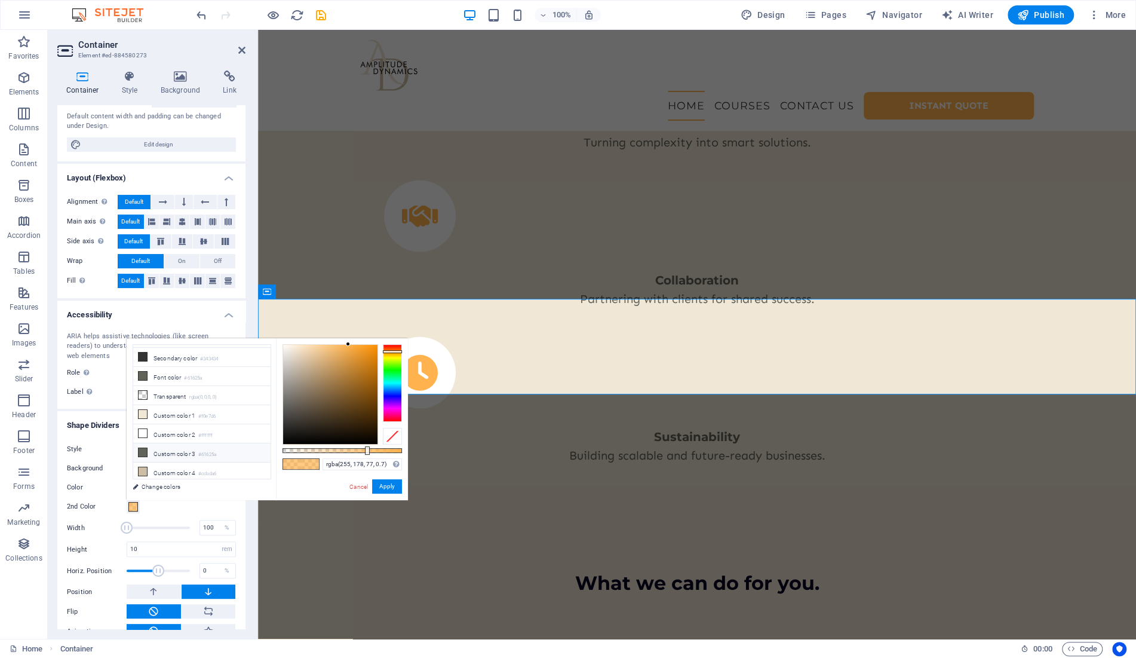
scroll to position [36, 0]
click at [185, 470] on li "Custom color 4 #ccbda6" at bounding box center [201, 471] width 137 height 19
type input "rgba(204, 189, 166, 0.7)"
click at [207, 507] on div "2nd Color" at bounding box center [151, 506] width 169 height 14
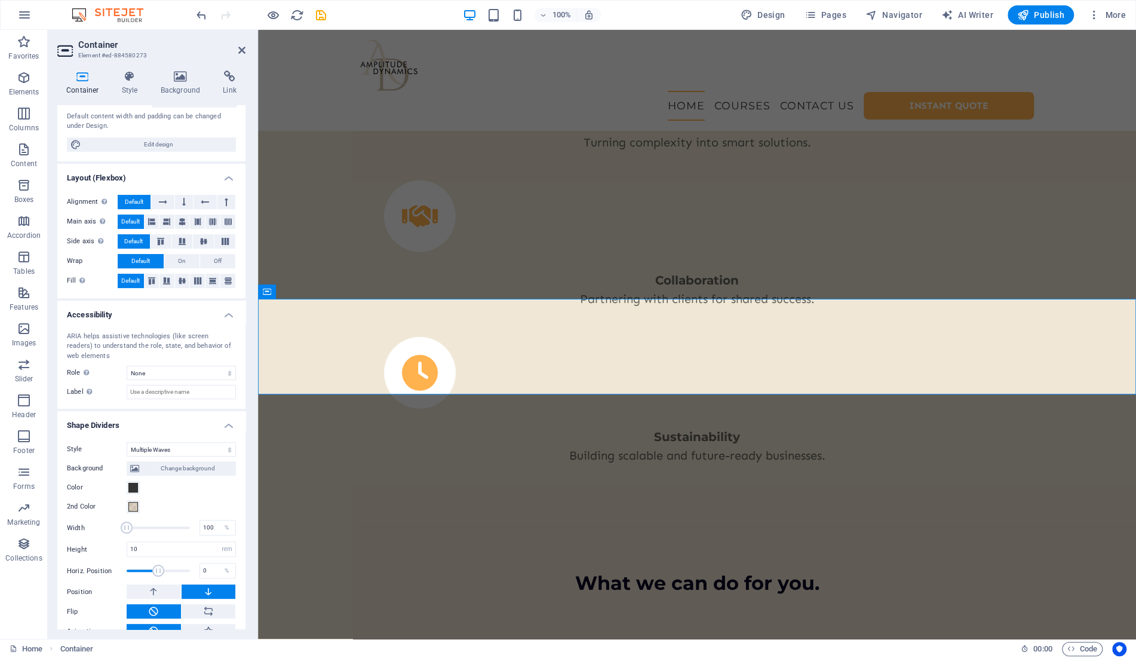
click at [207, 507] on div "2nd Color" at bounding box center [151, 506] width 169 height 14
click at [323, 11] on icon "save" at bounding box center [321, 15] width 14 height 14
select select "rem"
select select "sticky_menu"
select select "px"
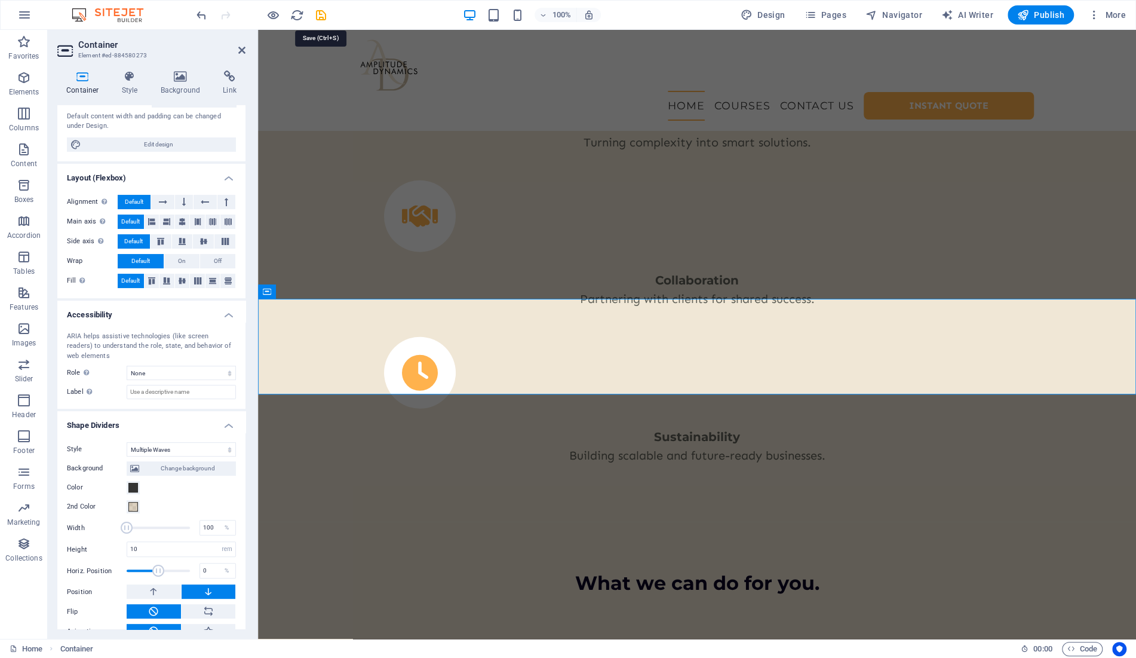
select select "px"
select select "preset-menu-v2-centered"
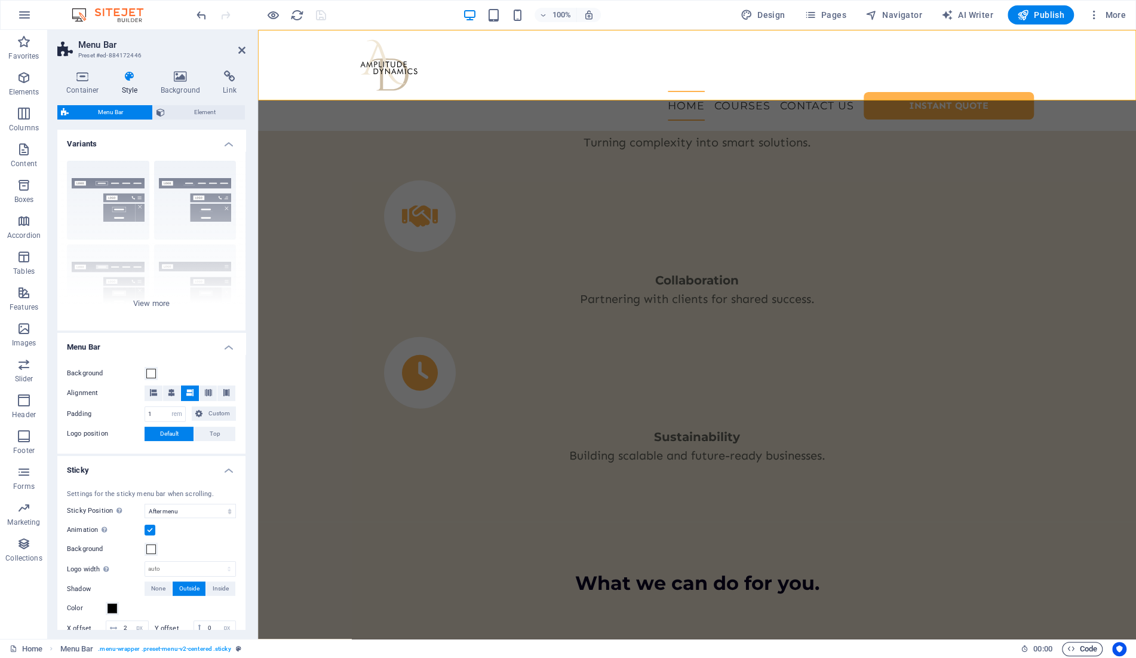
click at [1081, 649] on span "Code" at bounding box center [1082, 649] width 30 height 14
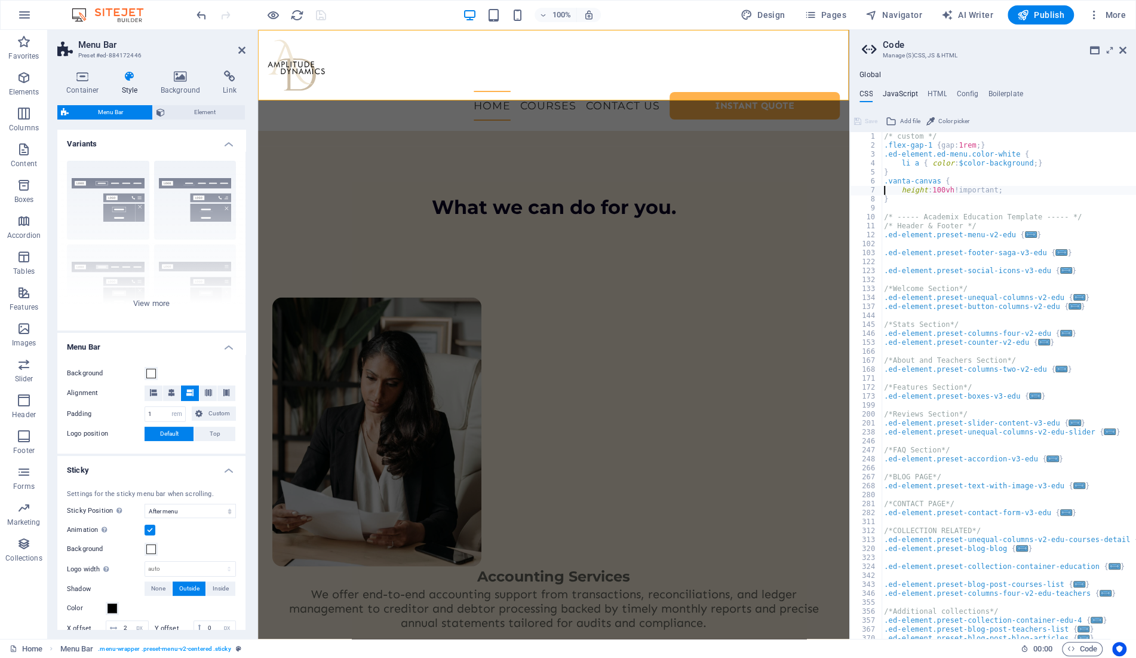
click at [904, 95] on h4 "JavaScript" at bounding box center [899, 96] width 35 height 13
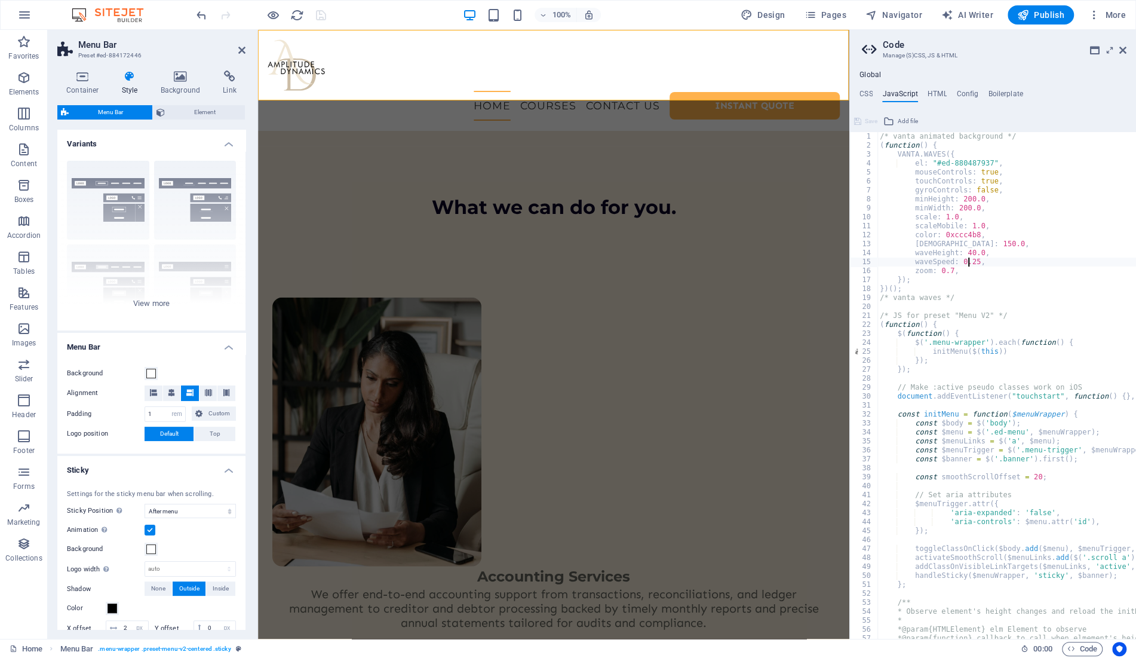
click at [984, 174] on div "/* vanta animated background */ ( function ( ) { VANTA . WAVES ({ el : "#ed-880…" at bounding box center [1151, 394] width 548 height 525
click at [983, 181] on div "/* vanta animated background */ ( function ( ) { VANTA . WAVES ({ el : "#ed-880…" at bounding box center [1151, 394] width 548 height 525
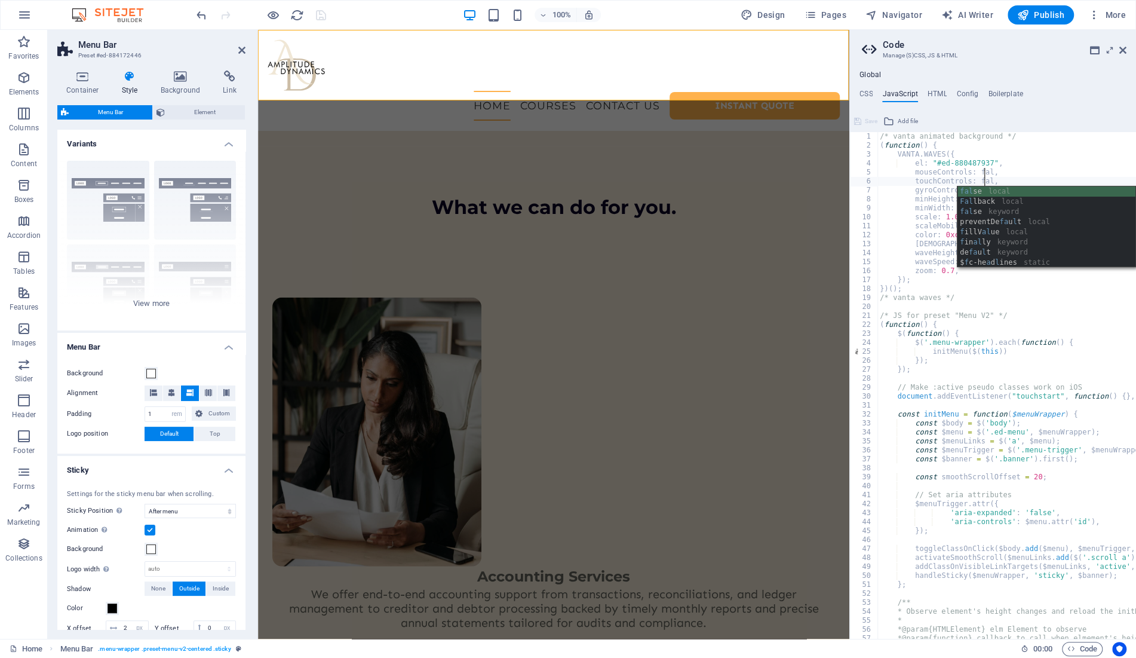
type textarea "touchControls: false,"
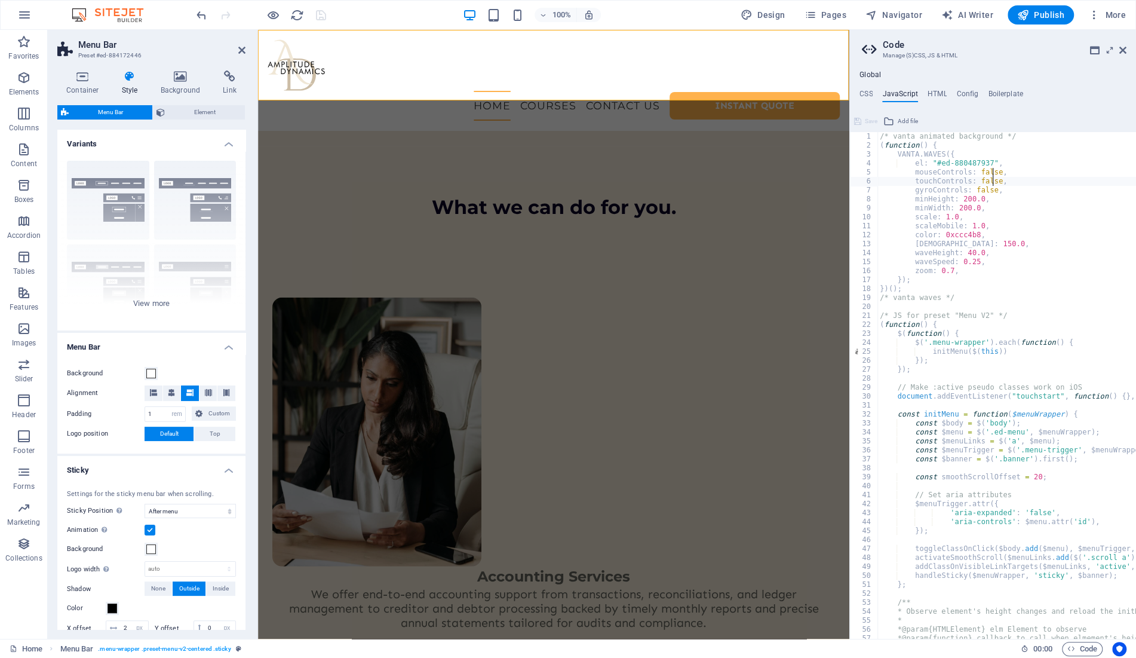
select select "rem"
select select "sticky_menu"
select select "px"
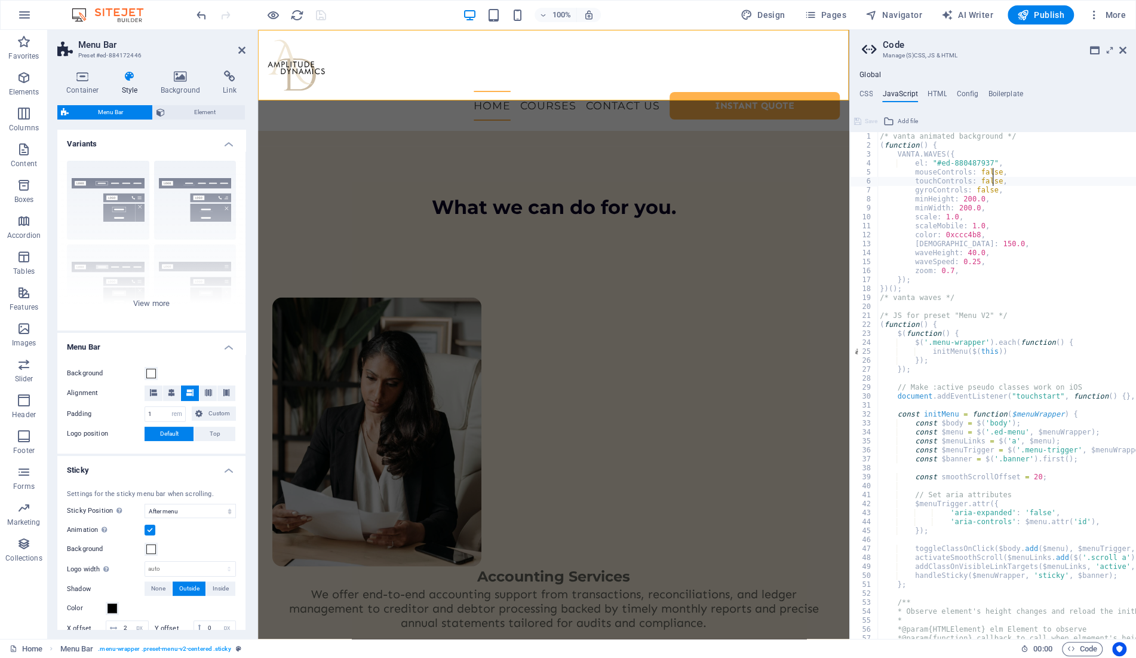
select select "px"
select select "preset-menu-v2-centered"
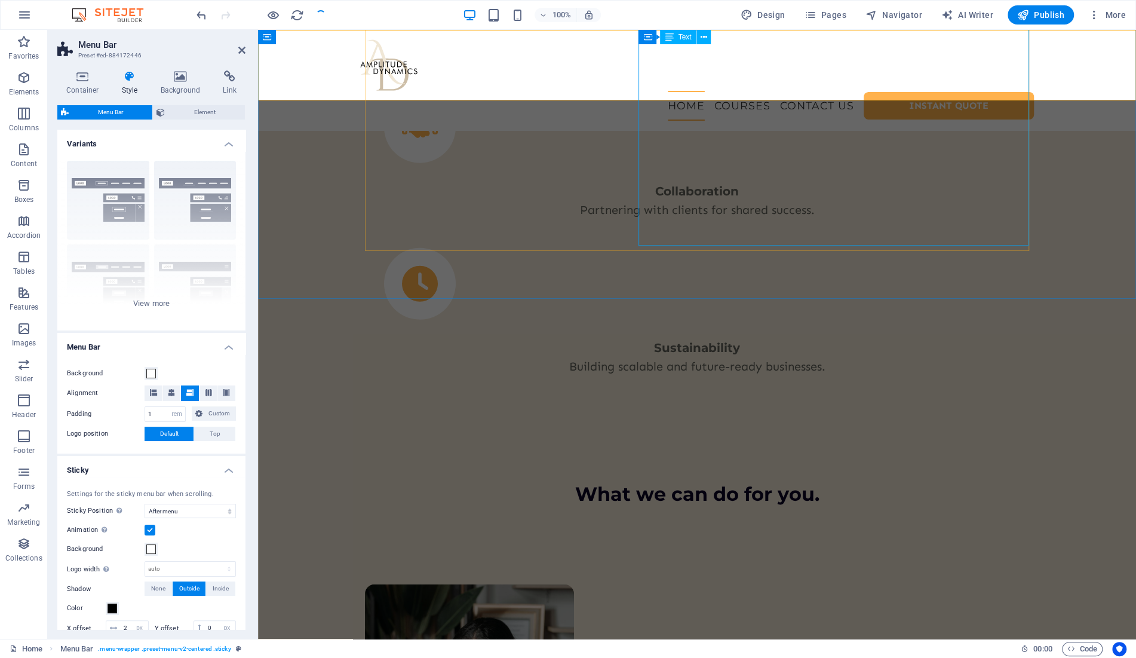
scroll to position [2233, 0]
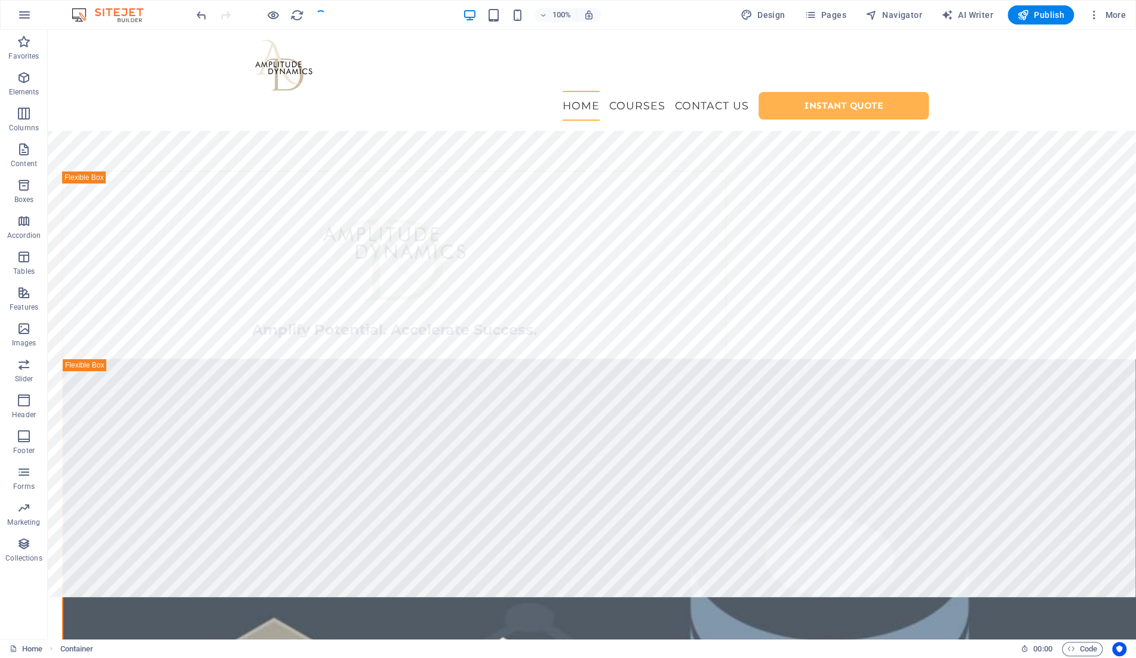
scroll to position [0, 0]
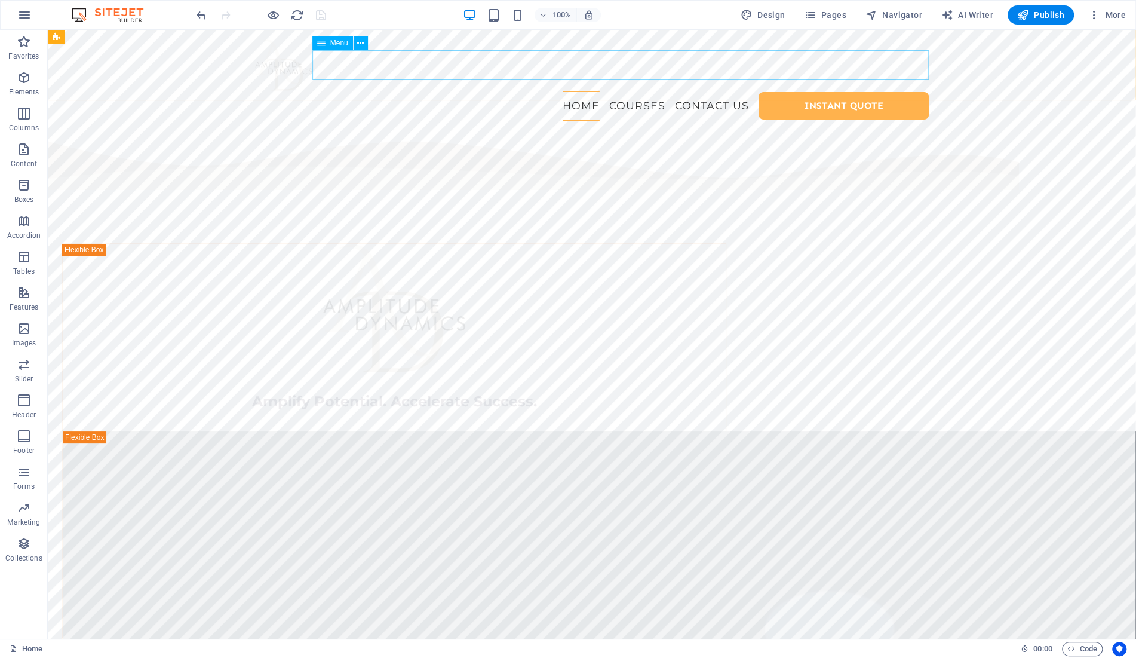
click at [332, 42] on span "Menu" at bounding box center [339, 42] width 18 height 7
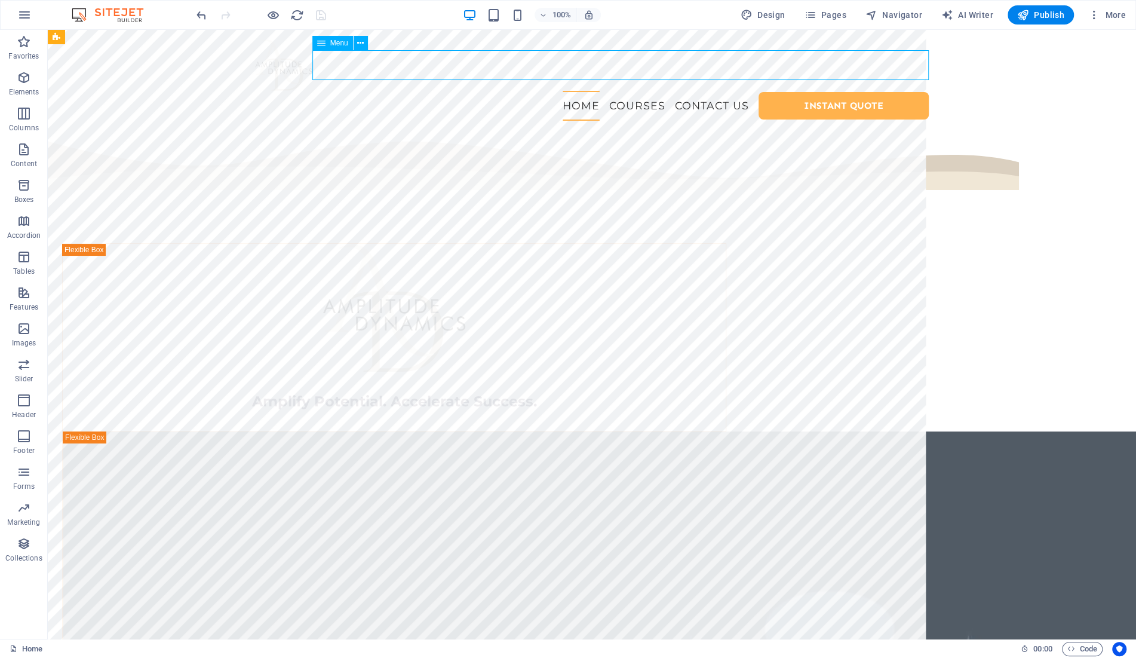
select select
select select "1"
select select
select select "5"
select select
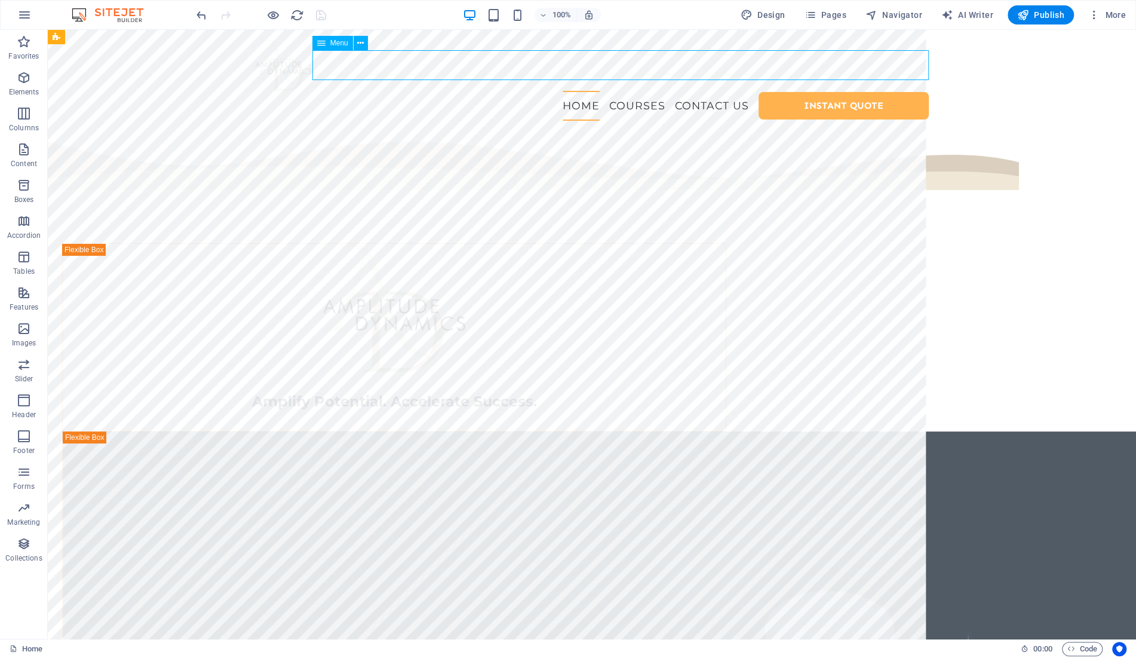
select select
select select "primary"
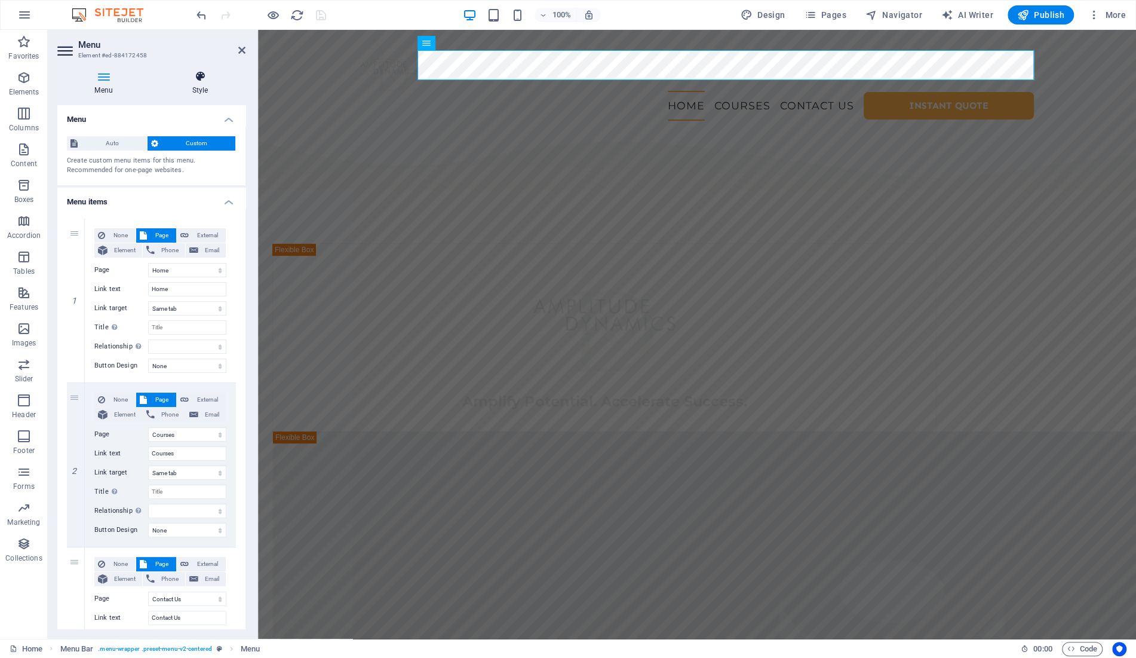
click at [194, 85] on h4 "Style" at bounding box center [200, 82] width 91 height 25
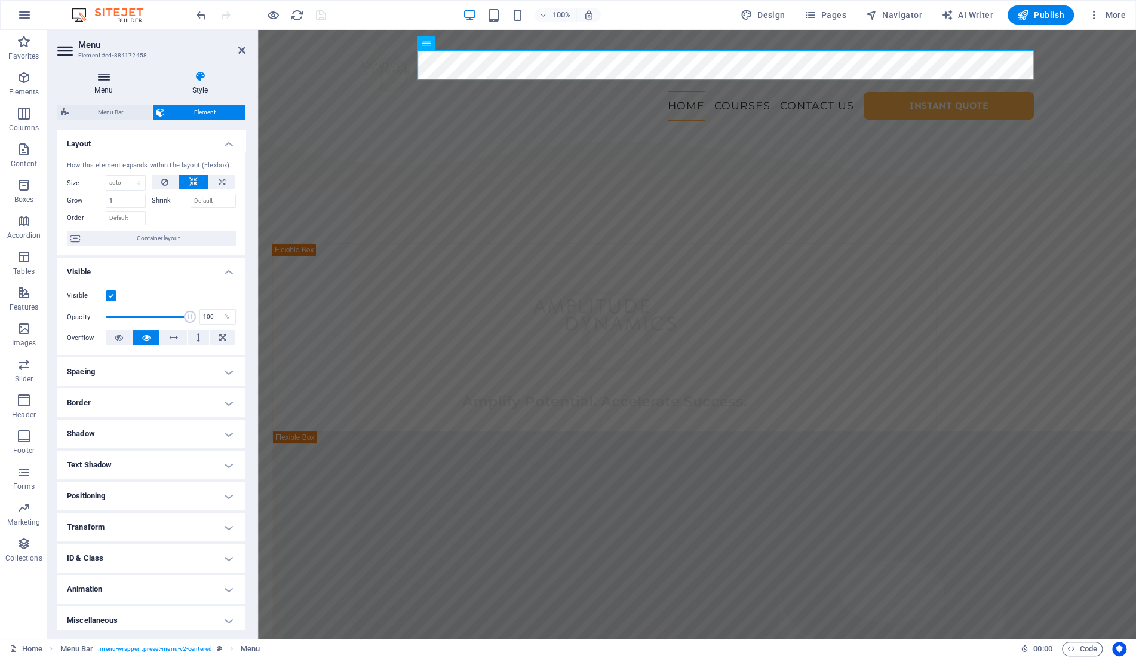
click at [100, 85] on h4 "Menu" at bounding box center [105, 82] width 97 height 25
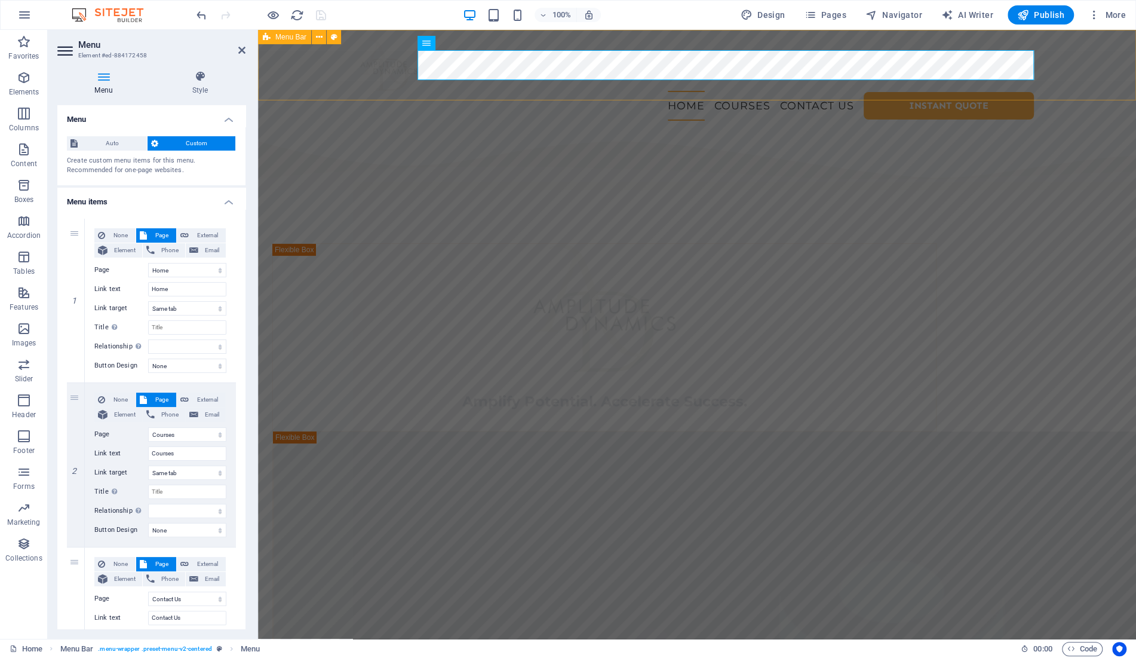
click at [268, 36] on icon at bounding box center [267, 37] width 8 height 14
select select "rem"
select select "sticky_menu"
select select "px"
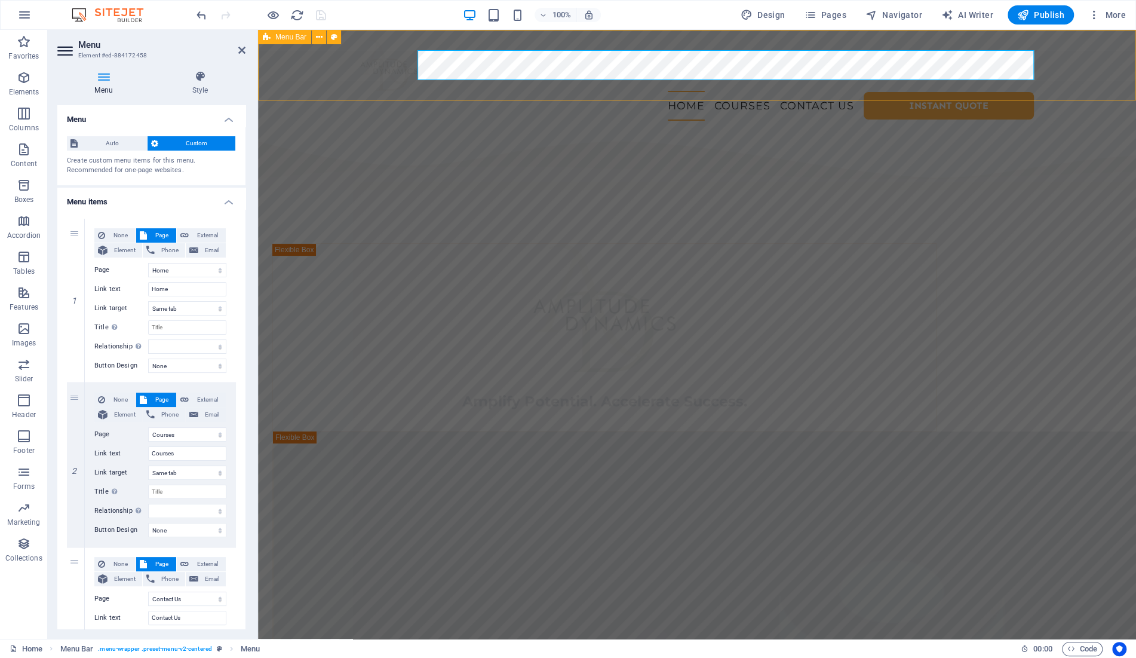
select select "px"
select select "preset-menu-v2-centered"
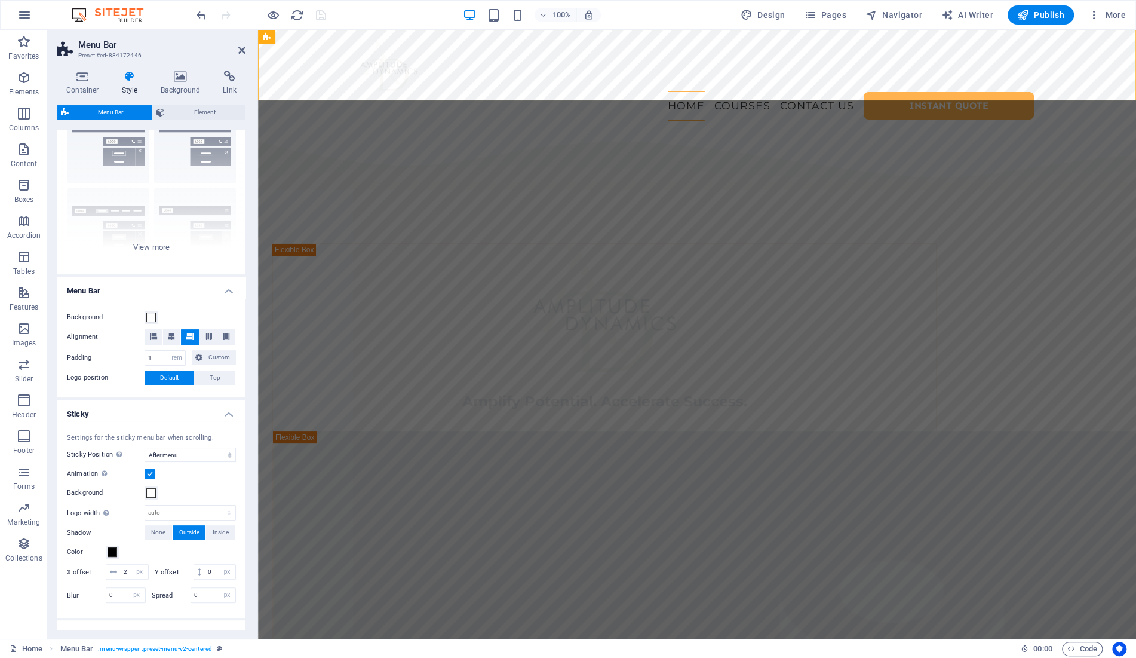
scroll to position [56, 0]
click at [156, 360] on input "1" at bounding box center [165, 358] width 40 height 14
click at [185, 294] on h4 "Menu Bar" at bounding box center [151, 288] width 188 height 22
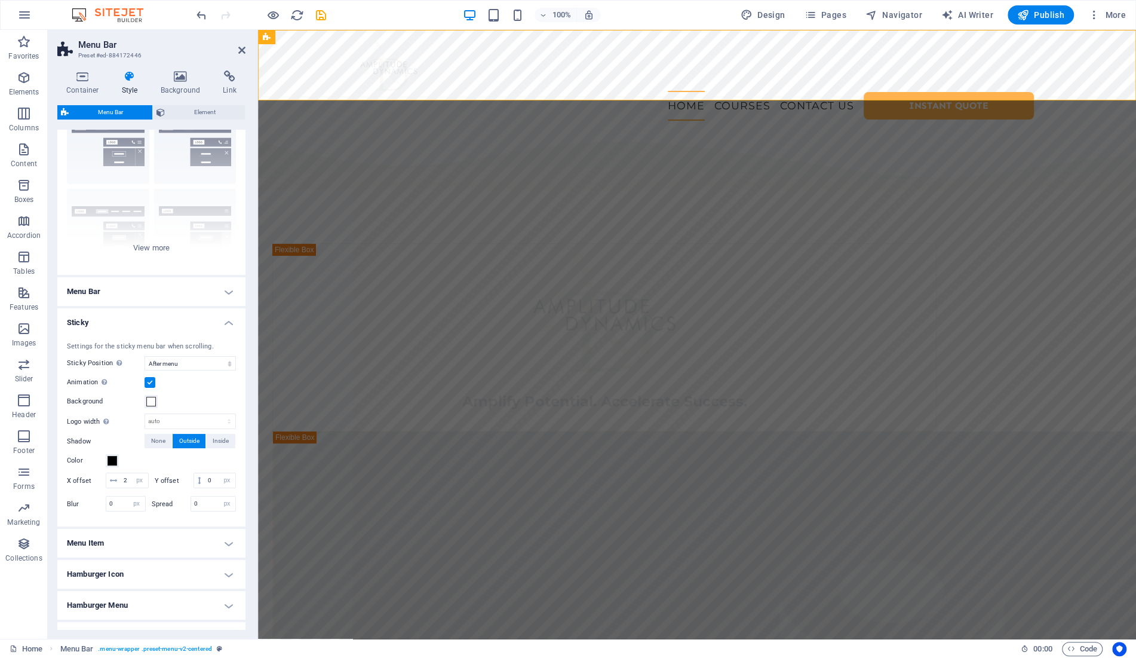
click at [182, 293] on h4 "Menu Bar" at bounding box center [151, 291] width 188 height 29
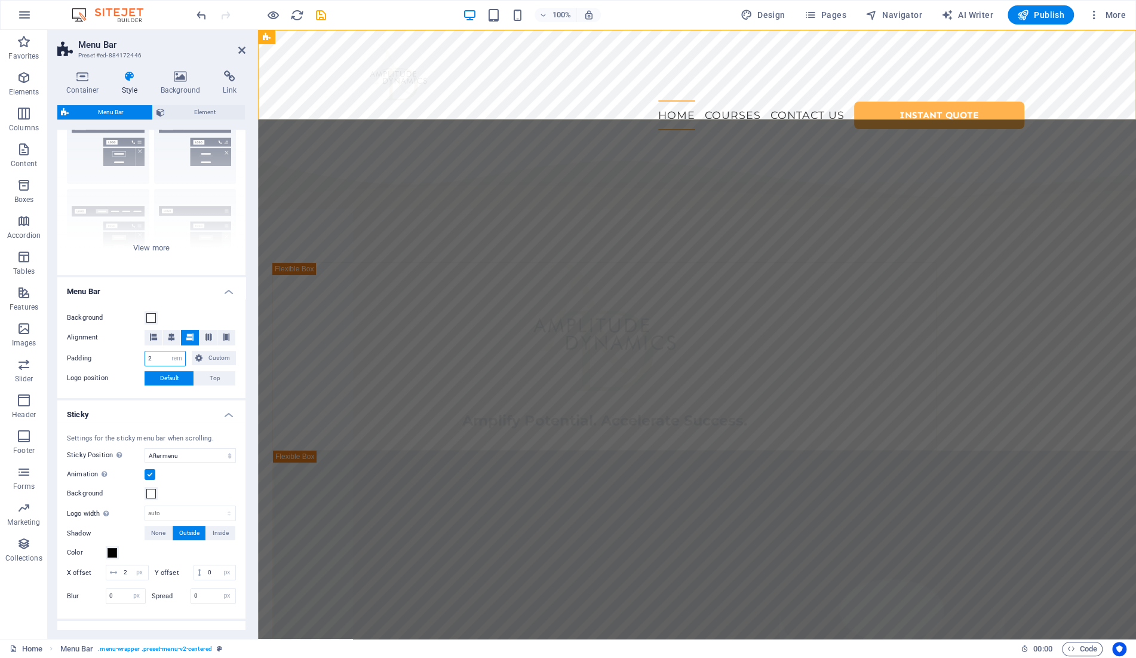
click at [159, 358] on input "2" at bounding box center [165, 358] width 40 height 14
click at [168, 351] on select "px rem % vh vw Custom" at bounding box center [176, 358] width 17 height 14
click at [149, 361] on input "2" at bounding box center [165, 358] width 40 height 14
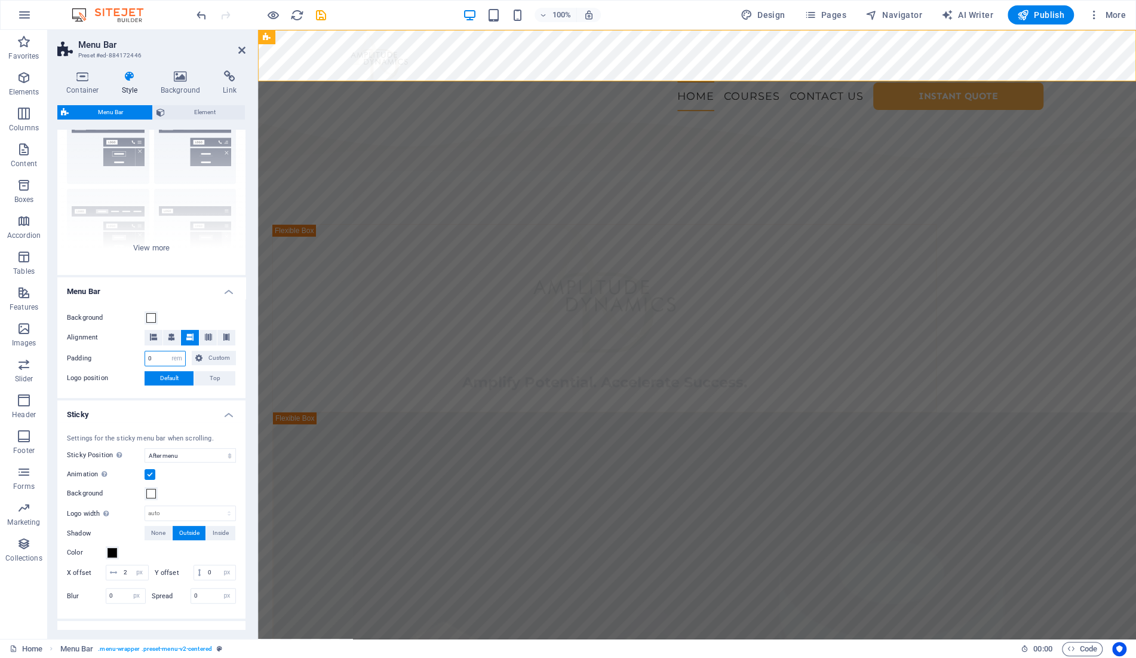
click at [156, 357] on input "0" at bounding box center [165, 358] width 40 height 14
type input "1"
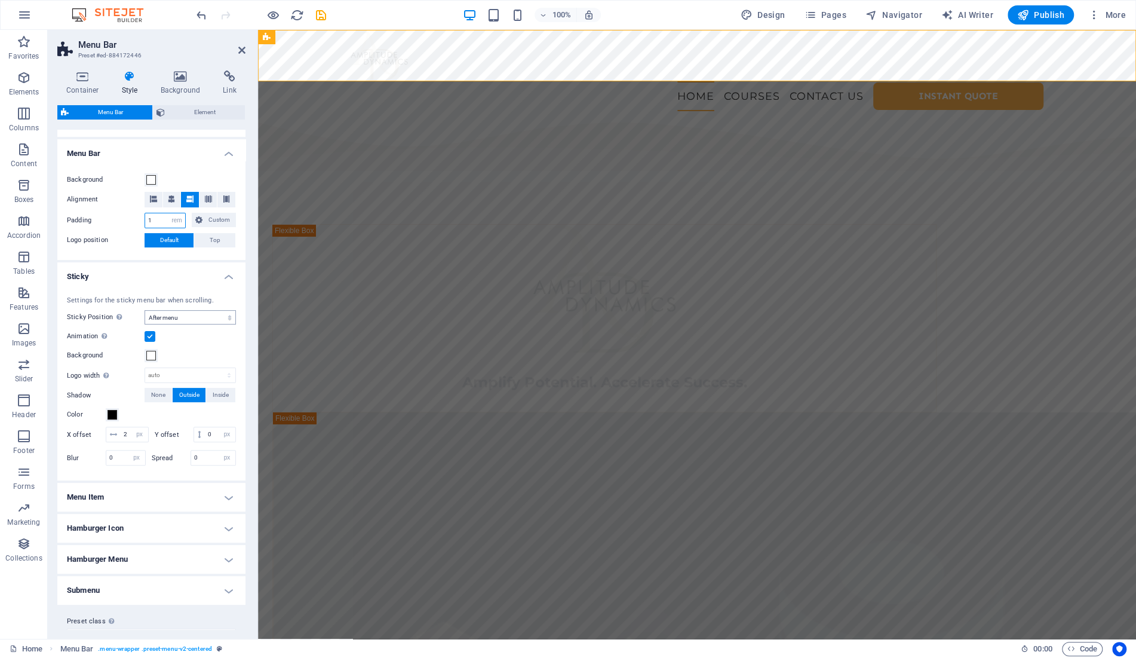
scroll to position [216, 0]
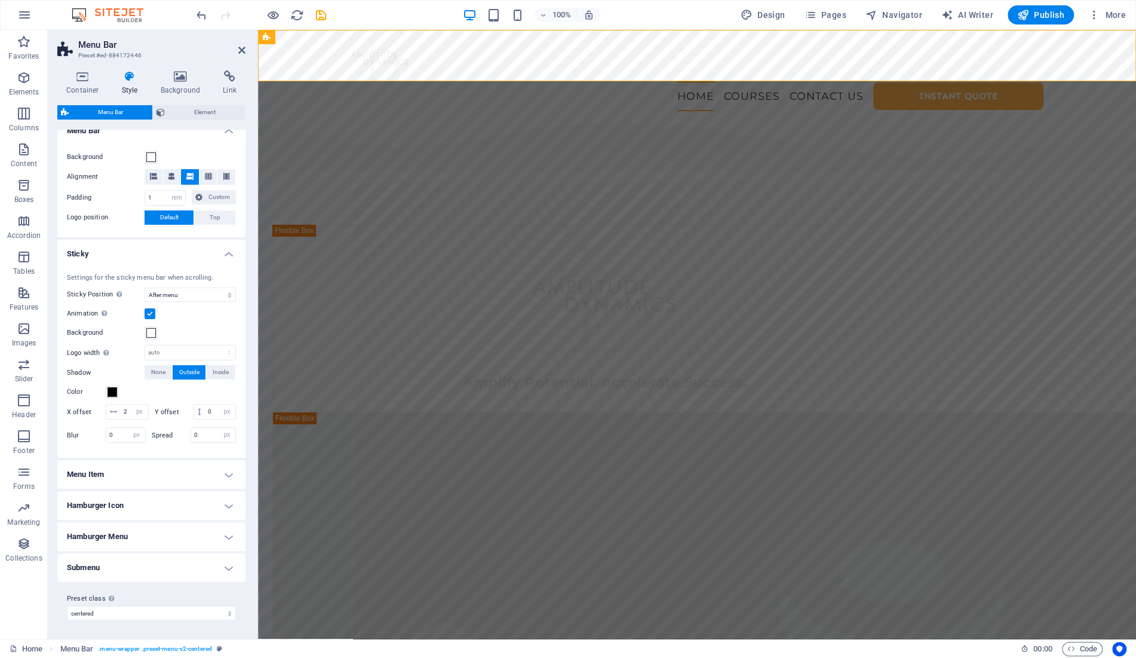
click at [162, 475] on h4 "Menu Item" at bounding box center [151, 474] width 188 height 29
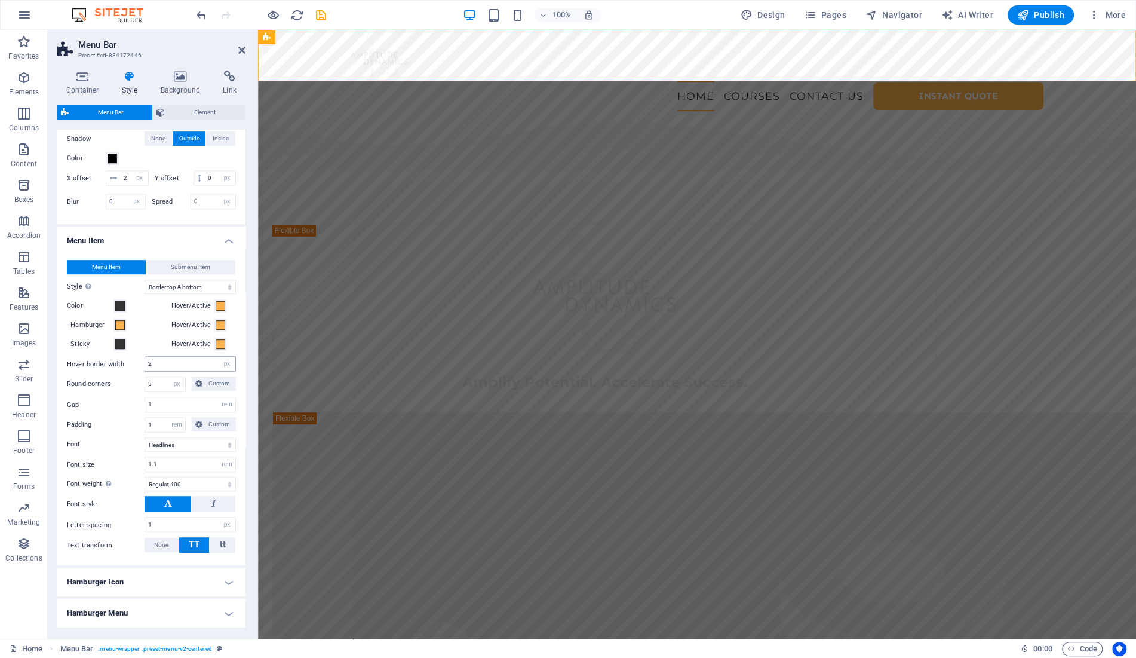
scroll to position [455, 0]
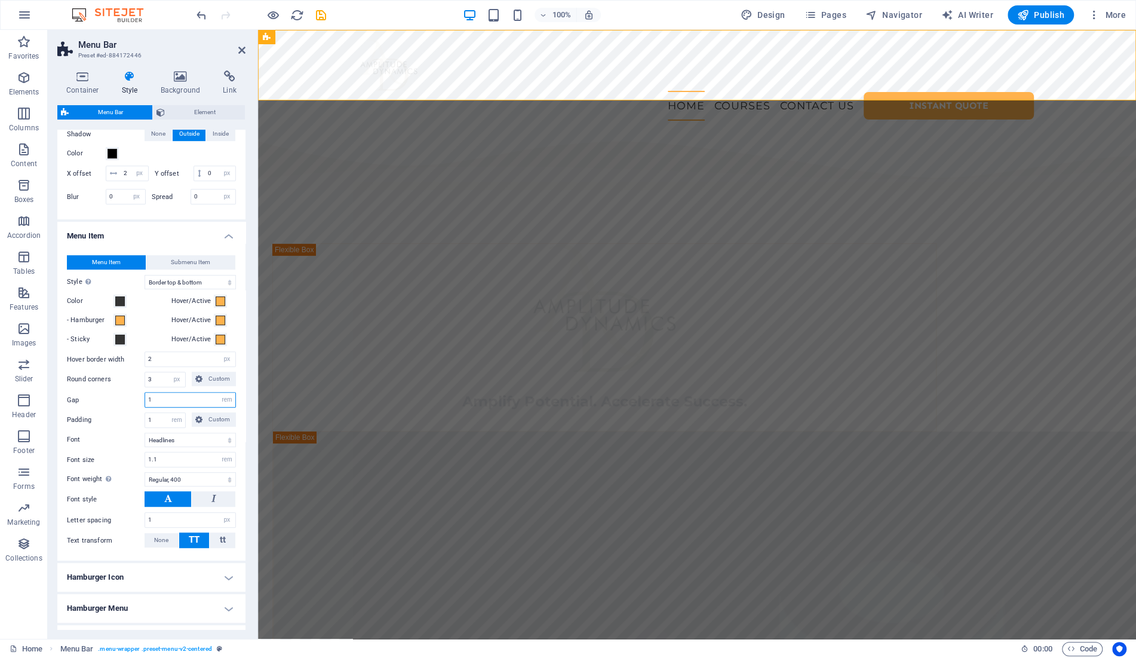
drag, startPoint x: 136, startPoint y: 400, endPoint x: 122, endPoint y: 400, distance: 13.8
click at [145, 400] on input "1" at bounding box center [190, 399] width 90 height 14
type input "2"
click at [161, 423] on input "1" at bounding box center [165, 420] width 40 height 14
click at [317, 15] on icon "save" at bounding box center [321, 15] width 14 height 14
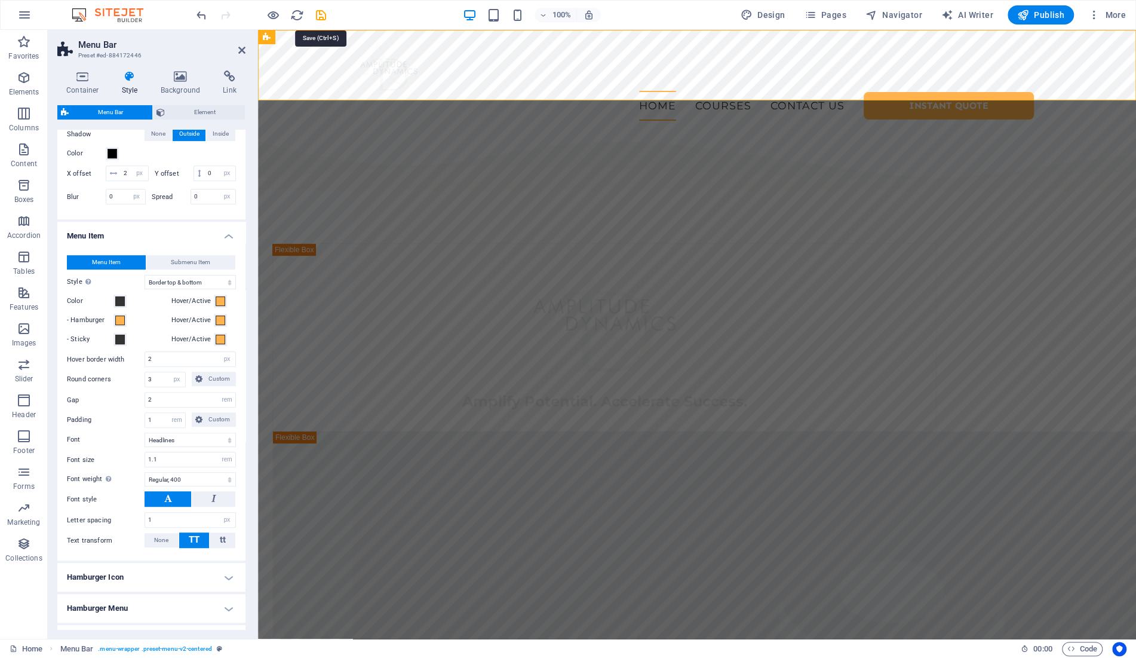
select select "rem"
select select "sticky_menu"
select select "px"
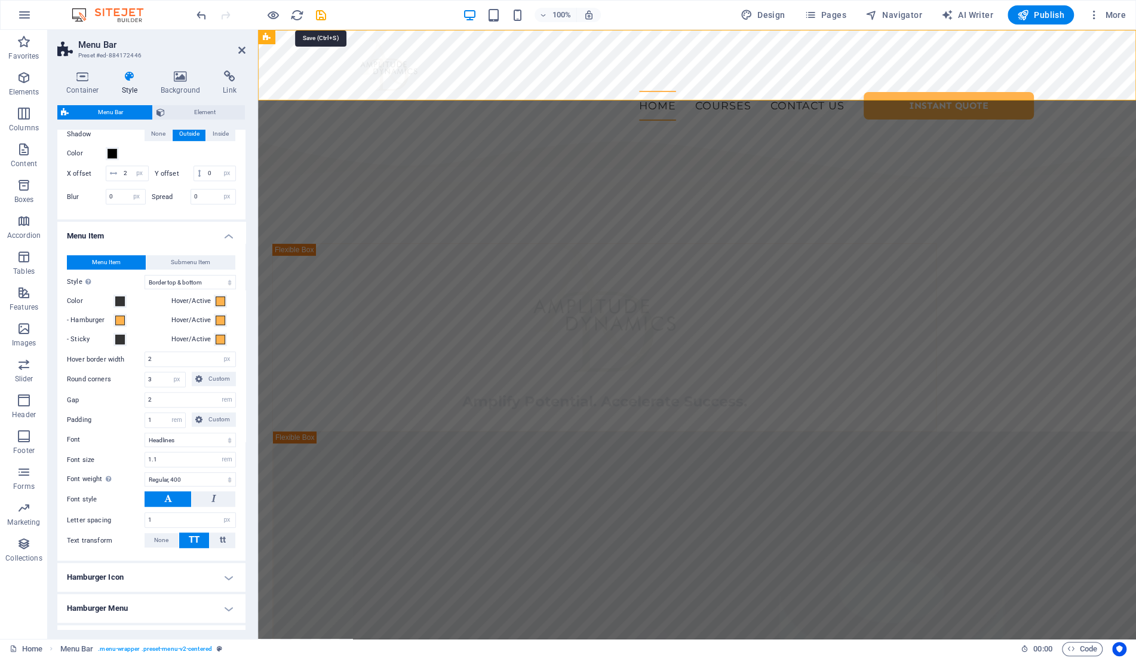
select select "px"
select select "hover_border_vertical"
select select "px"
select select "rem"
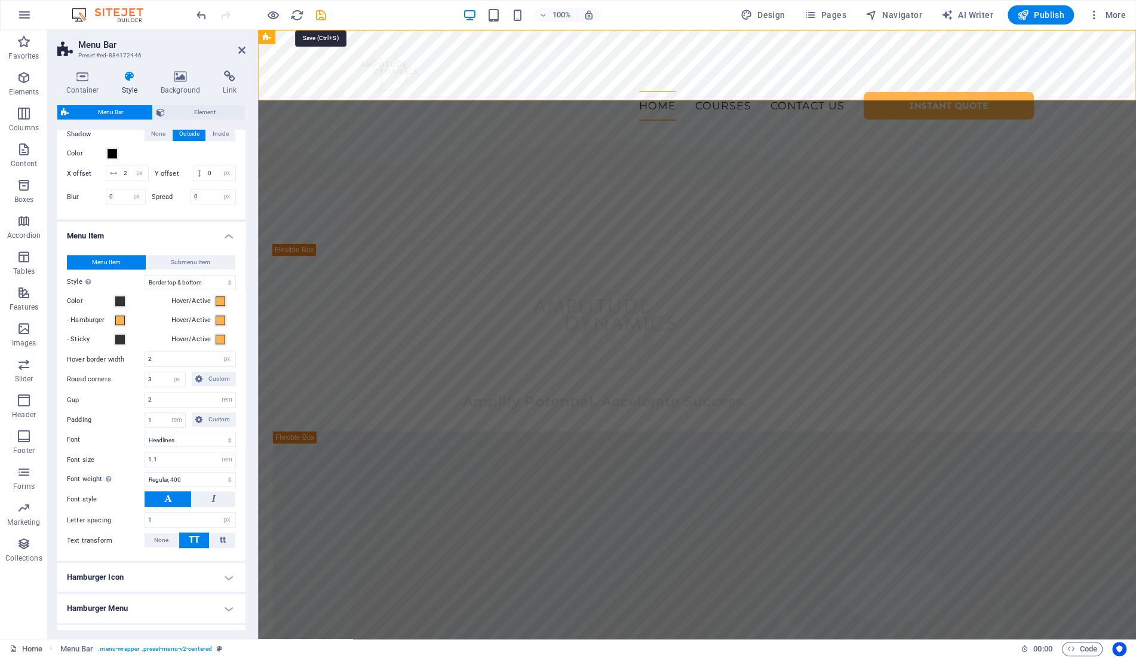
select select "rem"
select select "link-special-font"
select select "rem"
select select "400"
select select "px"
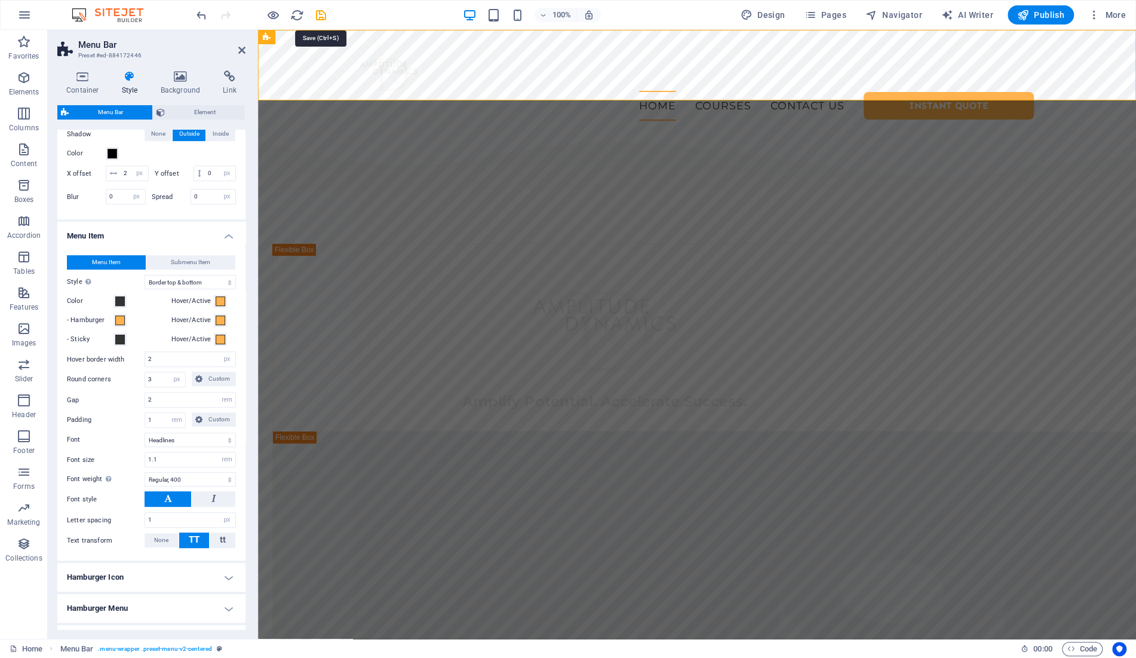
select select "preset-menu-v2-centered"
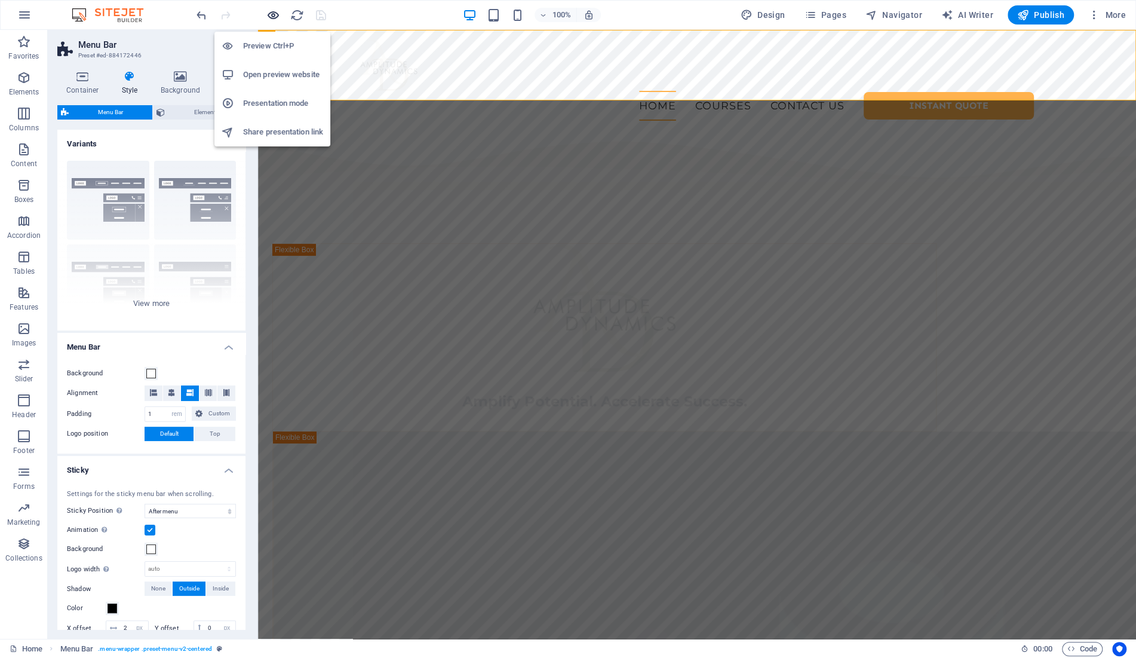
click at [275, 16] on icon "button" at bounding box center [273, 15] width 14 height 14
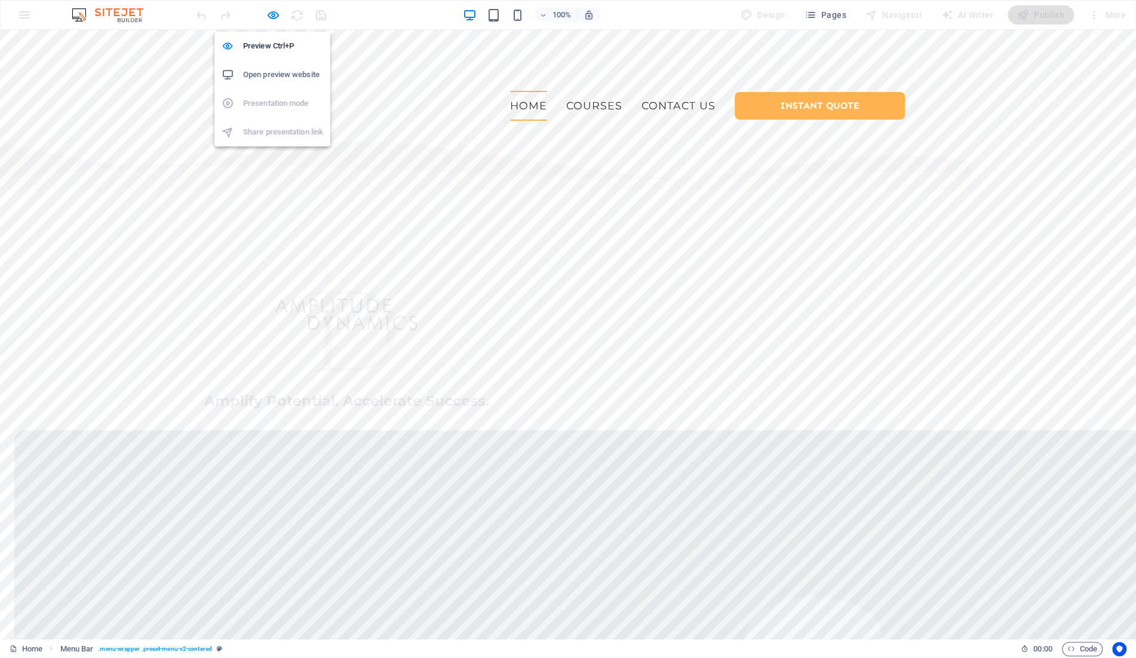
click at [284, 76] on h6 "Open preview website" at bounding box center [283, 74] width 80 height 14
